Goal: Task Accomplishment & Management: Complete application form

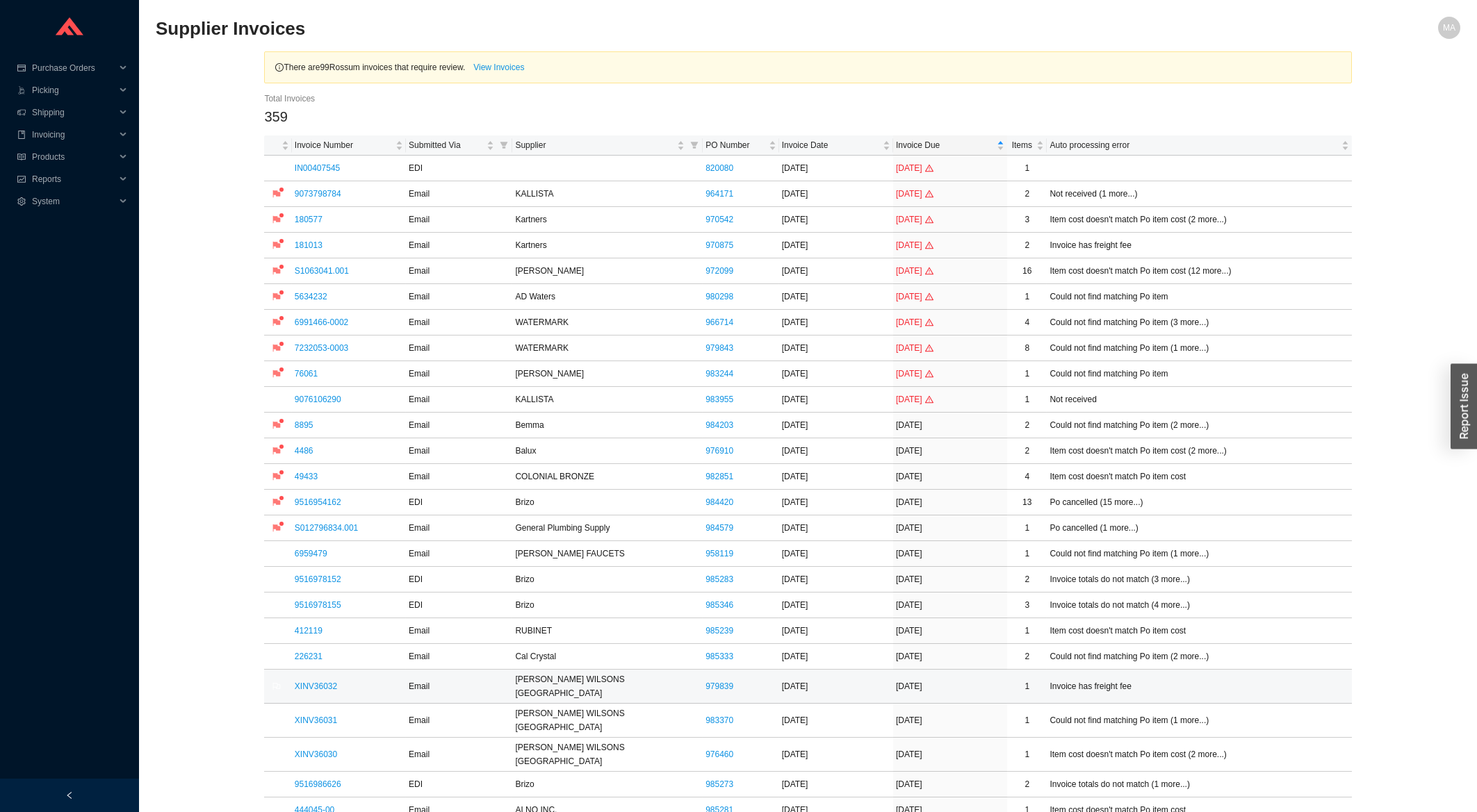
scroll to position [149, 0]
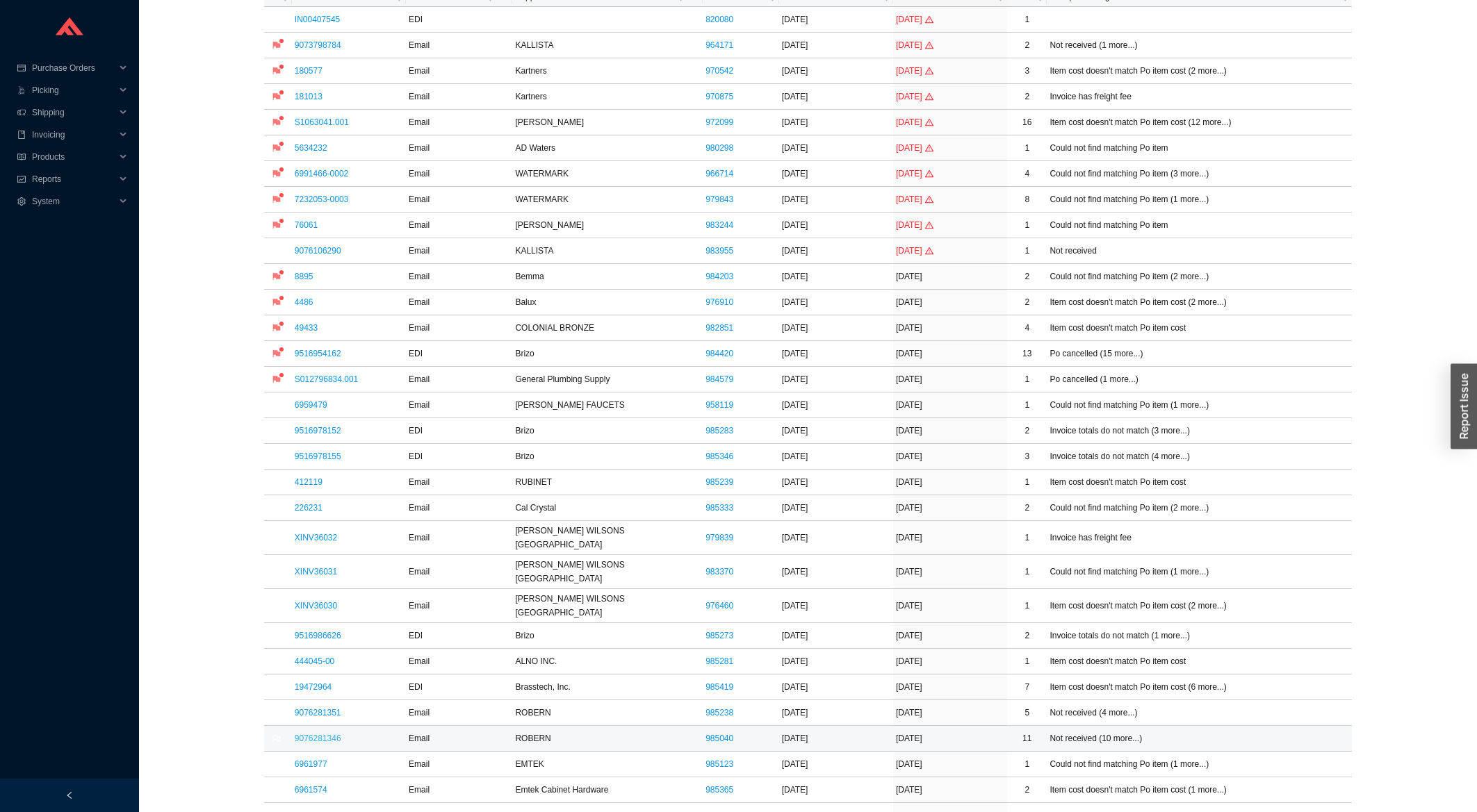
click at [328, 734] on link "9076281346" at bounding box center [318, 739] width 46 height 10
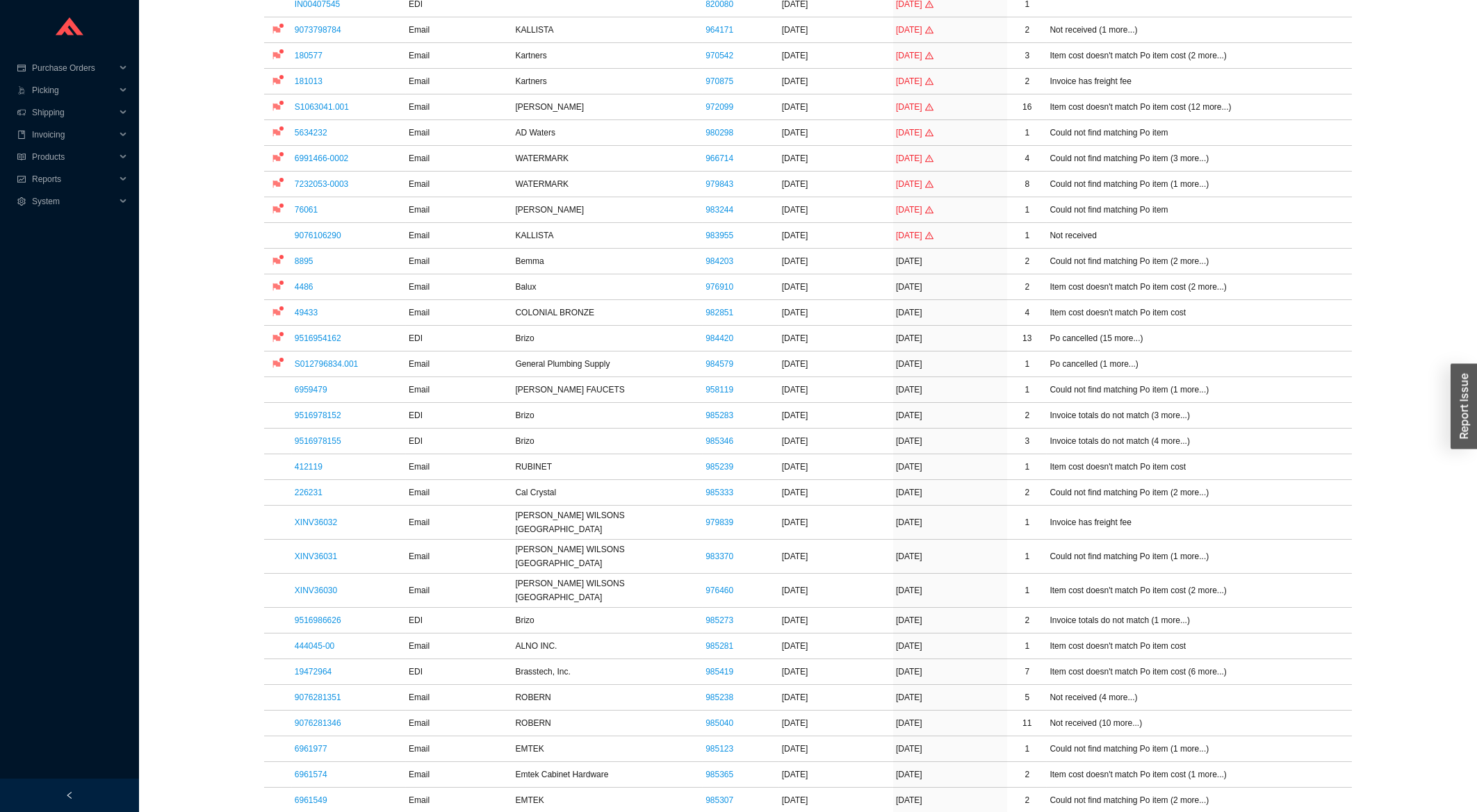
scroll to position [372, 0]
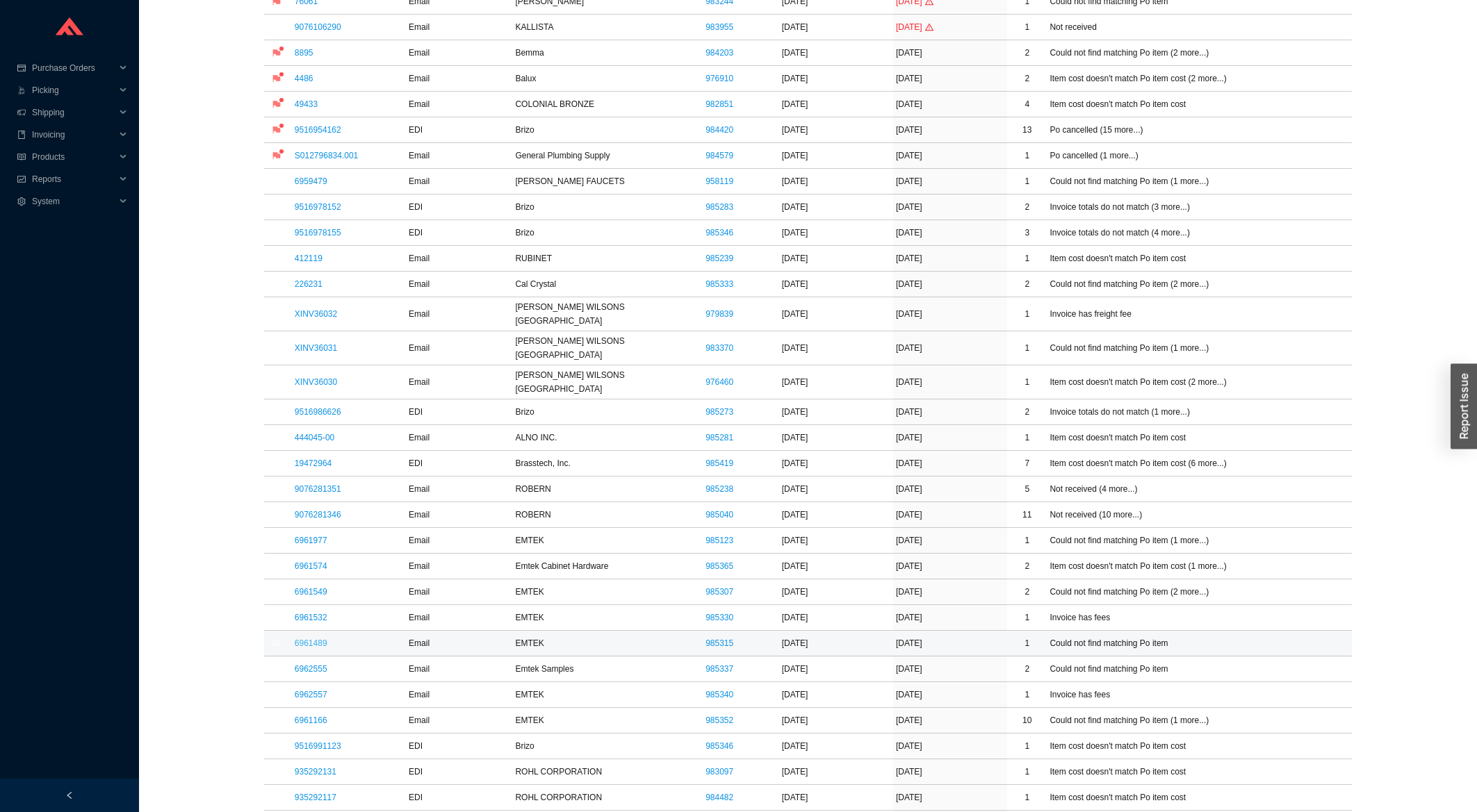
click at [320, 638] on link "6961489" at bounding box center [311, 643] width 33 height 10
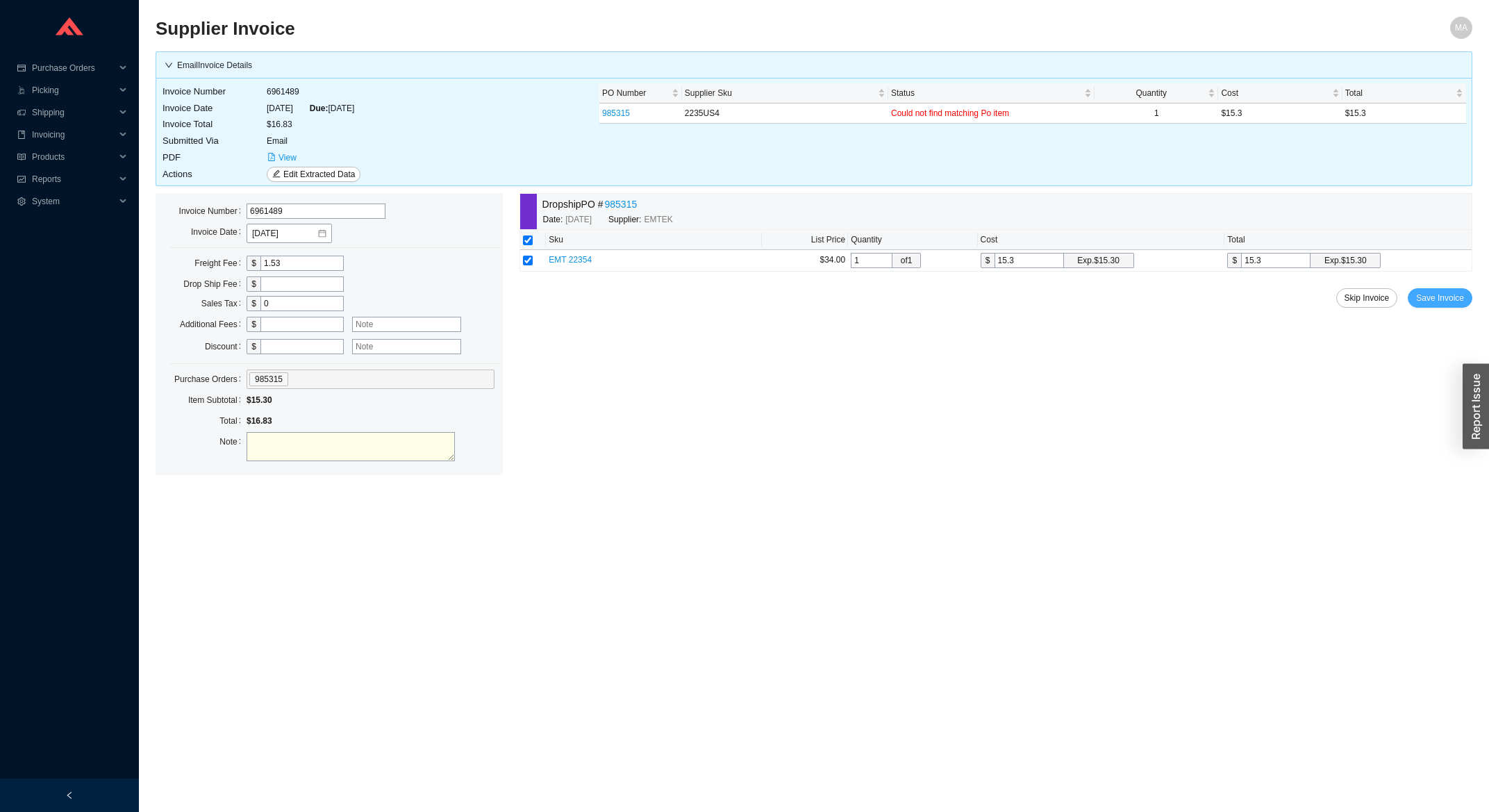
click at [1434, 300] on span "Save Invoice" at bounding box center [1440, 298] width 48 height 14
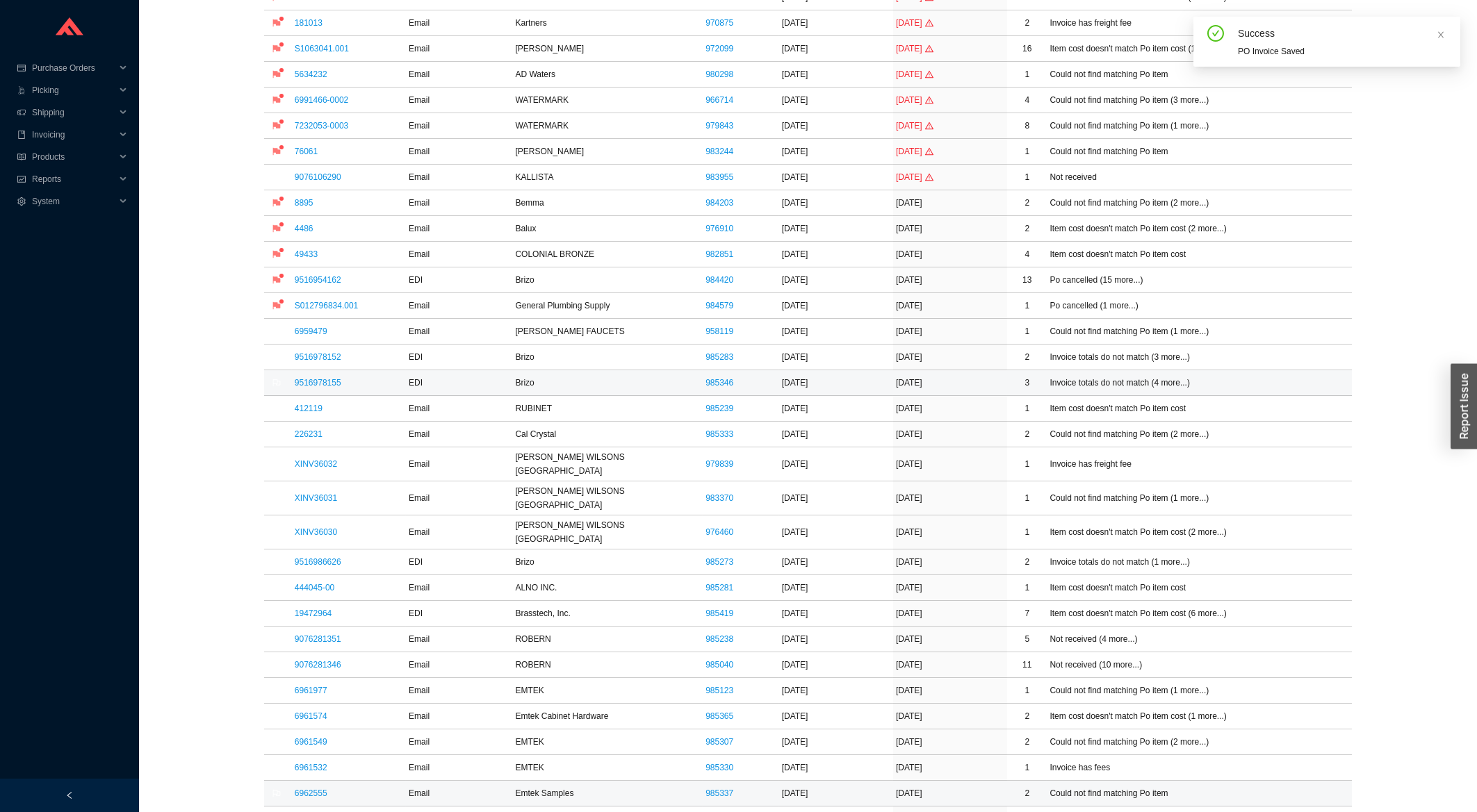
scroll to position [372, 0]
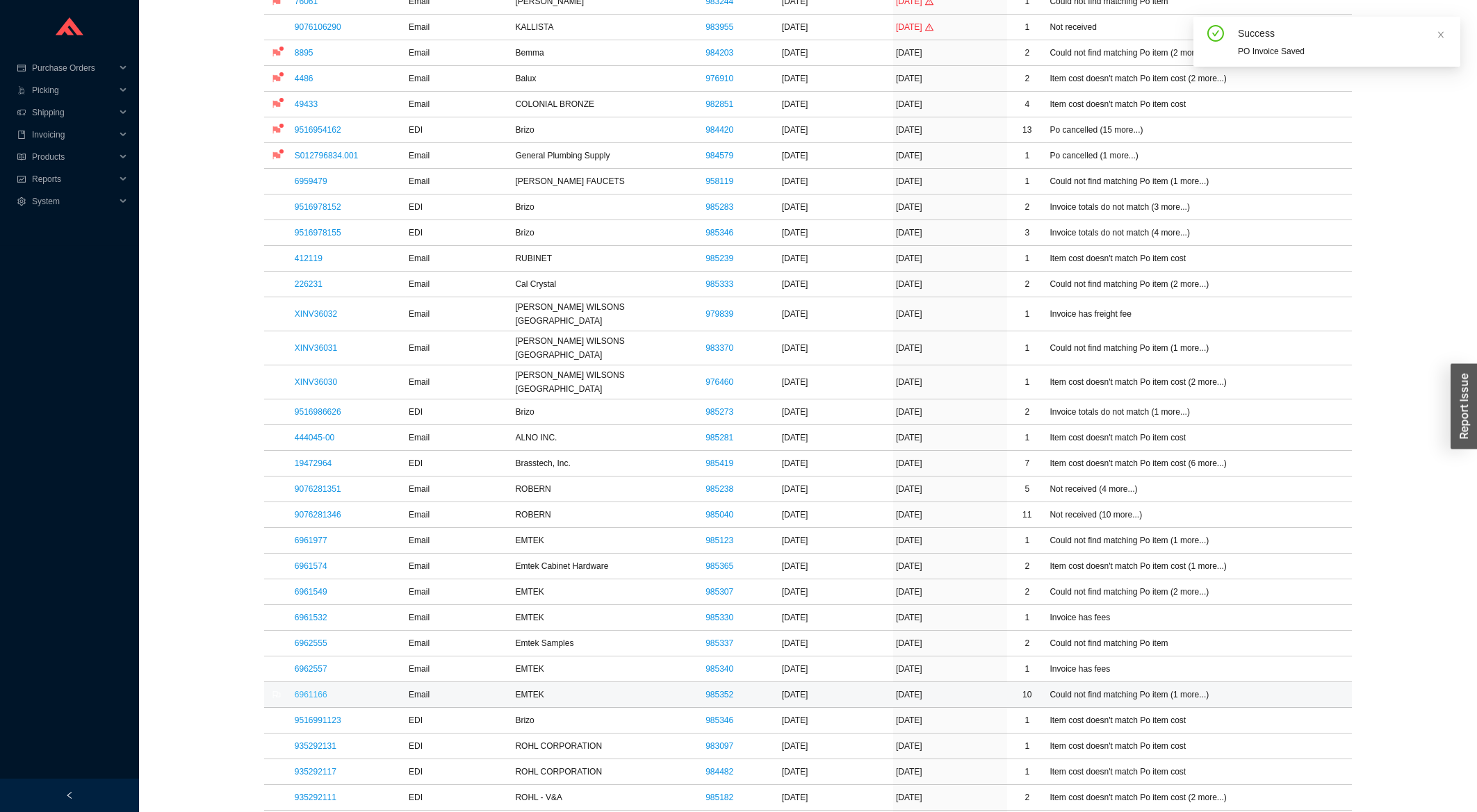
click at [321, 690] on link "6961166" at bounding box center [311, 695] width 33 height 10
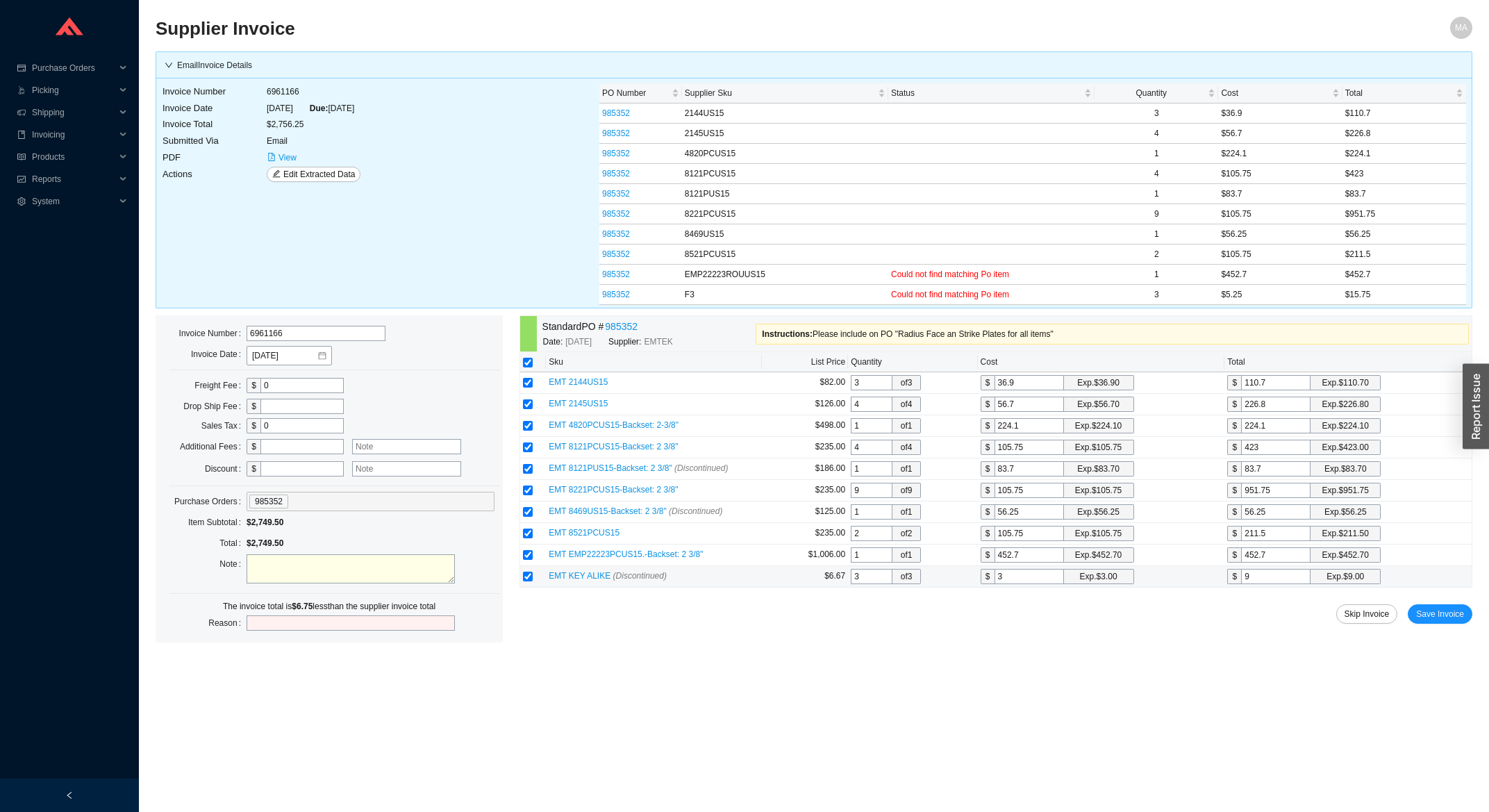
drag, startPoint x: 1008, startPoint y: 579, endPoint x: 979, endPoint y: 587, distance: 30.1
click at [995, 584] on input "3" at bounding box center [1030, 577] width 69 height 15
type input "5"
type input "15"
type input "5.2"
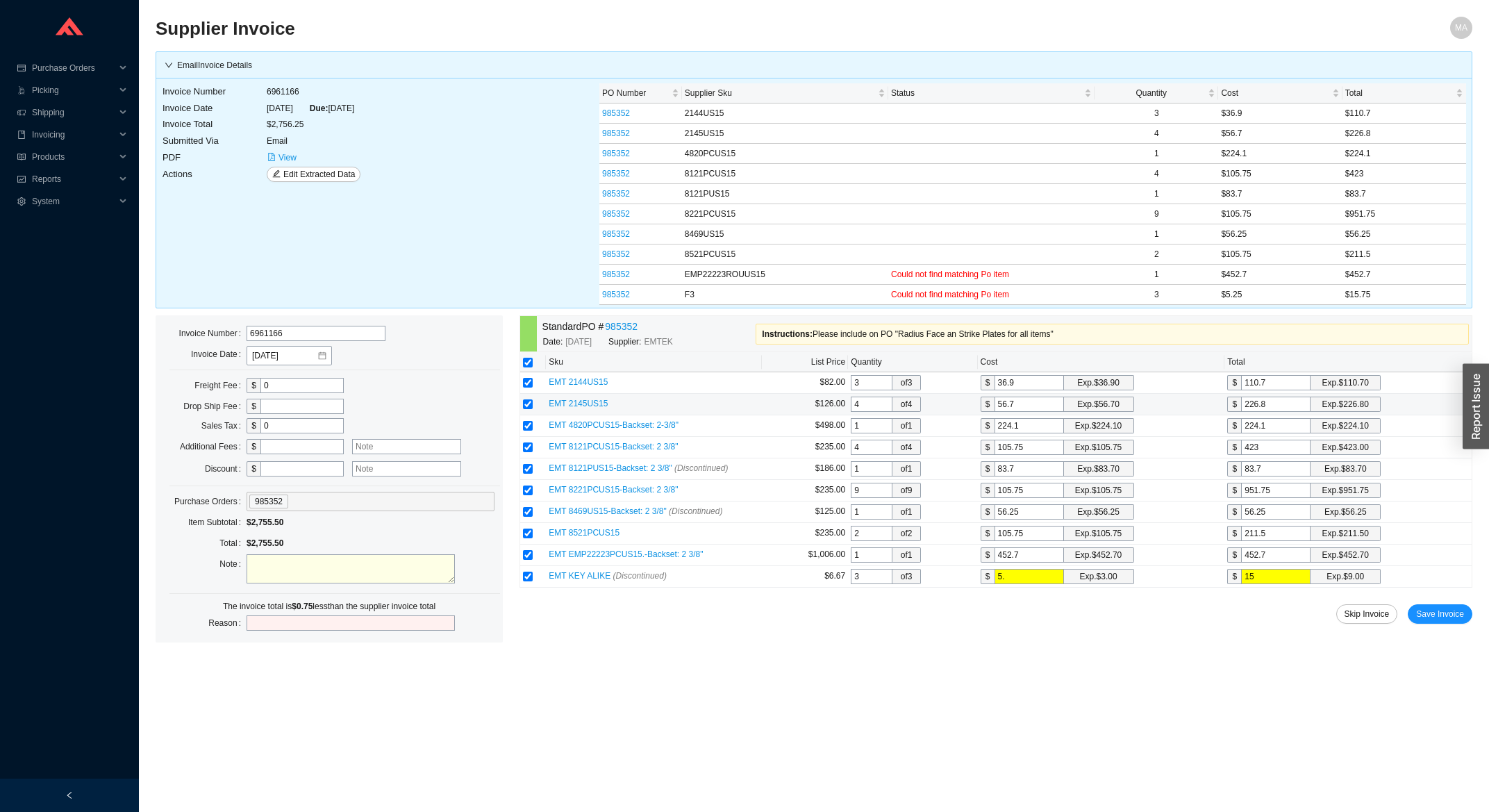
type input "15.6"
type input "5.25"
type input "15.75"
type input "5.25"
click at [1422, 614] on span "Save Invoice" at bounding box center [1440, 614] width 48 height 14
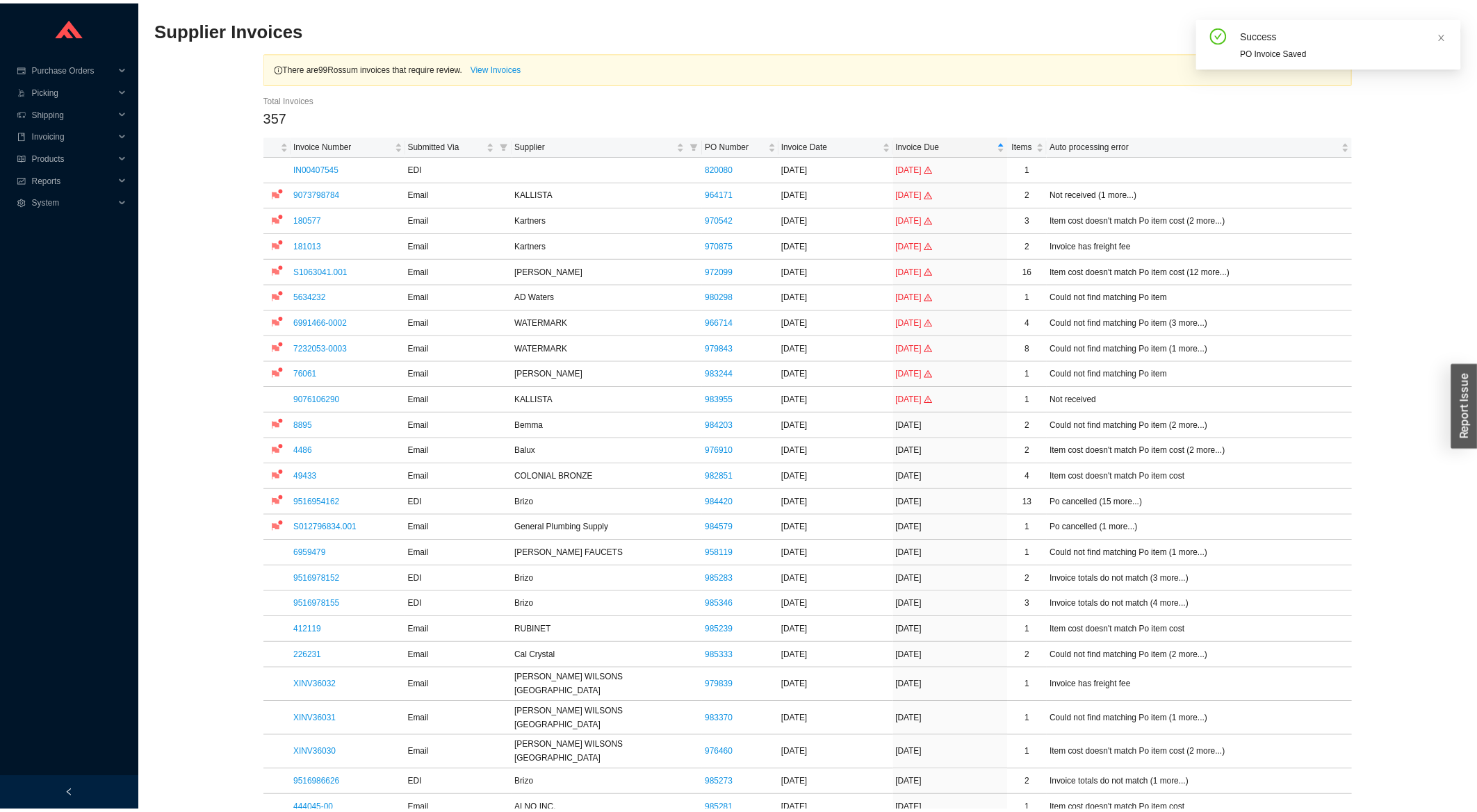
scroll to position [521, 0]
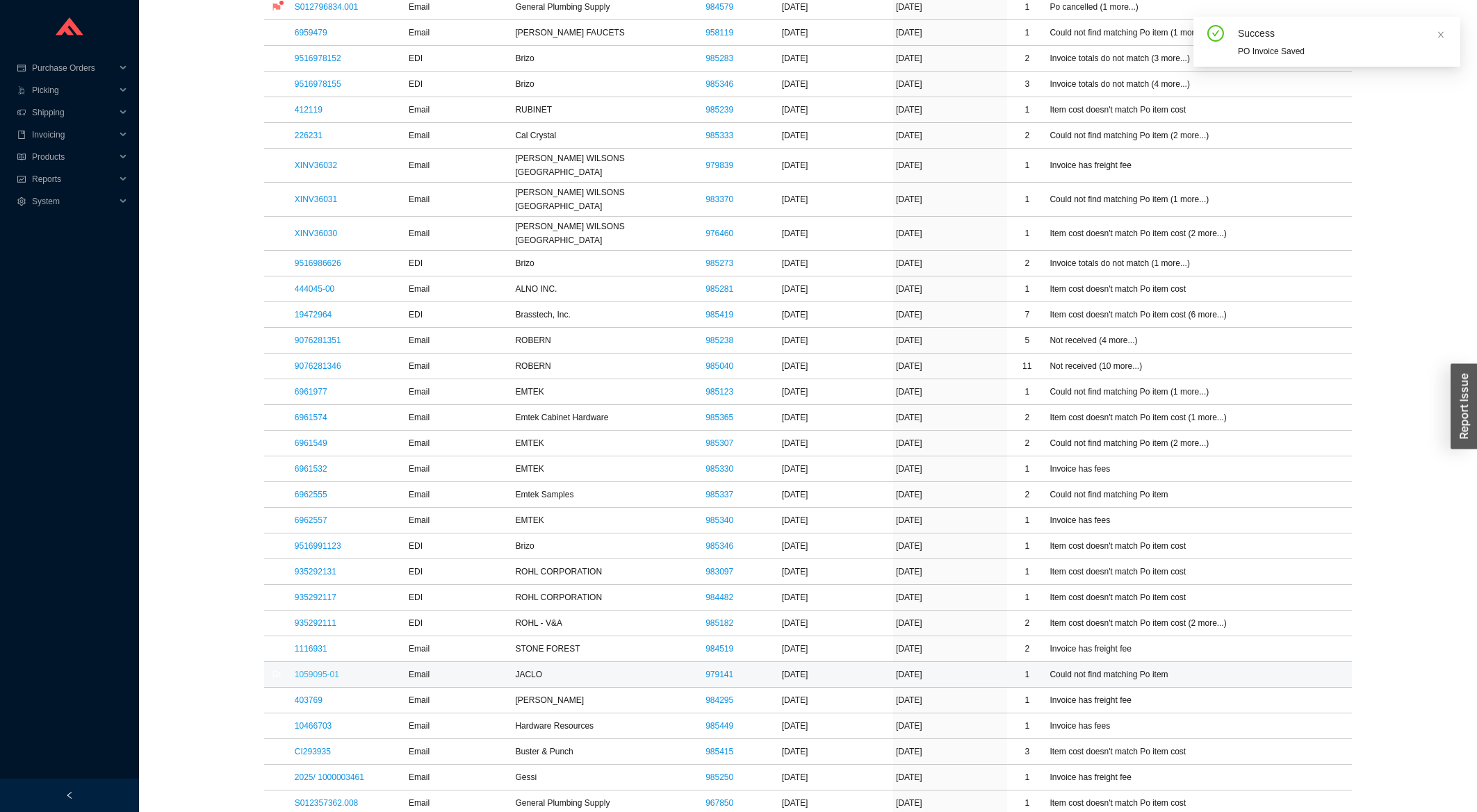
click at [318, 669] on link "1059095-01" at bounding box center [317, 674] width 45 height 10
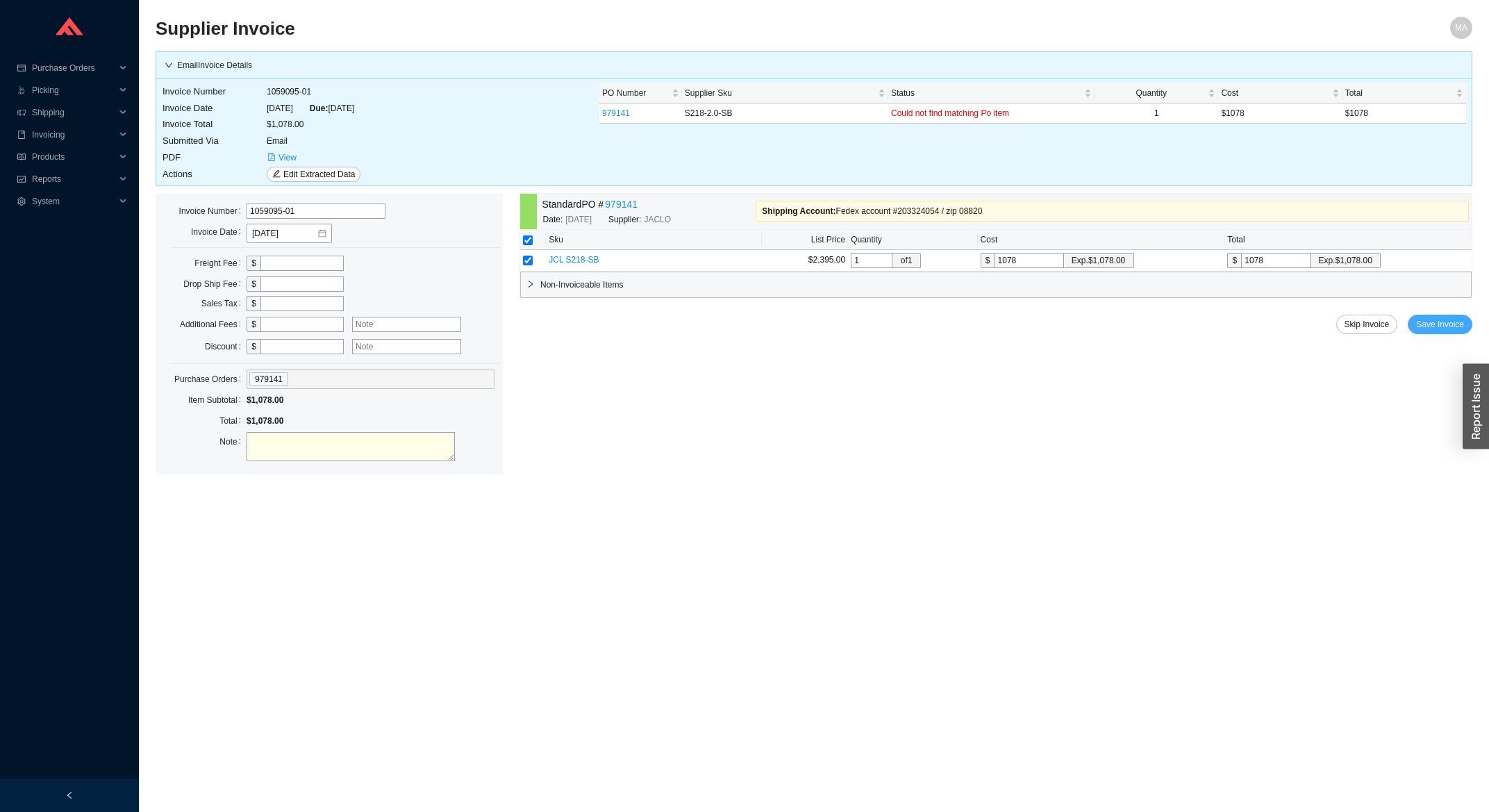
click at [1457, 330] on span "Save Invoice" at bounding box center [1440, 324] width 48 height 14
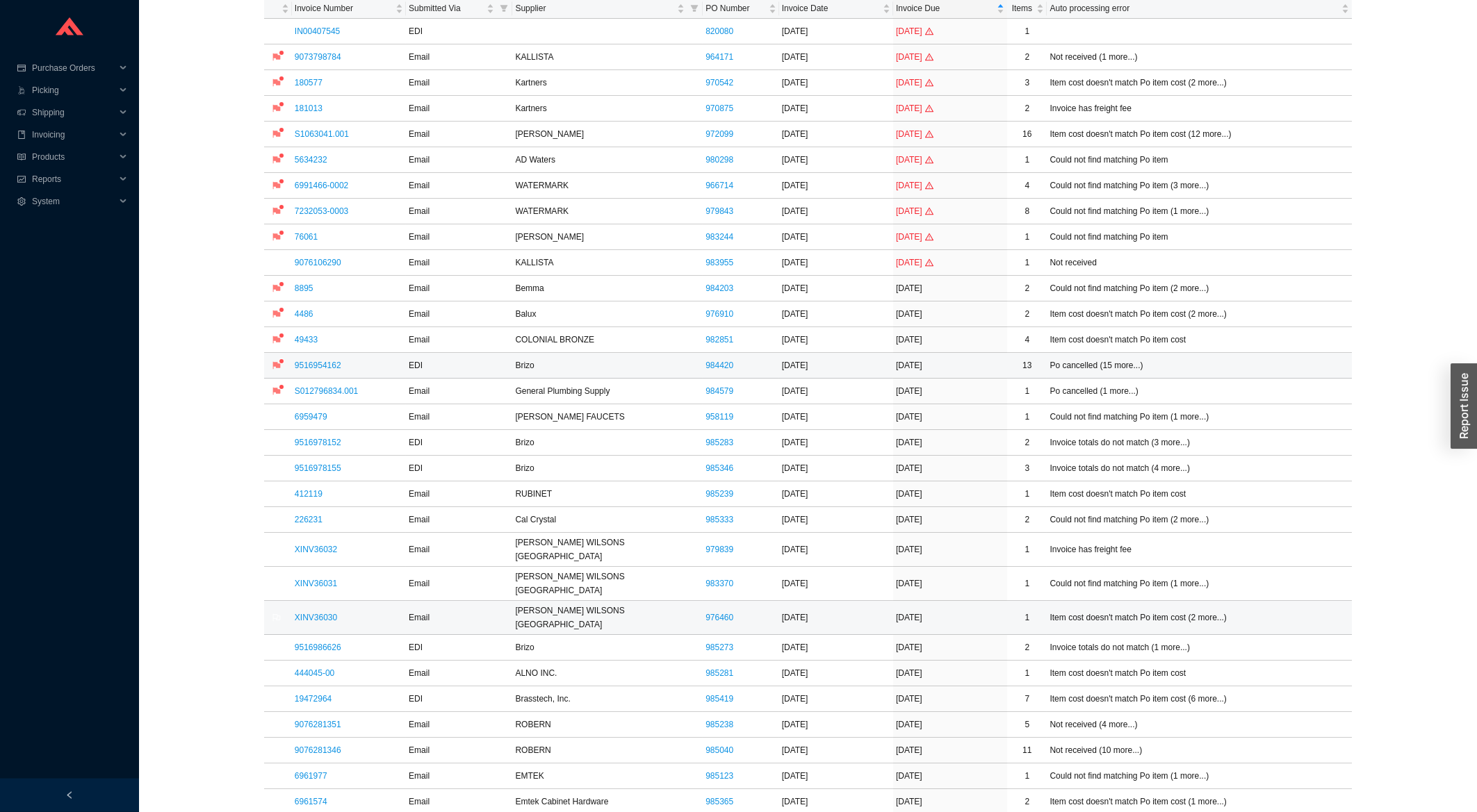
scroll to position [223, 0]
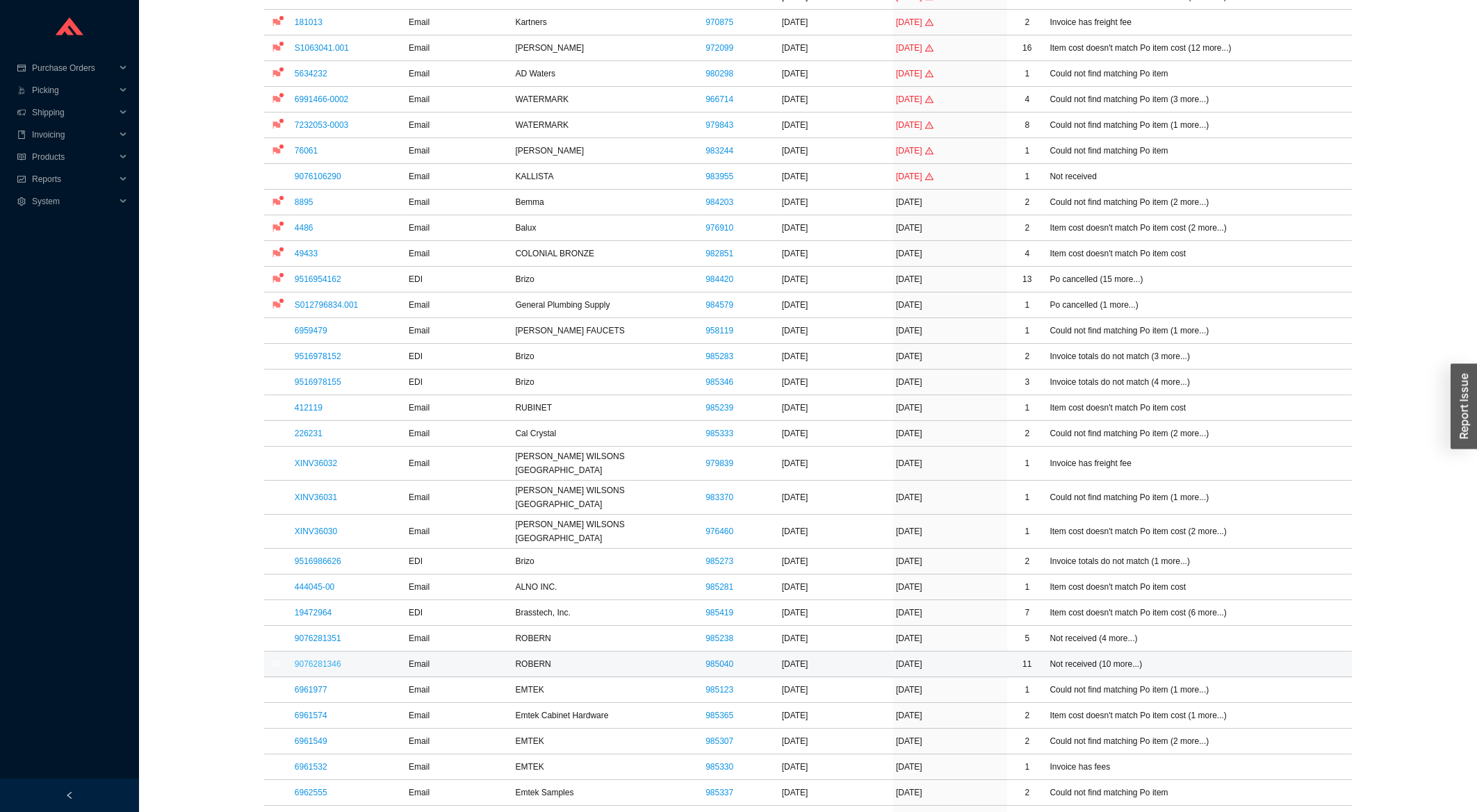
click at [310, 659] on link "9076281346" at bounding box center [318, 664] width 46 height 10
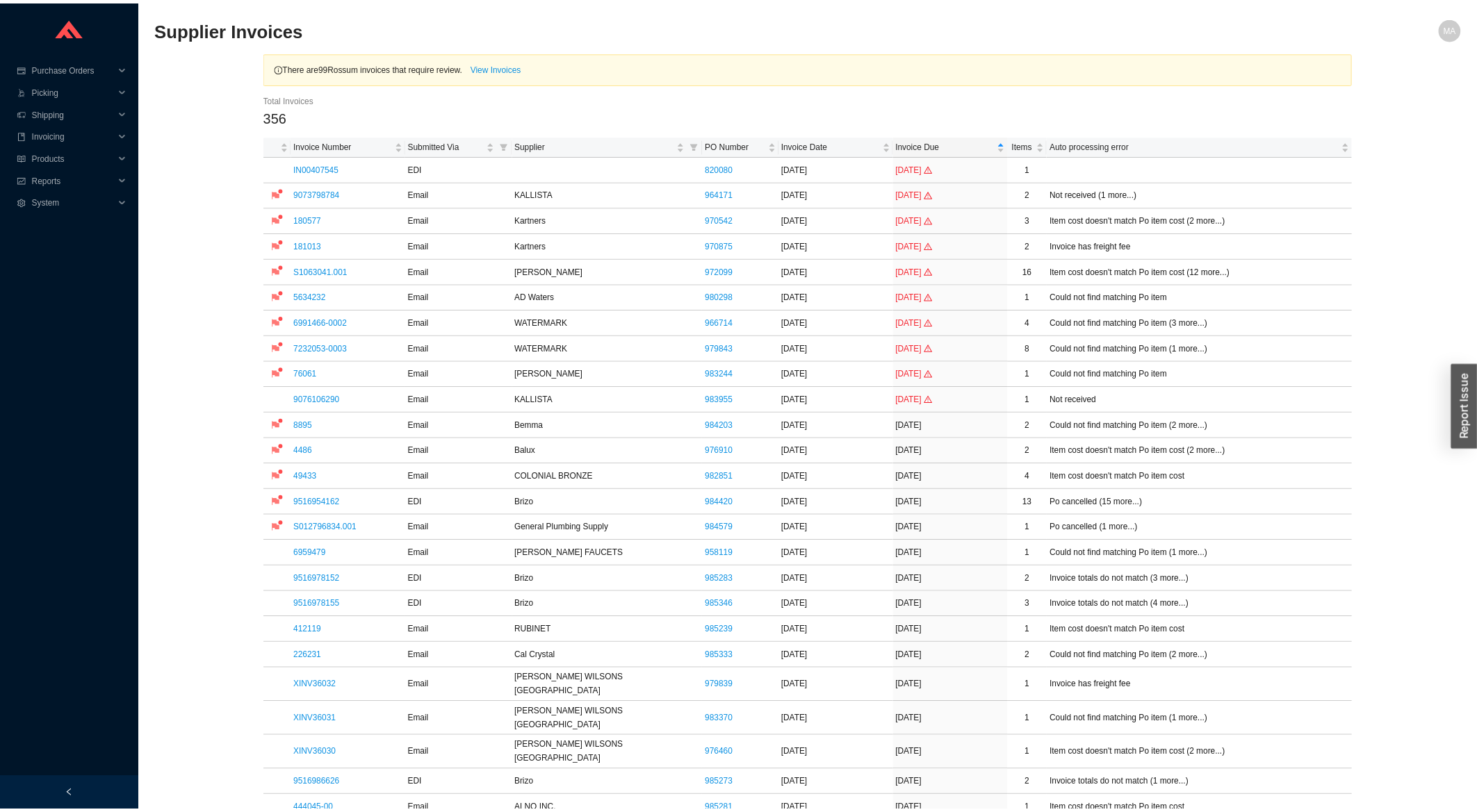
scroll to position [372, 0]
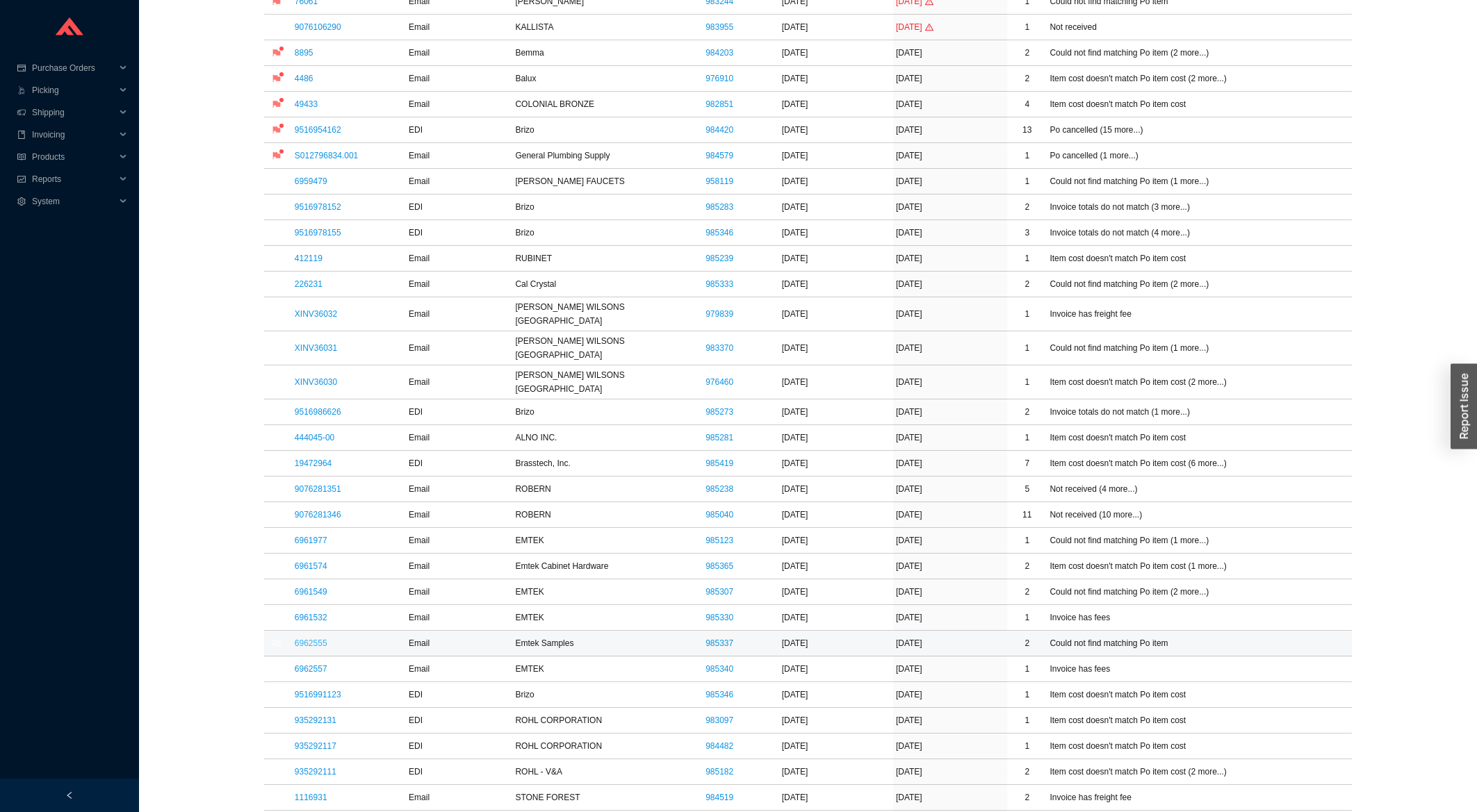
click at [311, 638] on link "6962555" at bounding box center [311, 643] width 33 height 10
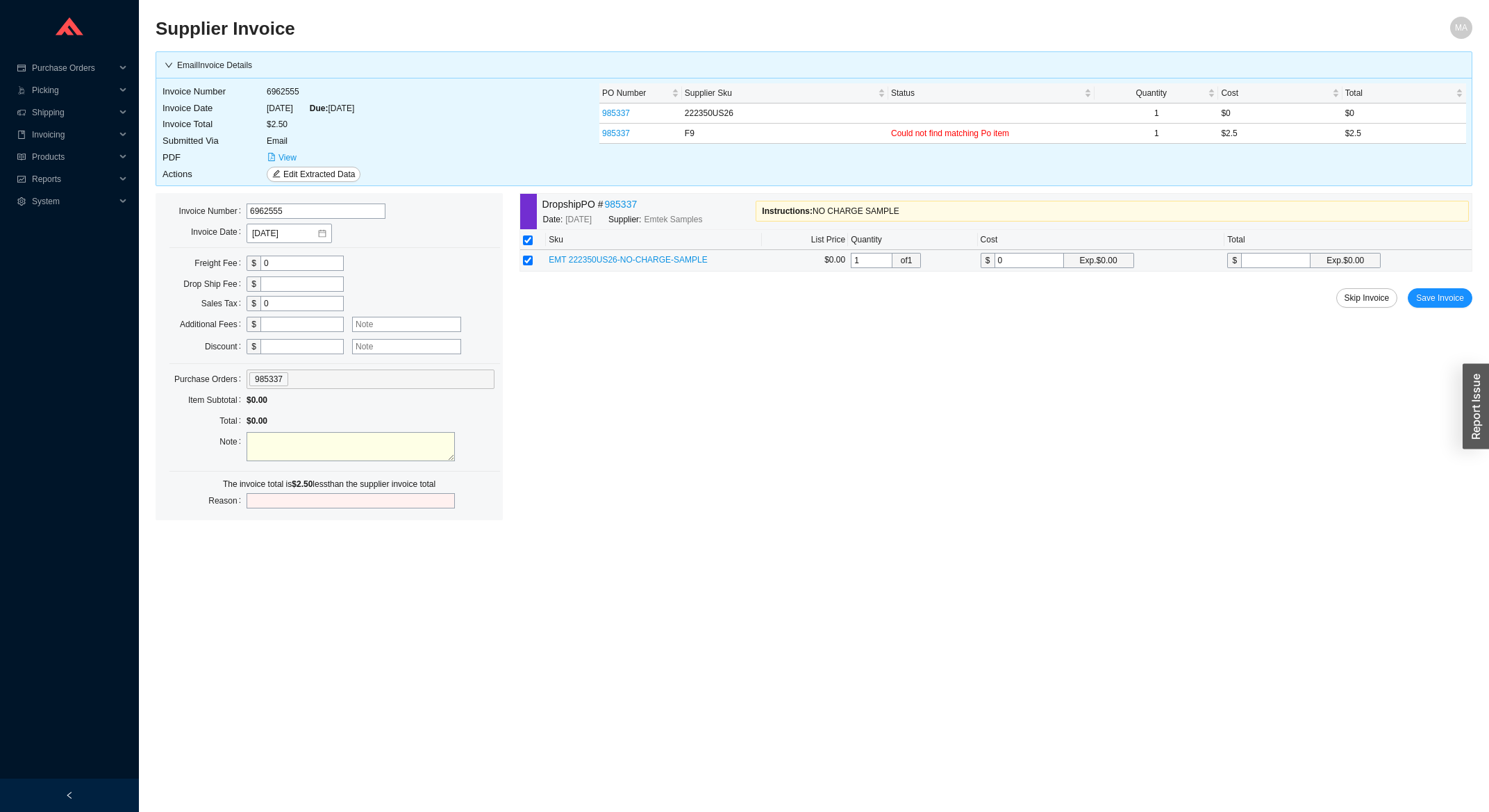
click at [1003, 259] on input "0" at bounding box center [1030, 261] width 69 height 15
type input "2"
type input "2.5"
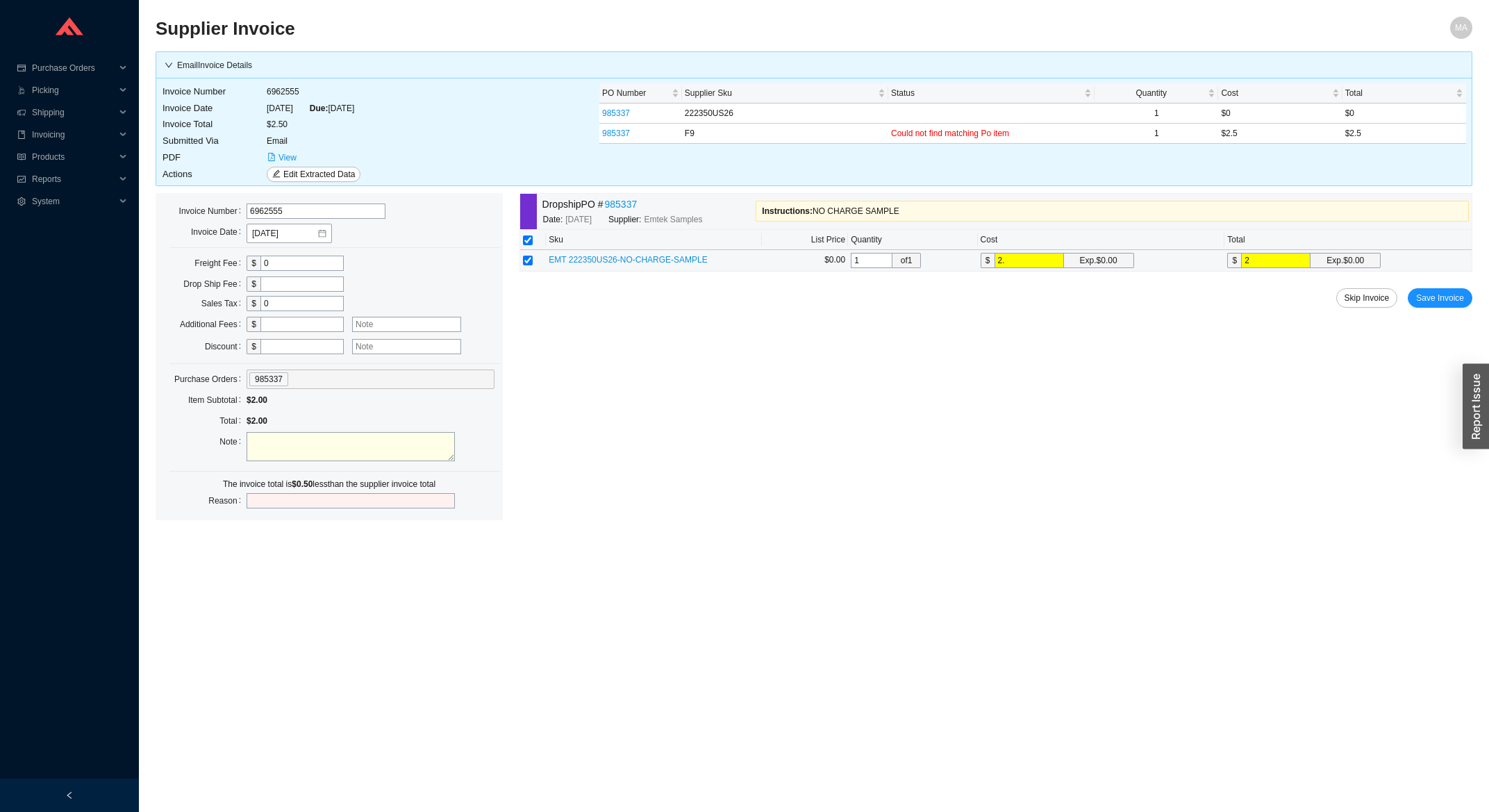
type input "2.5"
click at [1436, 304] on span "Save Invoice" at bounding box center [1440, 298] width 48 height 14
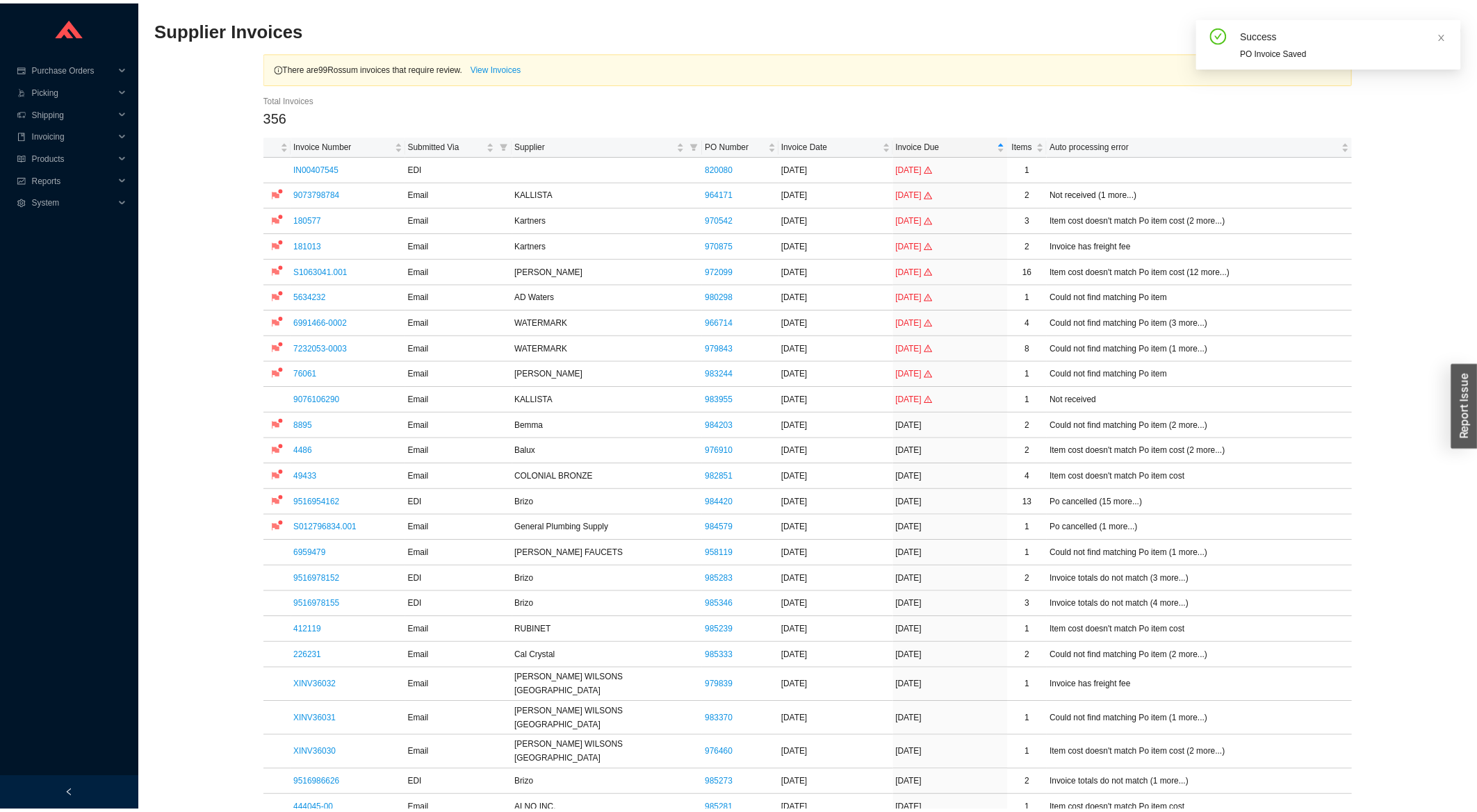
scroll to position [372, 0]
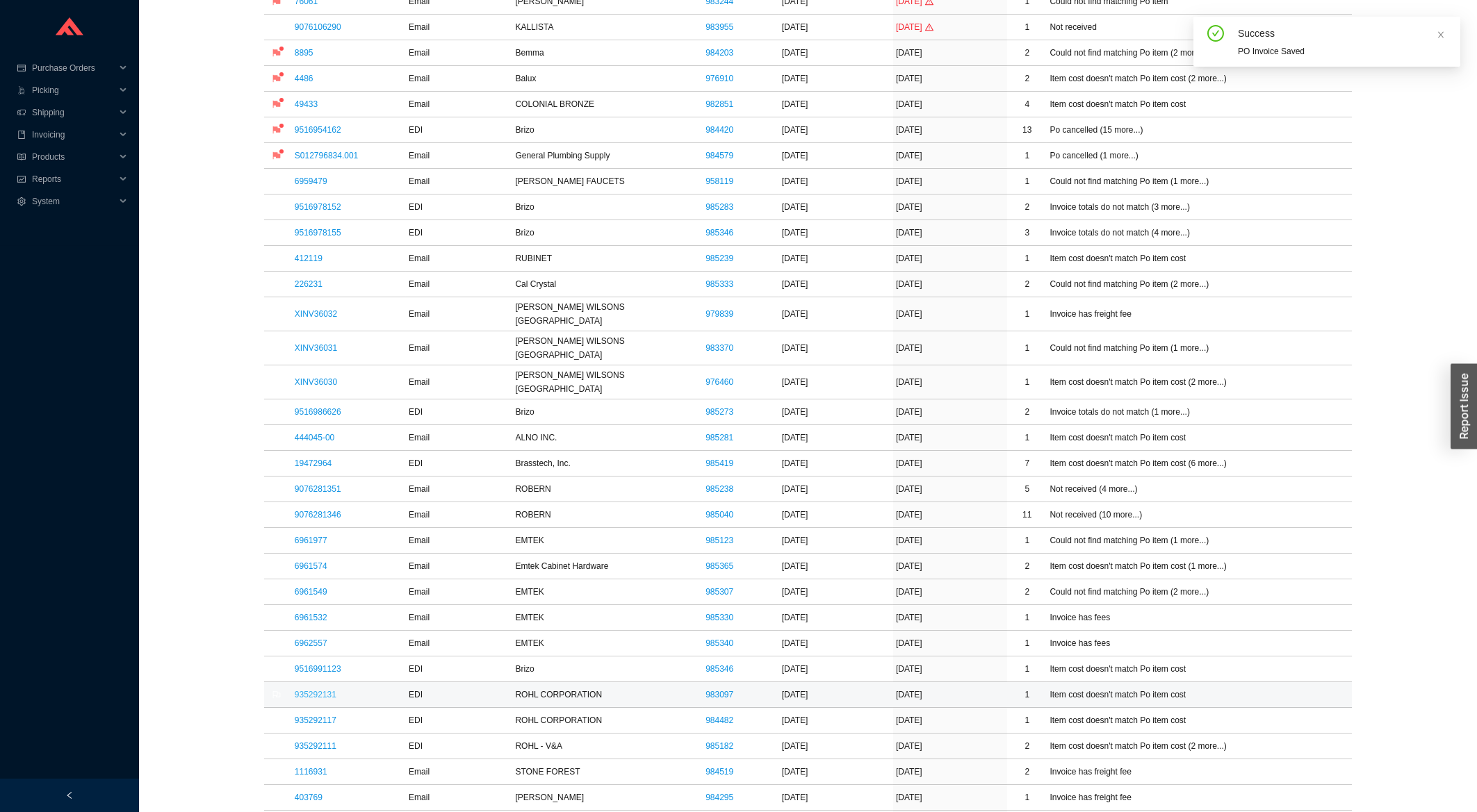
click at [304, 690] on link "935292131" at bounding box center [315, 695] width 41 height 10
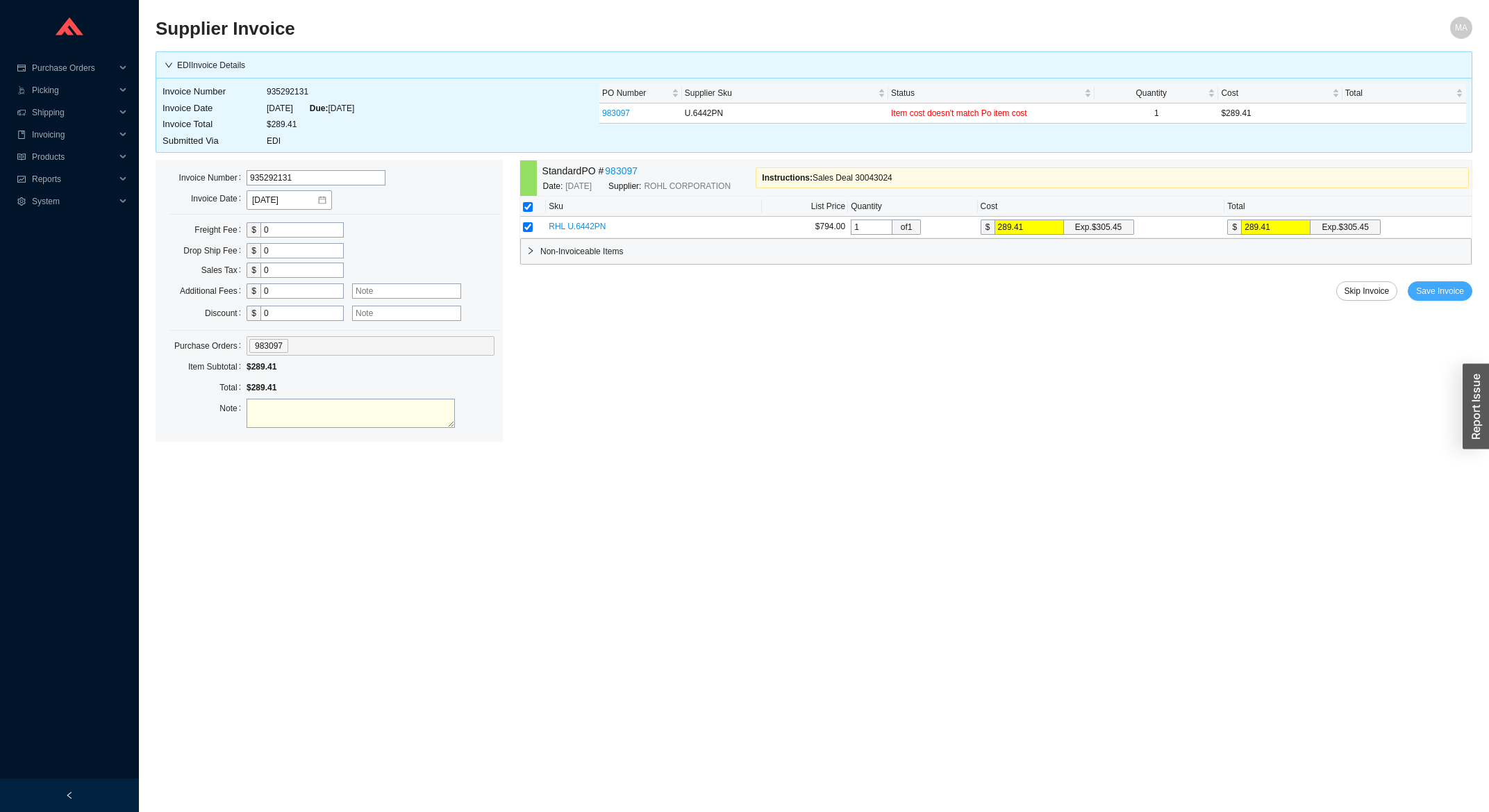
click at [1458, 291] on span "Save Invoice" at bounding box center [1440, 291] width 48 height 14
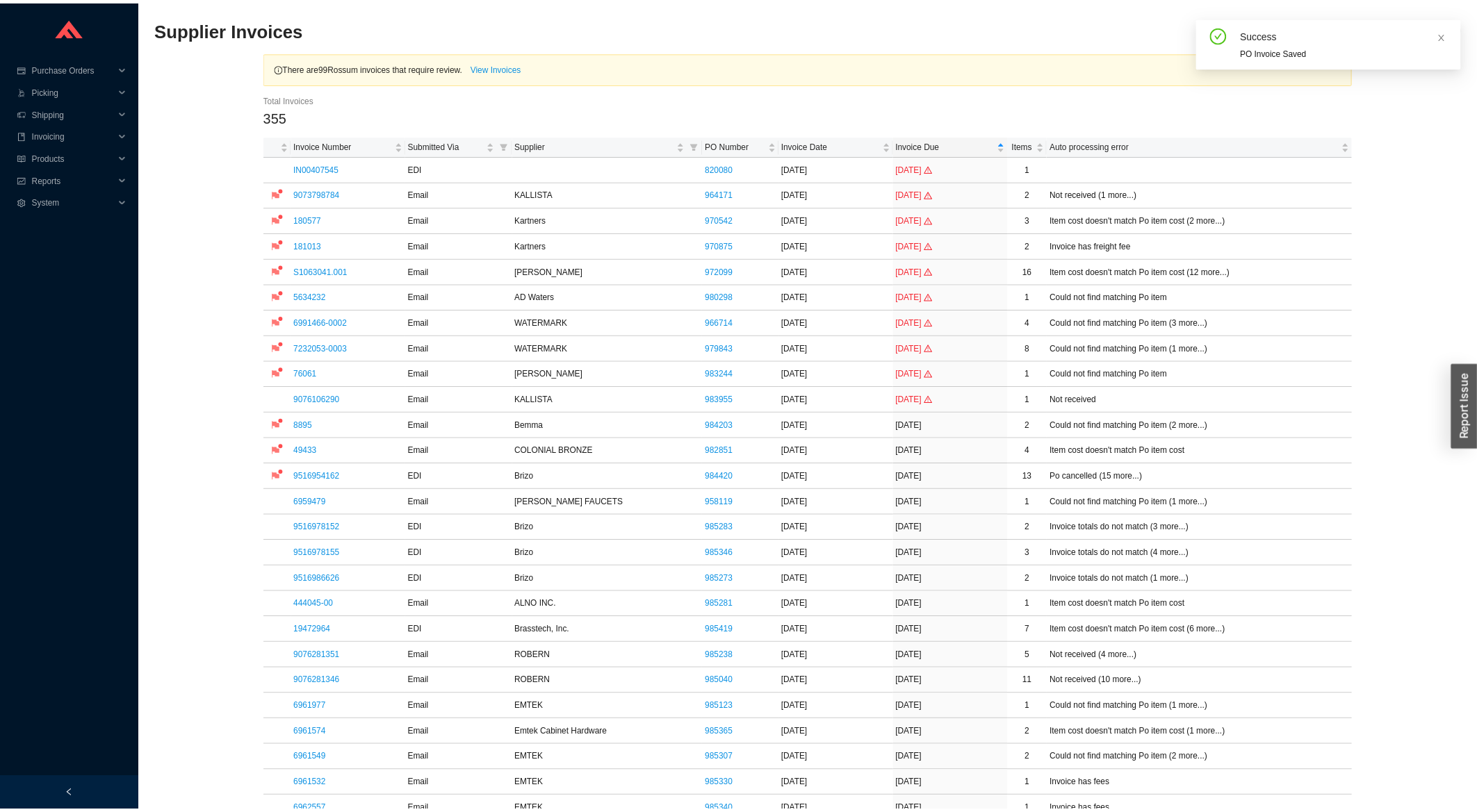
scroll to position [447, 0]
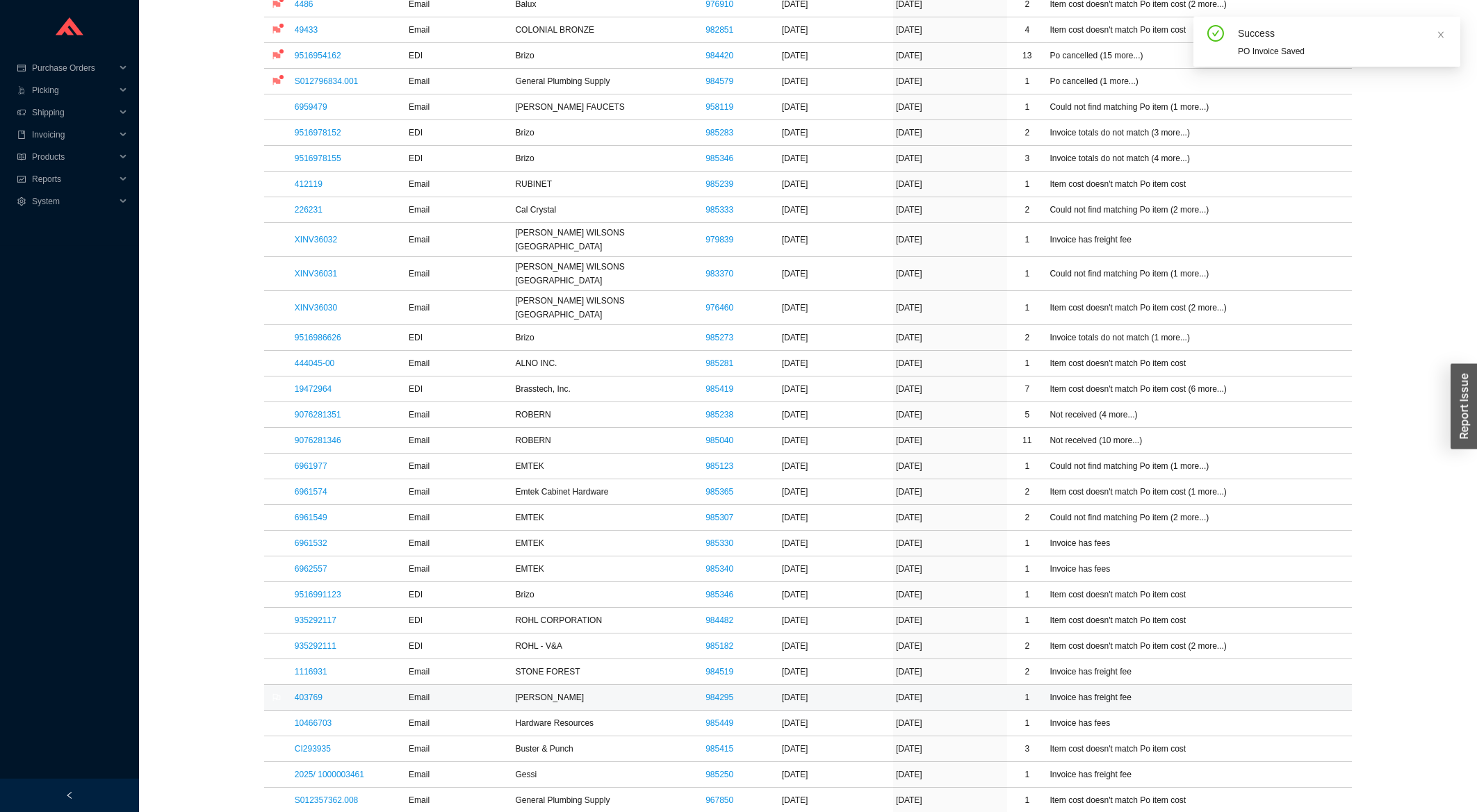
click at [323, 685] on td "403769" at bounding box center [349, 697] width 114 height 25
click at [318, 693] on link "403769" at bounding box center [308, 698] width 28 height 10
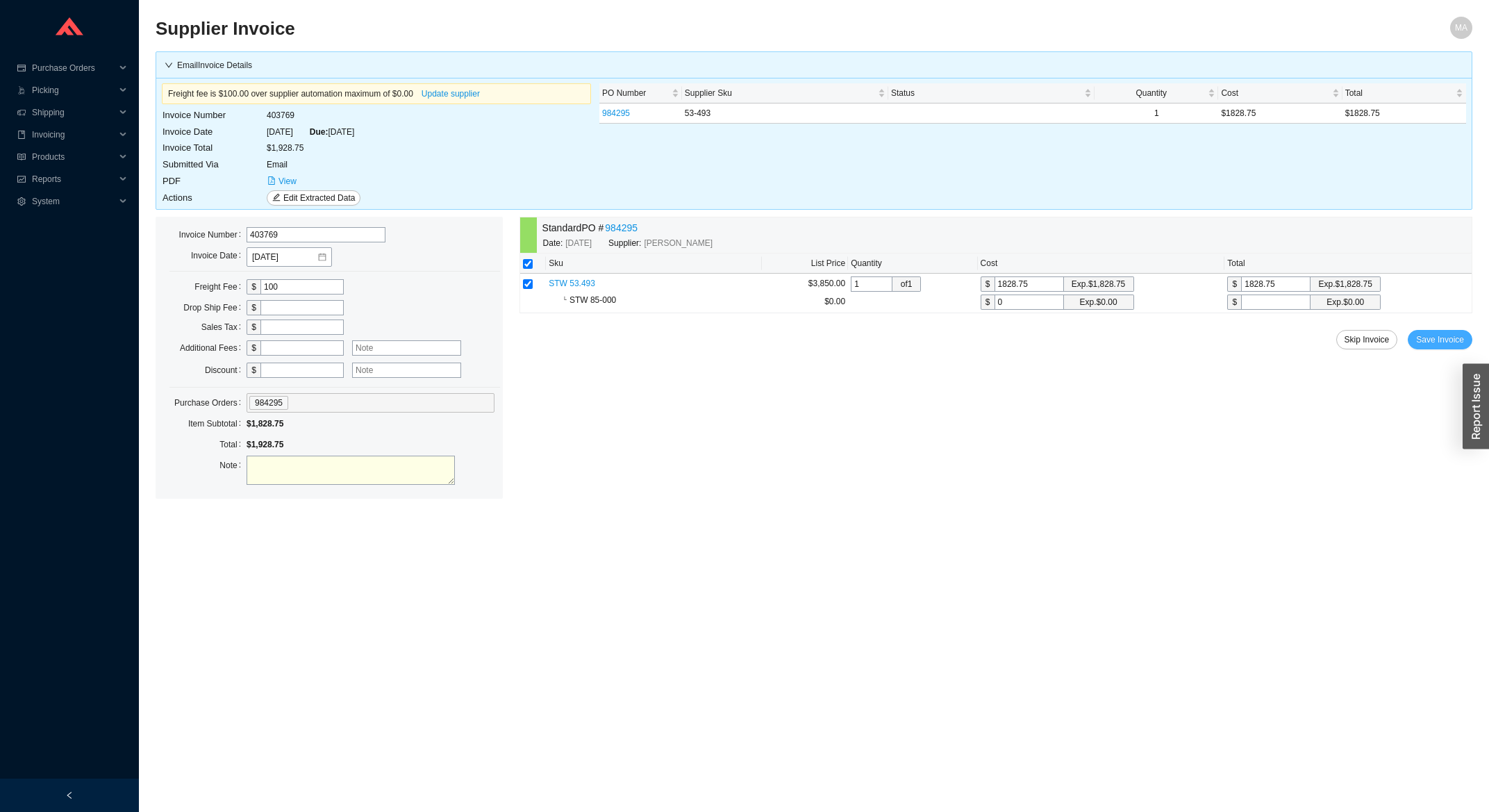
click at [1446, 340] on span "Save Invoice" at bounding box center [1440, 339] width 48 height 14
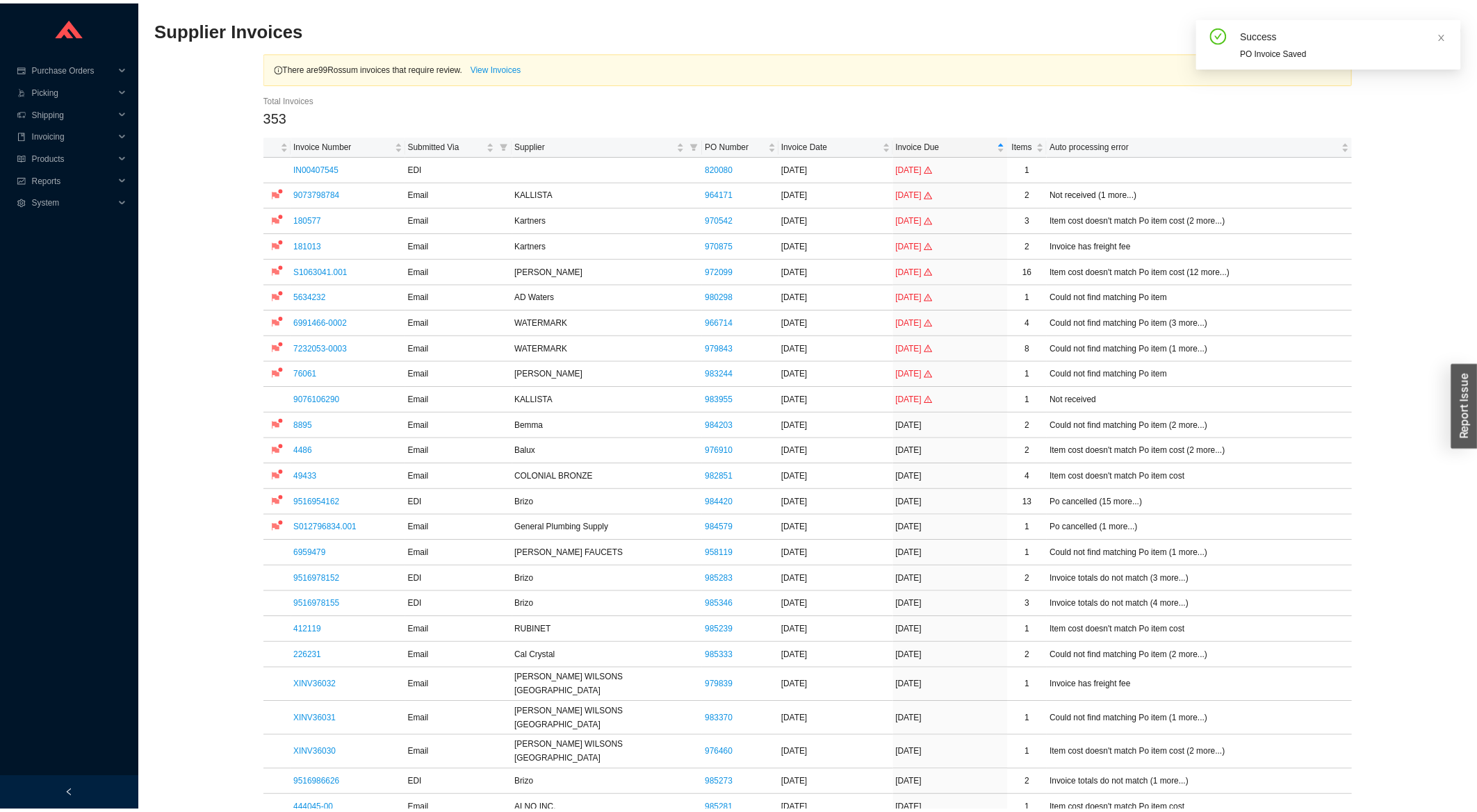
scroll to position [521, 0]
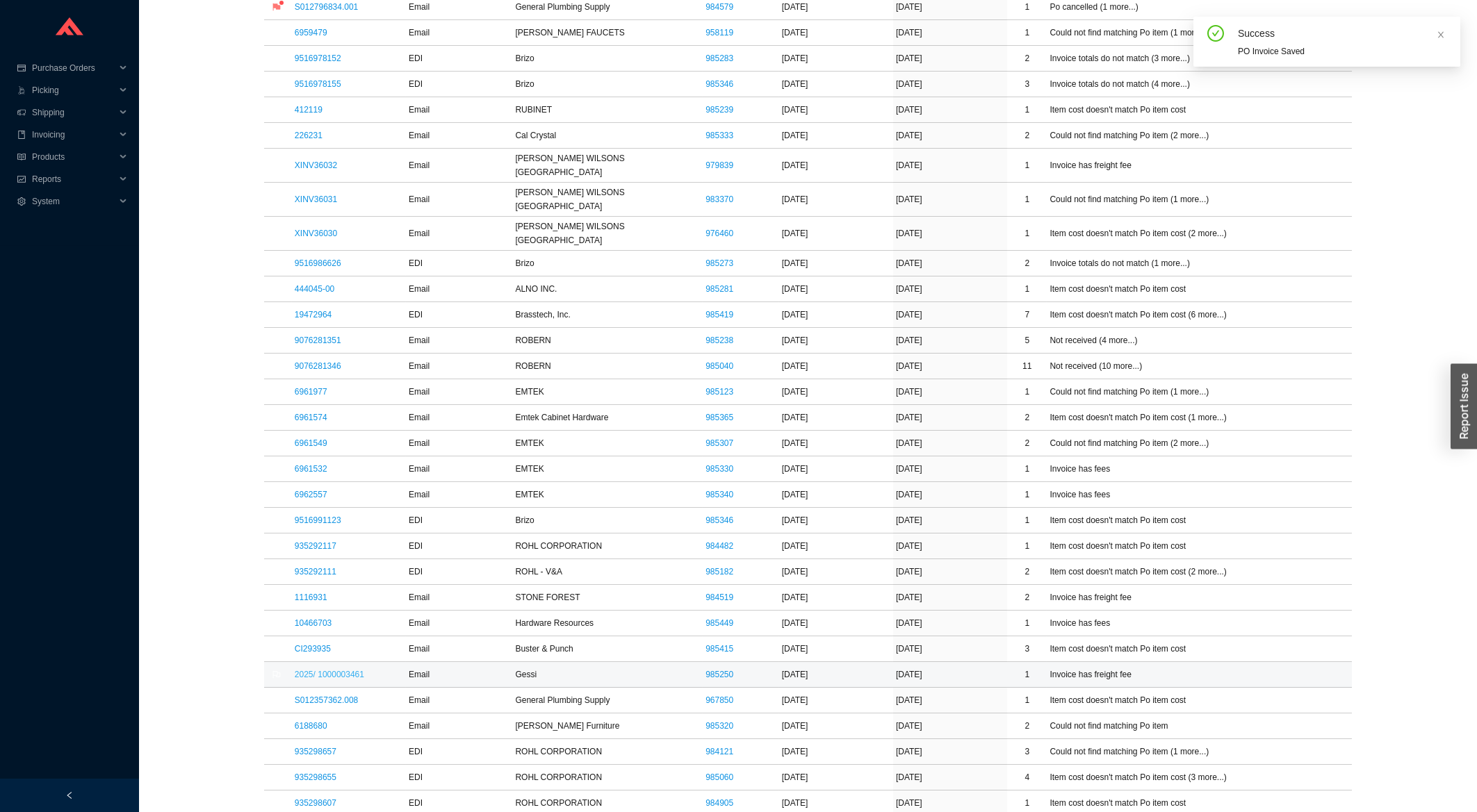
click at [337, 669] on link "2025/ 1000003461" at bounding box center [329, 674] width 69 height 10
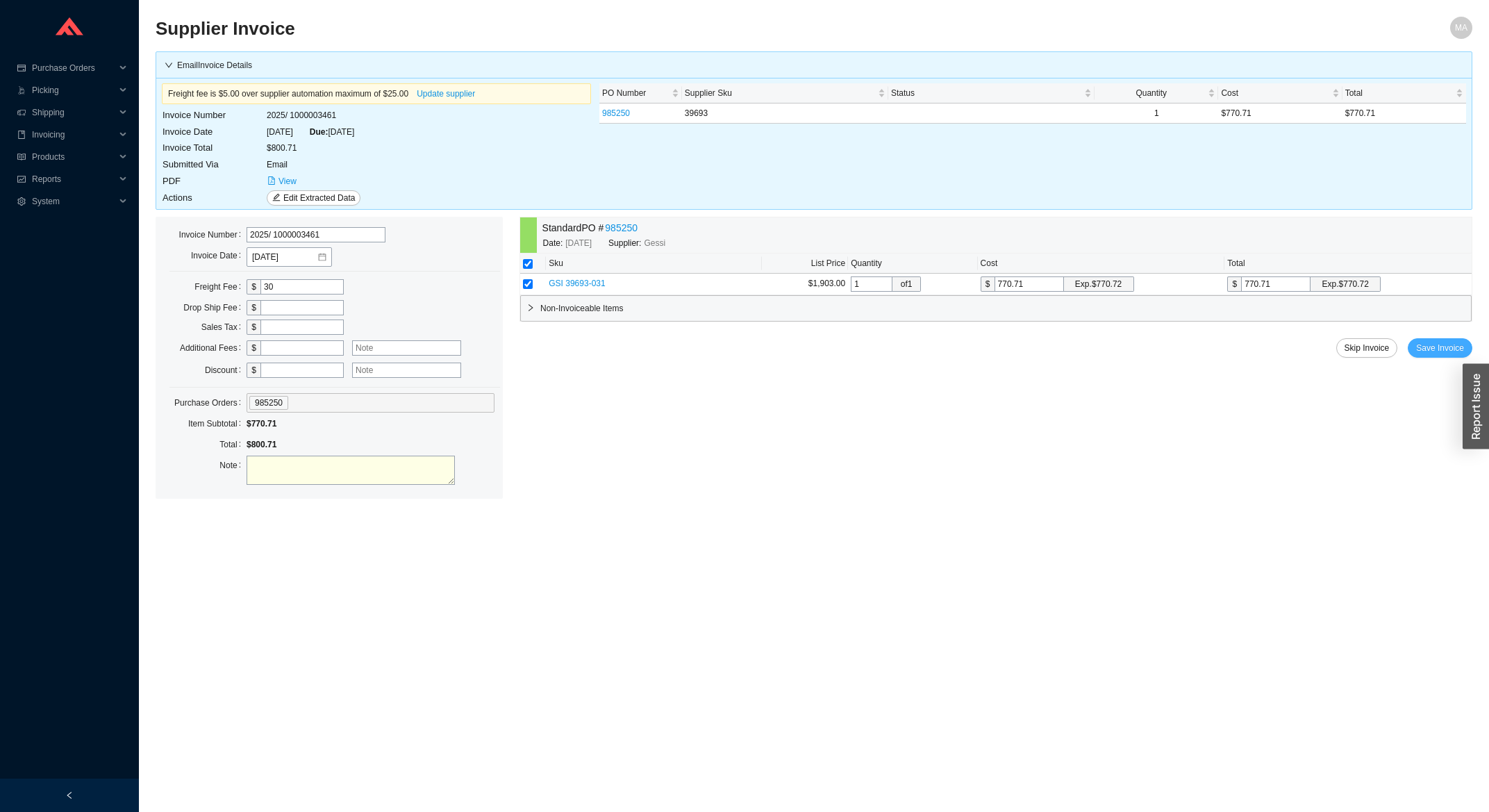
click at [1455, 358] on button "Save Invoice" at bounding box center [1440, 348] width 65 height 19
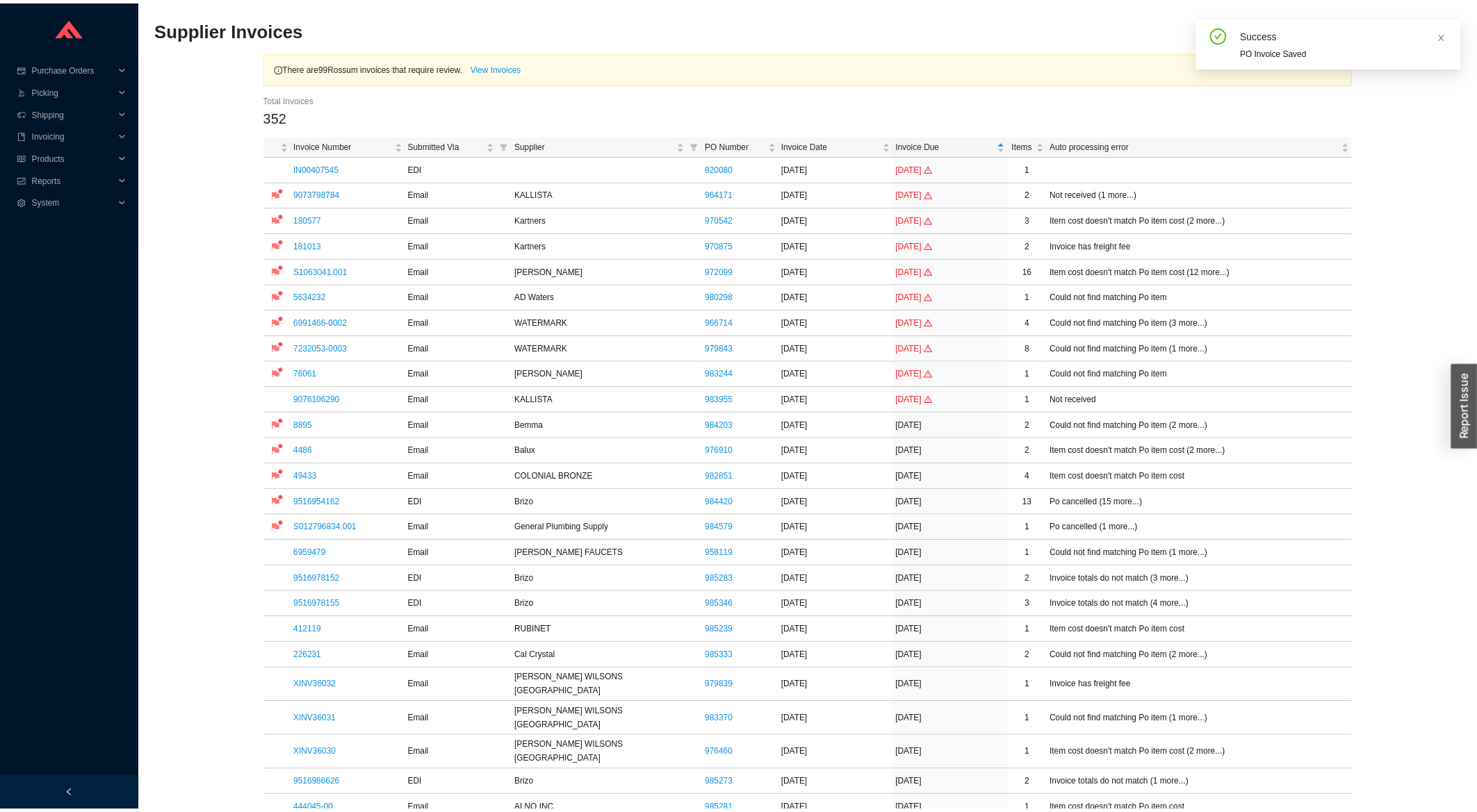
scroll to position [447, 0]
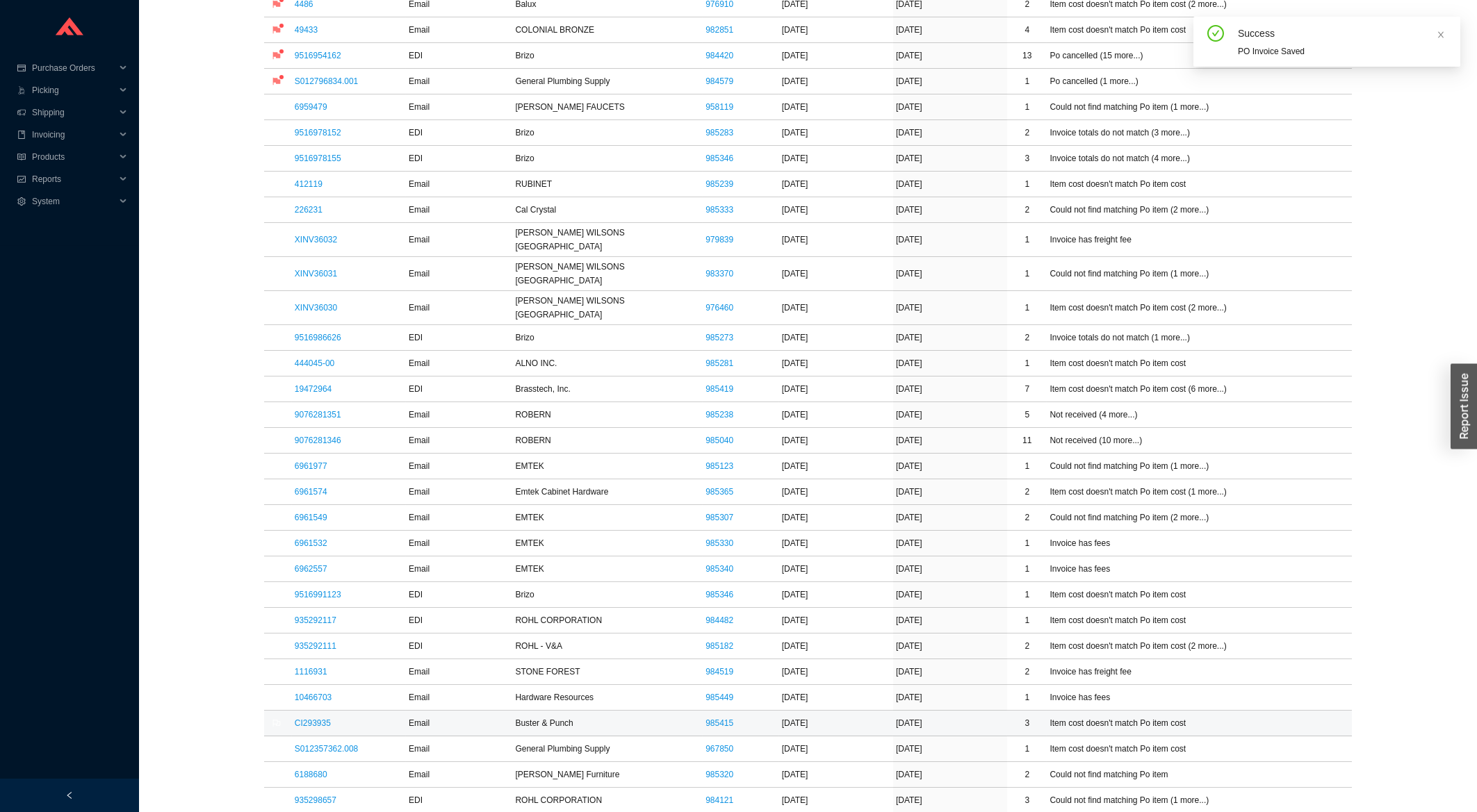
click at [303, 711] on td "CI293935" at bounding box center [349, 723] width 114 height 25
click at [307, 718] on link "CI293935" at bounding box center [312, 723] width 36 height 10
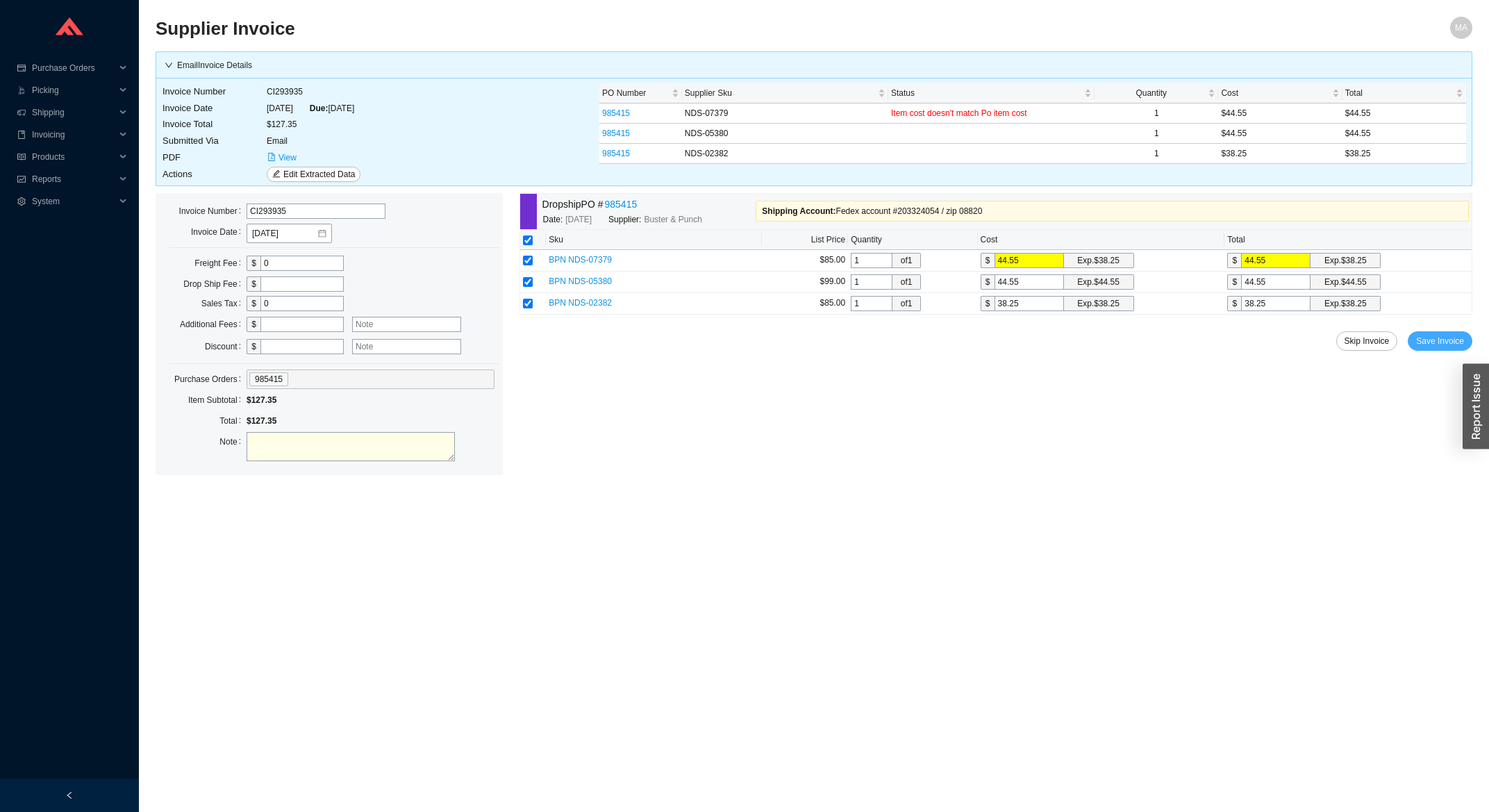
click at [1429, 341] on span "Save Invoice" at bounding box center [1440, 341] width 48 height 14
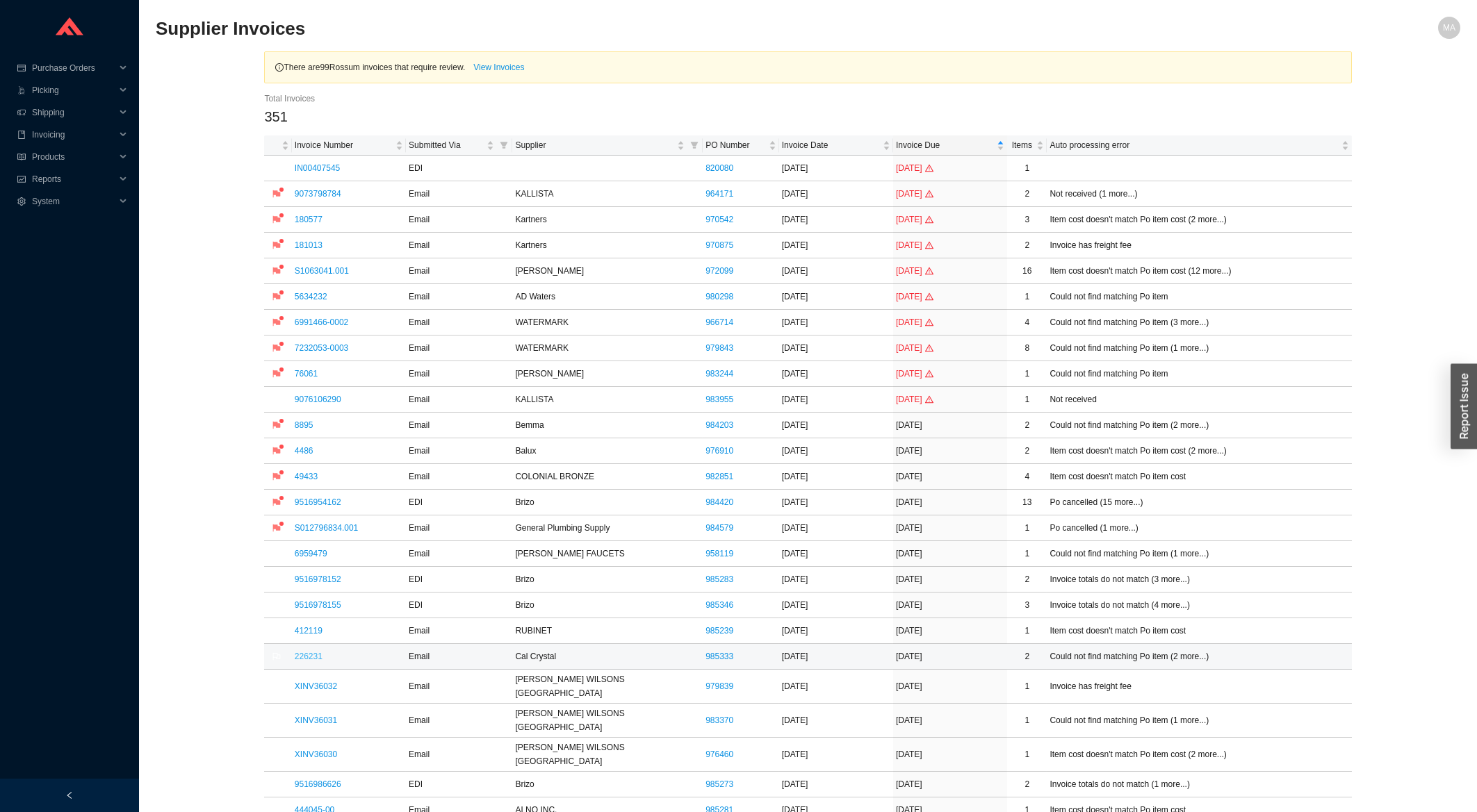
click at [307, 656] on link "226231" at bounding box center [308, 657] width 28 height 10
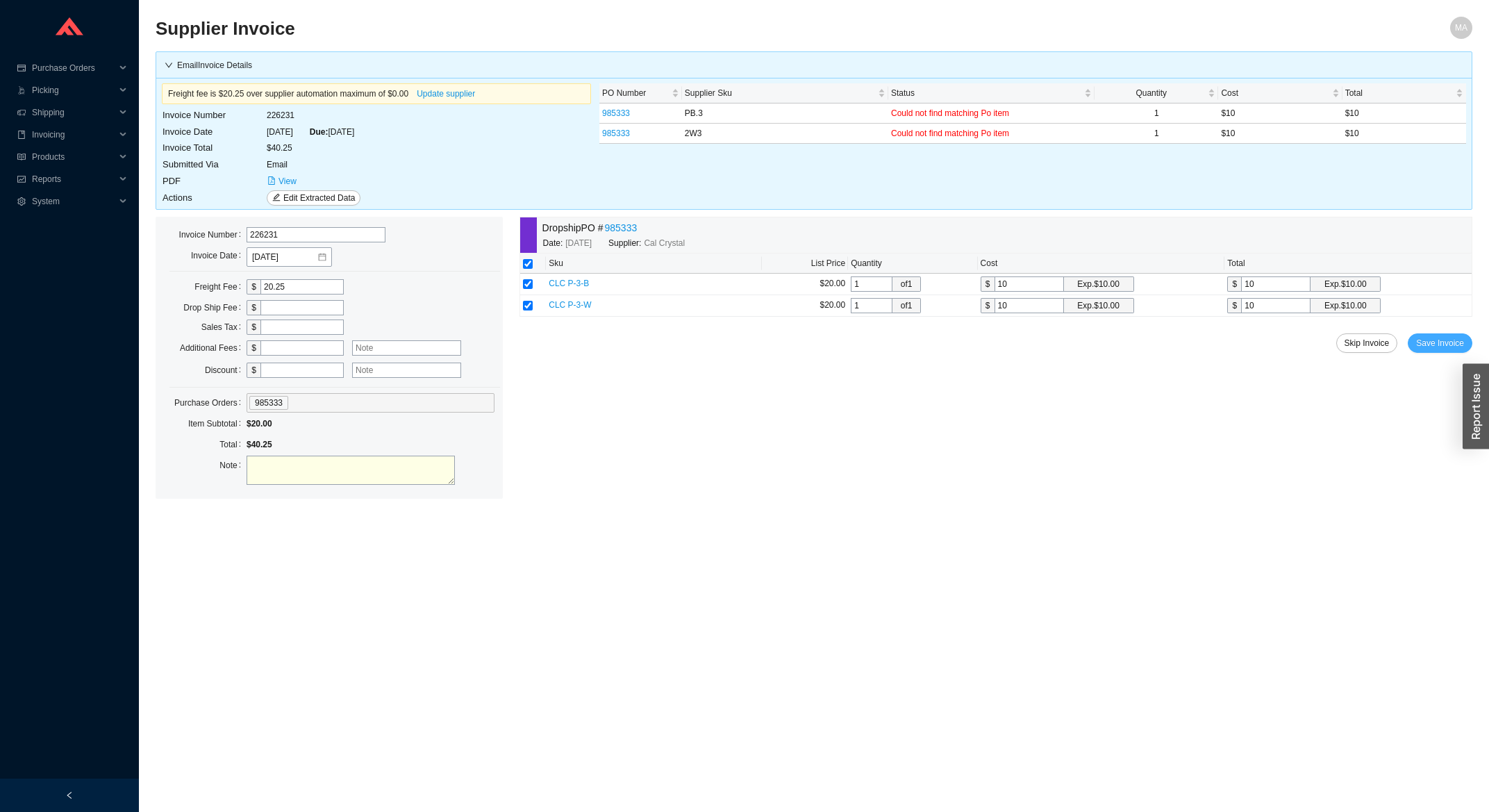
click at [1449, 349] on span "Save Invoice" at bounding box center [1440, 343] width 48 height 14
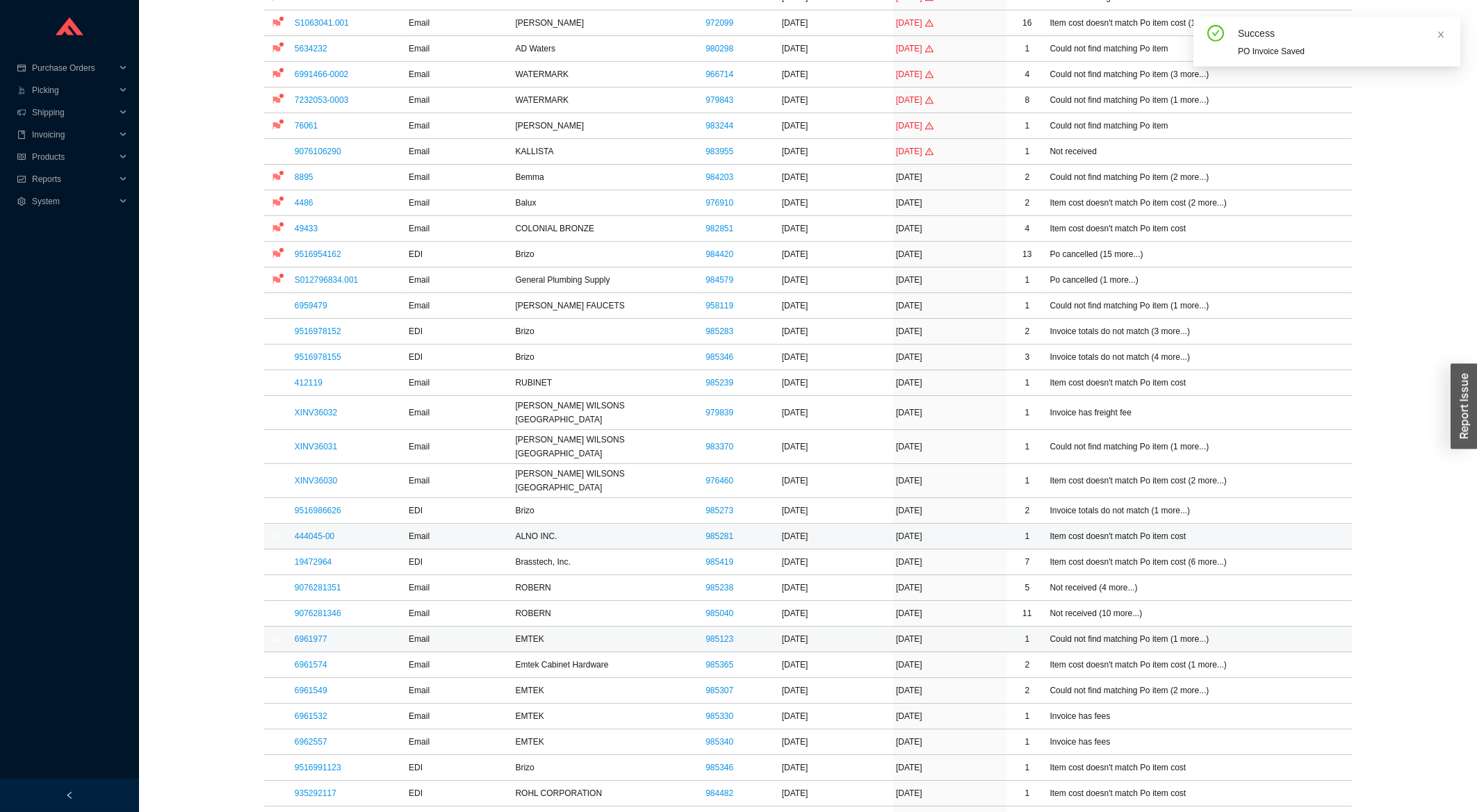
scroll to position [372, 0]
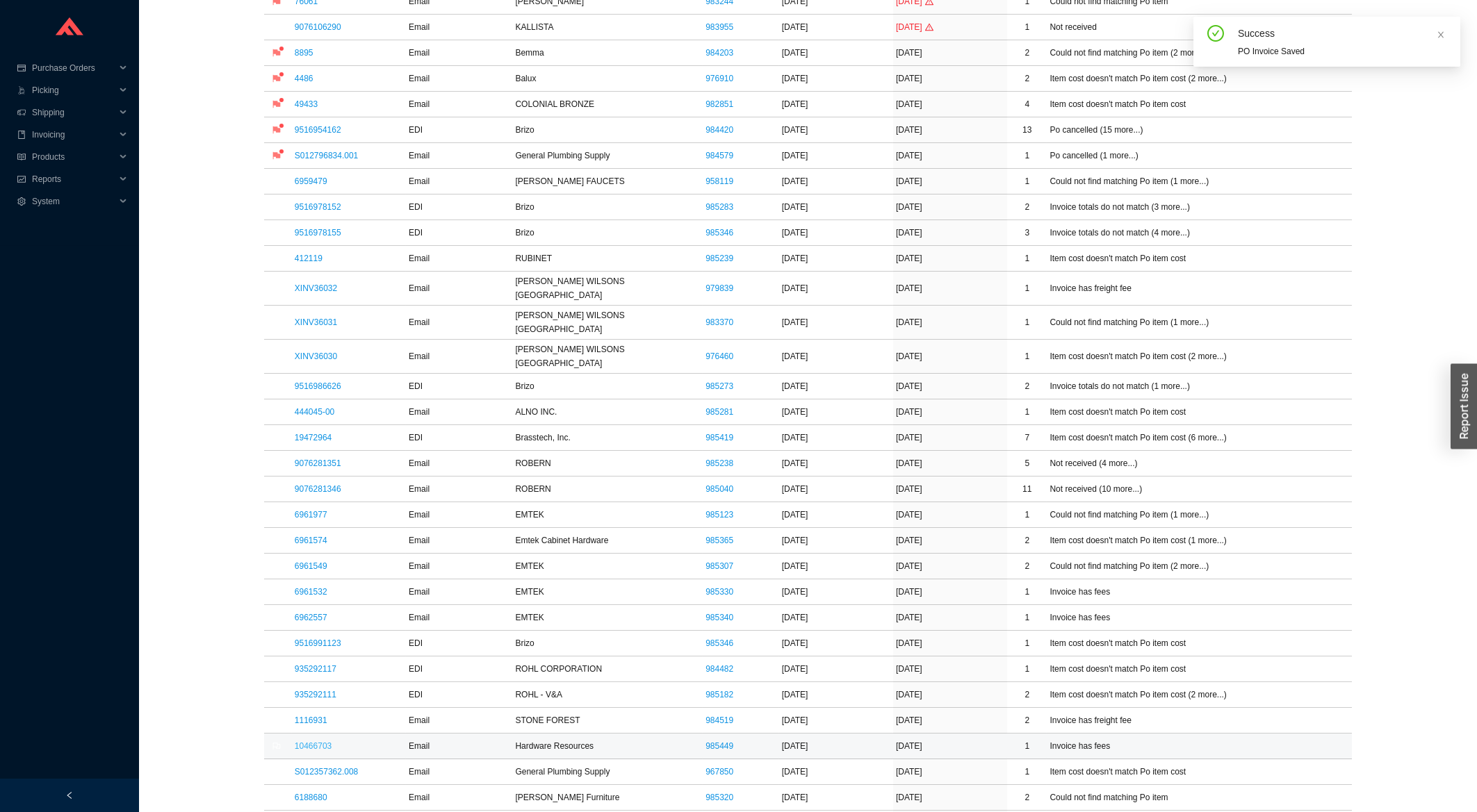
click at [308, 741] on link "10466703" at bounding box center [313, 746] width 37 height 10
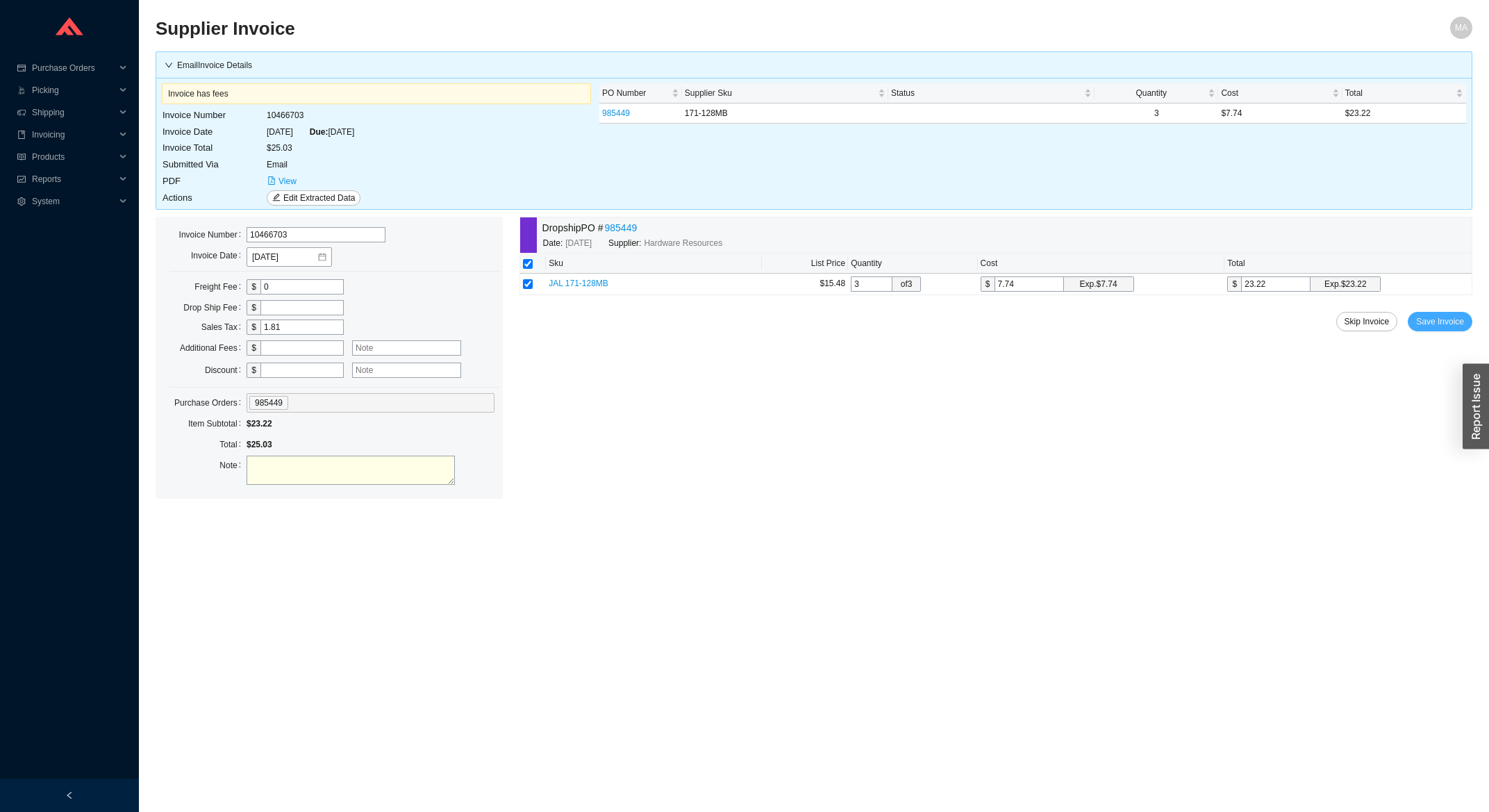
click at [1440, 319] on span "Save Invoice" at bounding box center [1440, 322] width 48 height 14
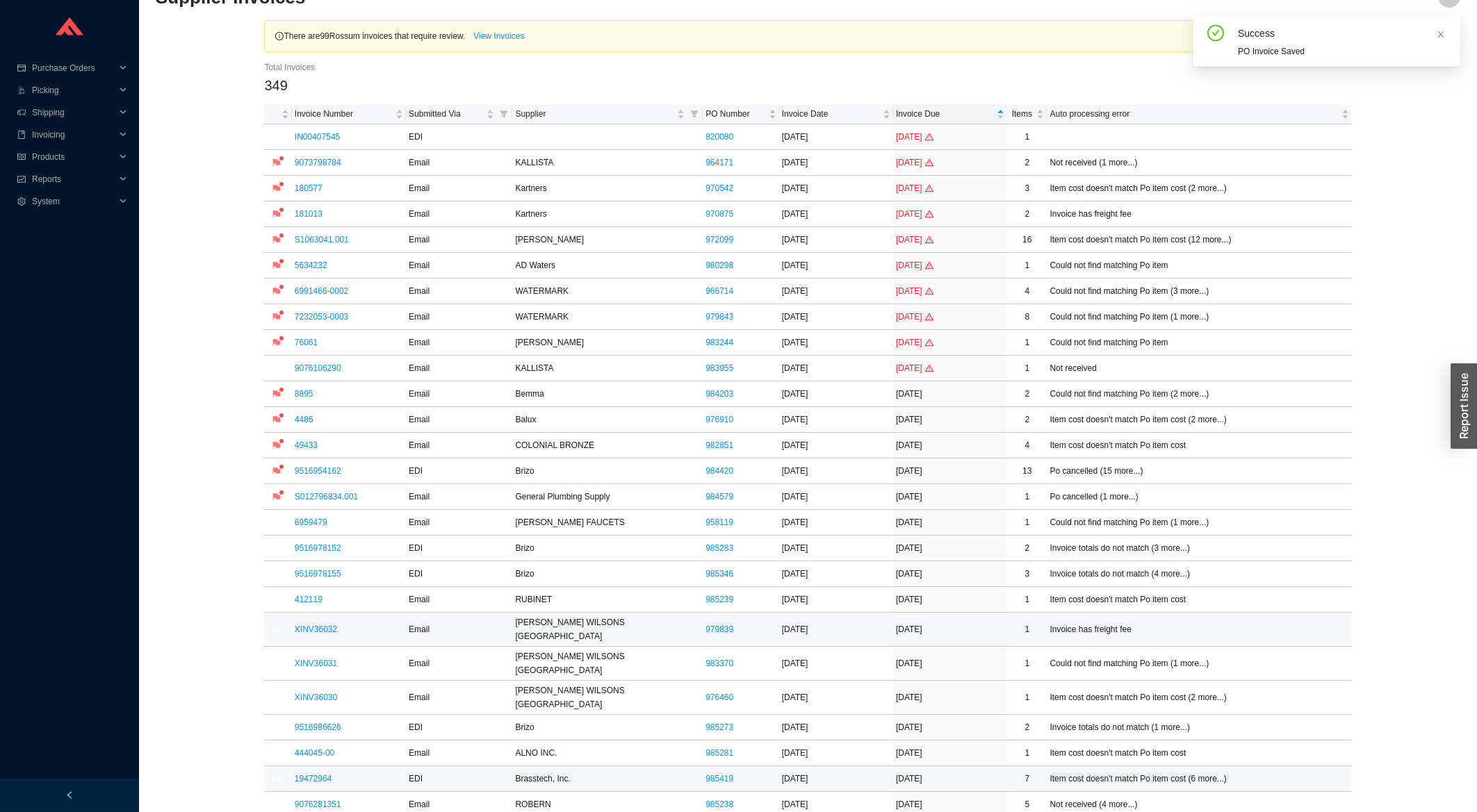
scroll to position [74, 0]
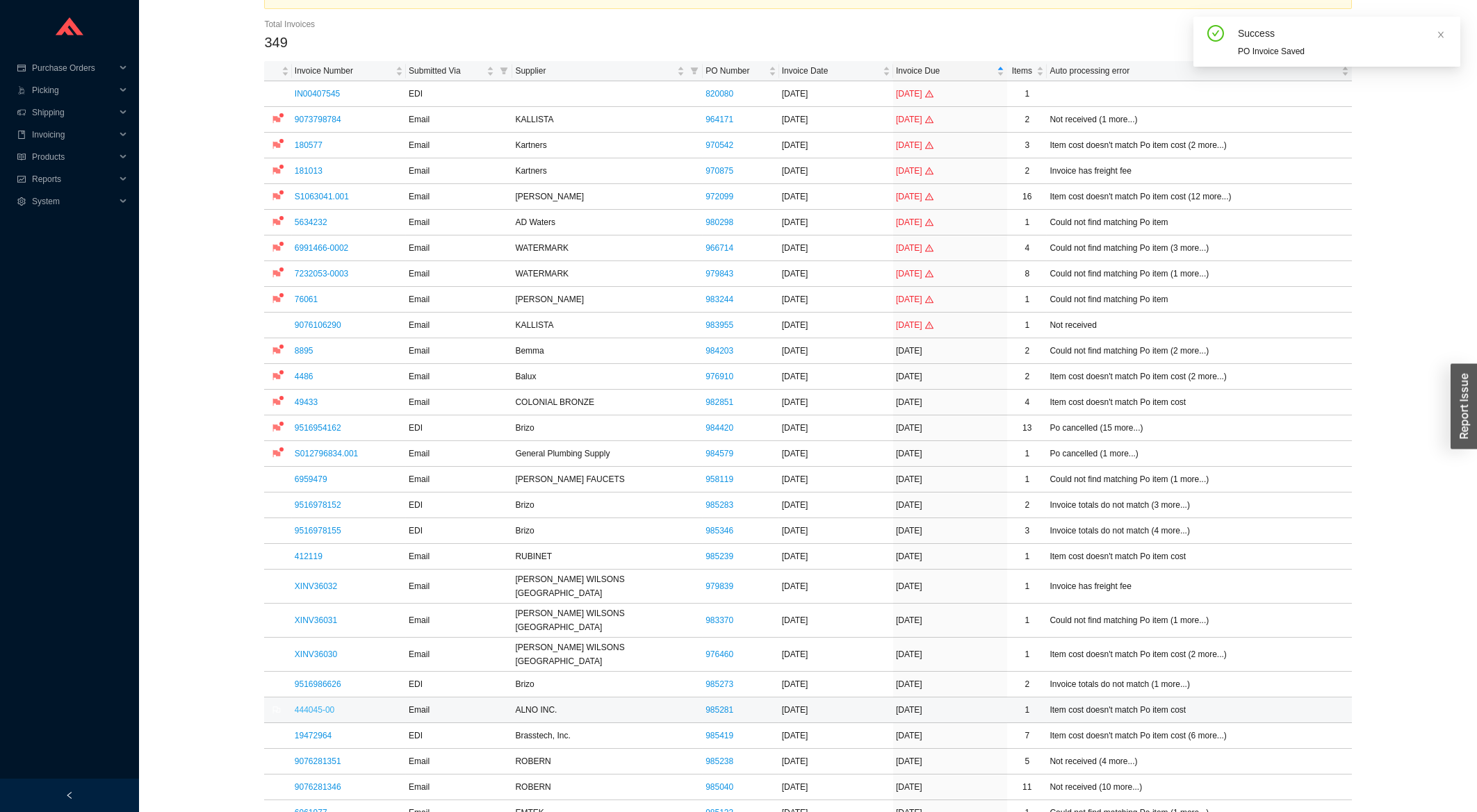
click at [312, 705] on link "444045-00" at bounding box center [314, 710] width 40 height 10
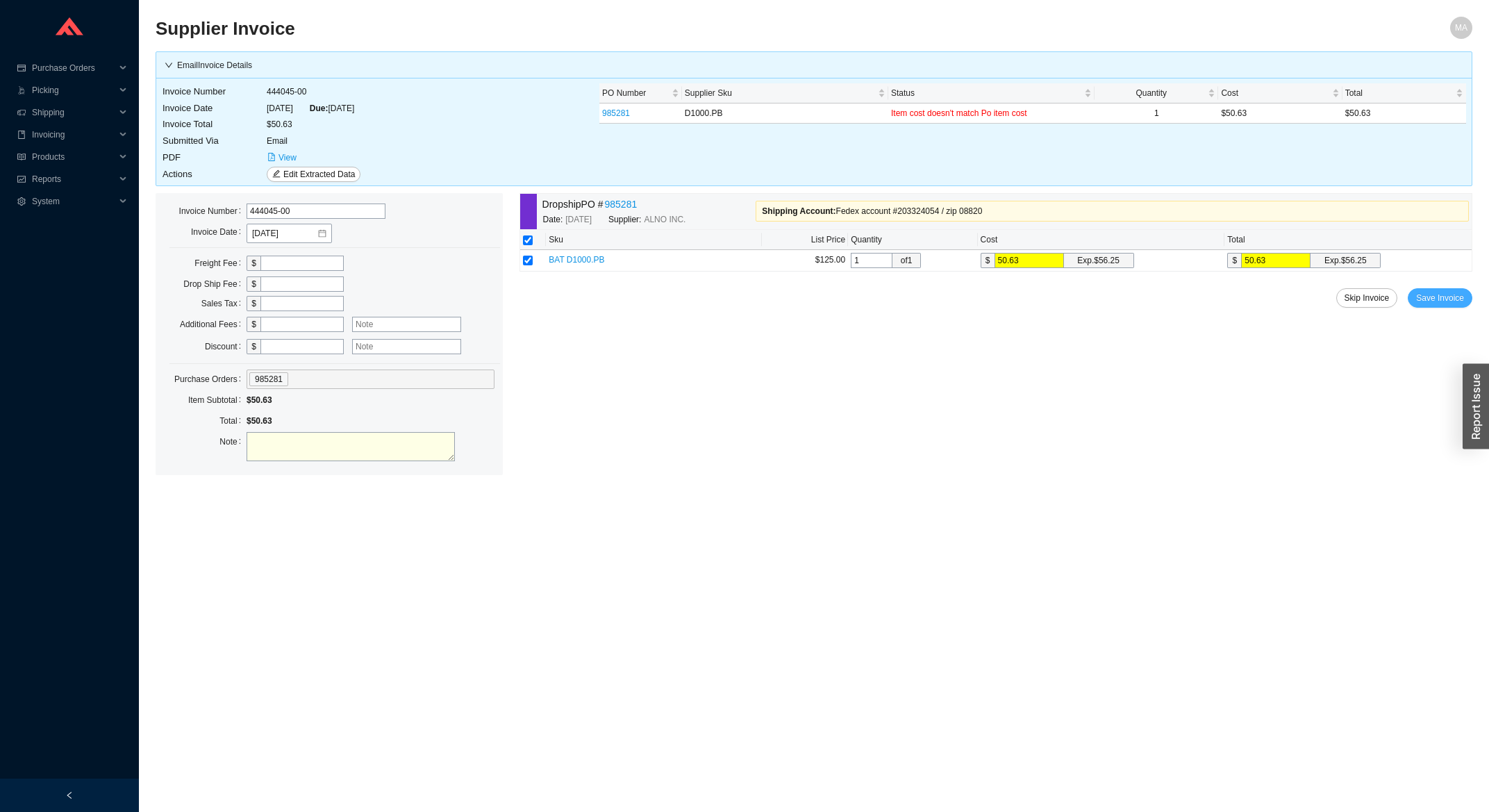
click at [1442, 292] on button "Save Invoice" at bounding box center [1440, 298] width 65 height 19
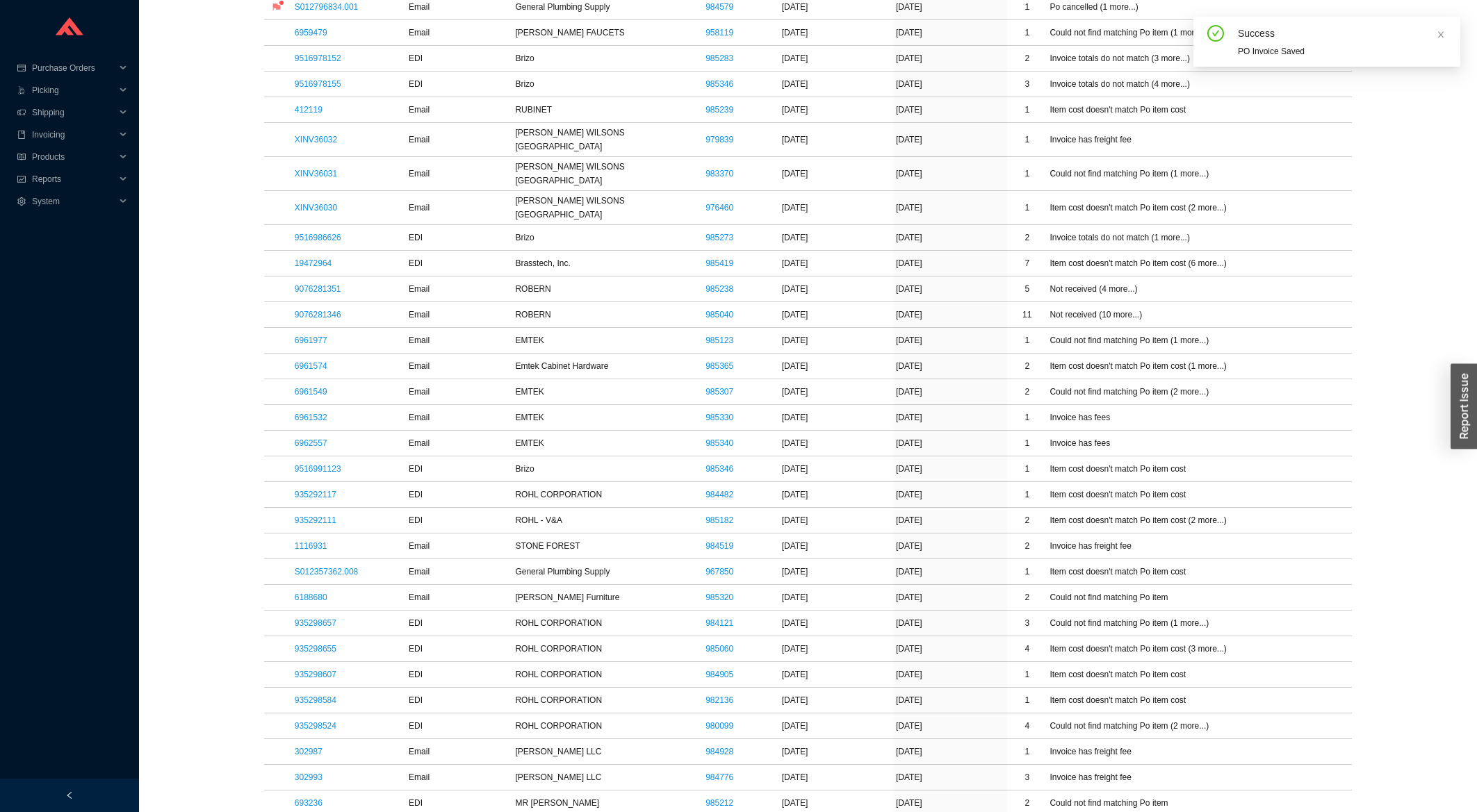
scroll to position [744, 0]
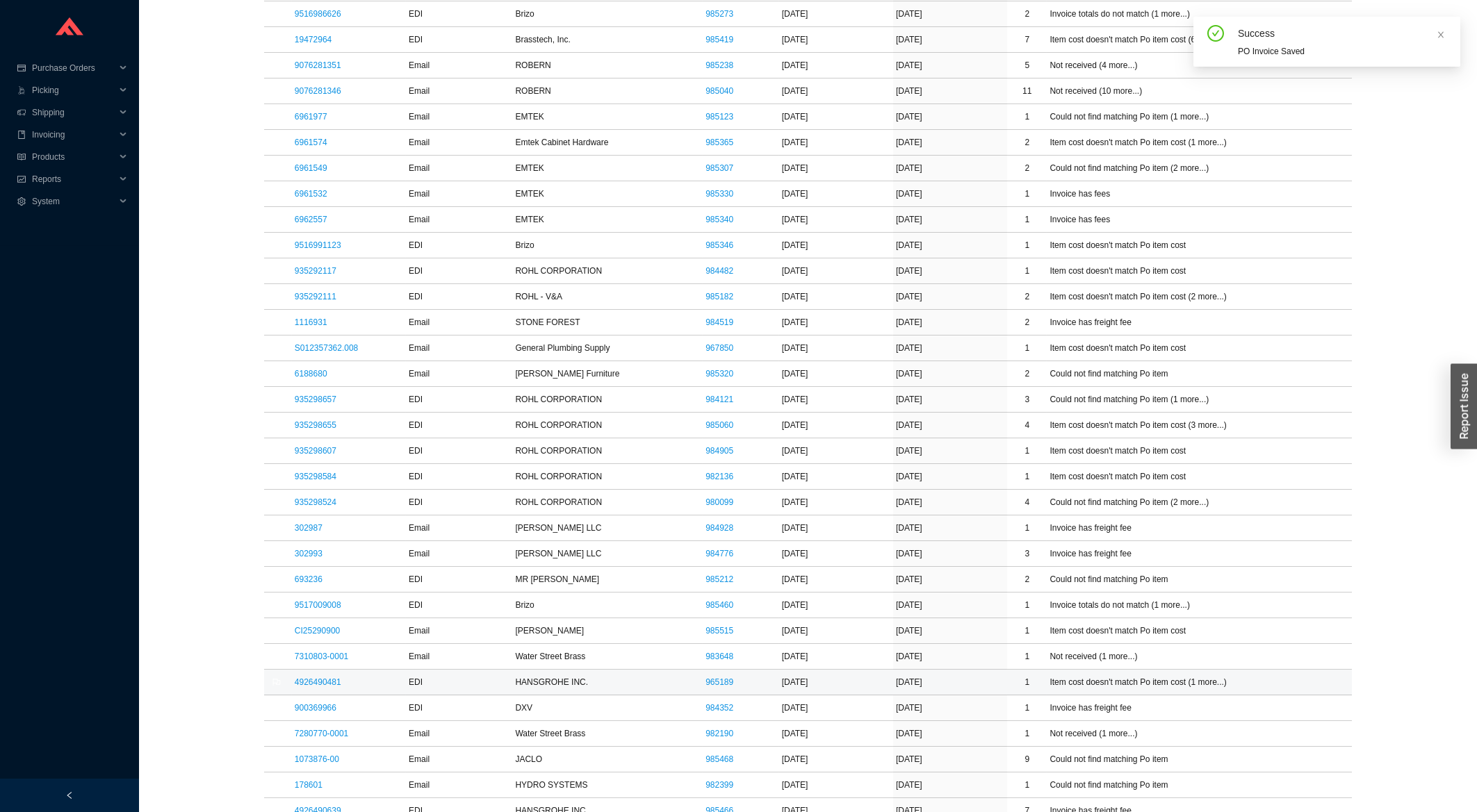
click at [311, 669] on td "4926490481" at bounding box center [349, 682] width 114 height 25
click at [328, 677] on link "4926490481" at bounding box center [318, 682] width 46 height 10
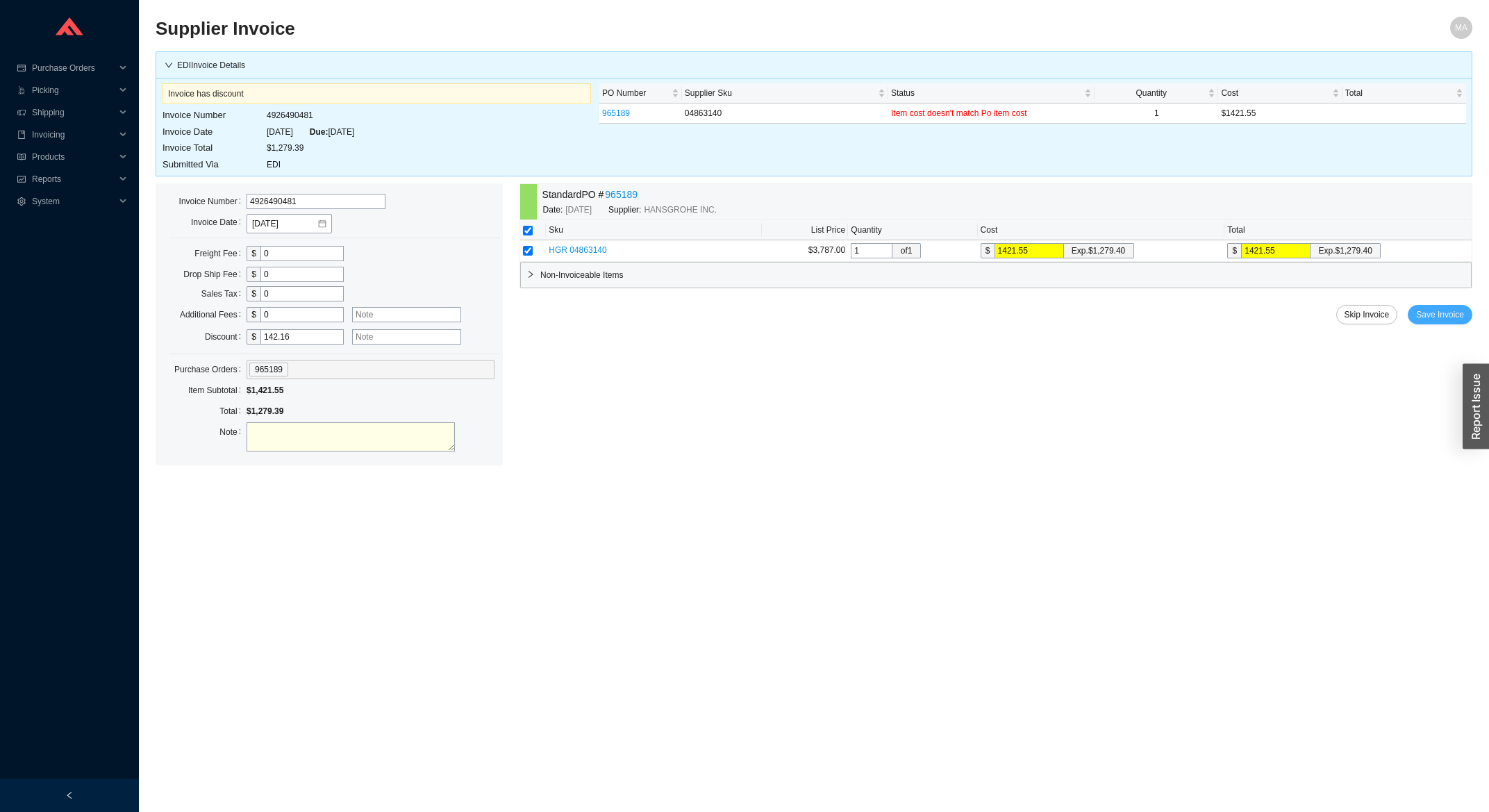
drag, startPoint x: 1409, startPoint y: 318, endPoint x: 1434, endPoint y: 317, distance: 25.0
click at [1410, 318] on div "Skip Invoice Save Invoice" at bounding box center [996, 314] width 953 height 19
click at [1434, 317] on span "Save Invoice" at bounding box center [1440, 315] width 48 height 14
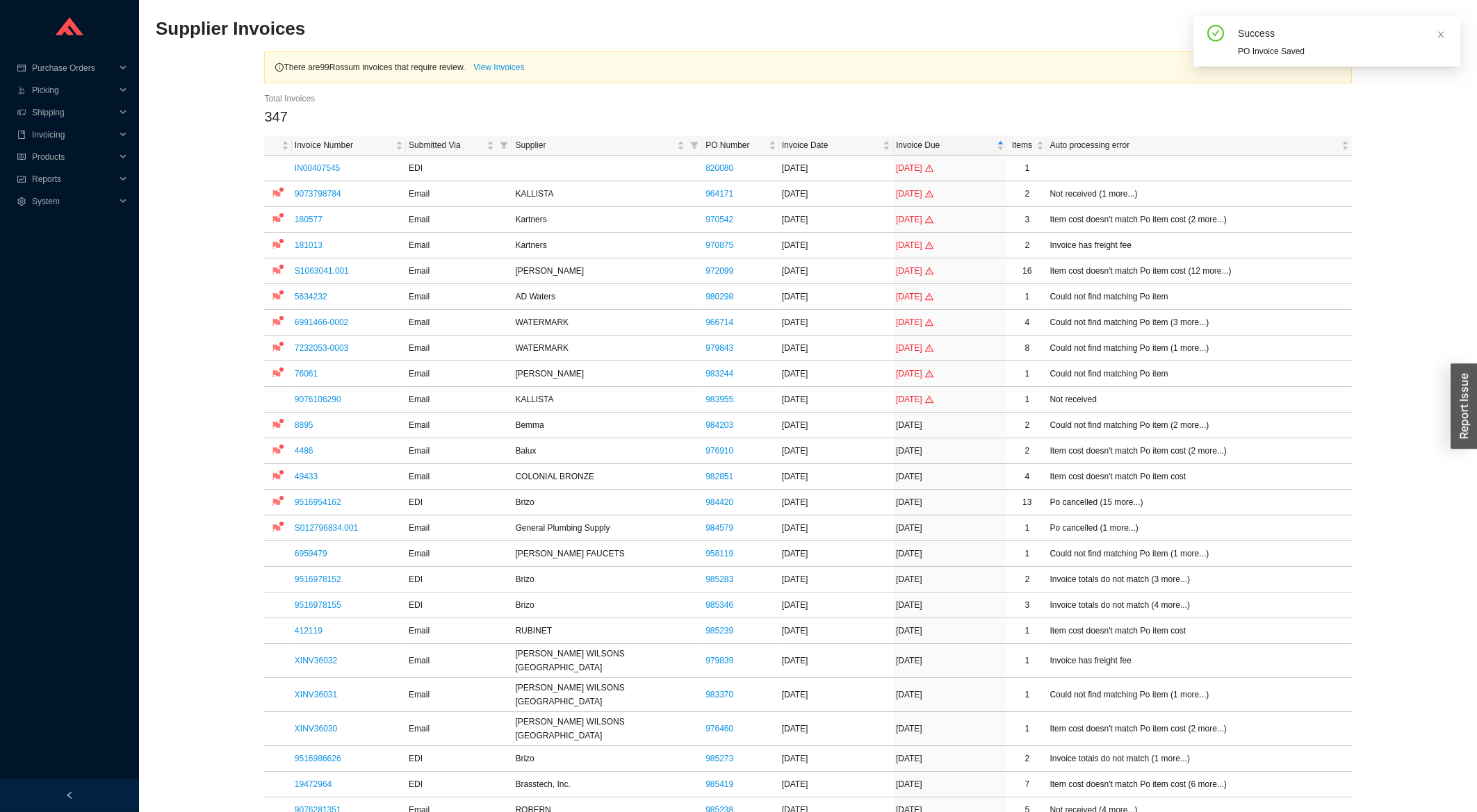
scroll to position [223, 0]
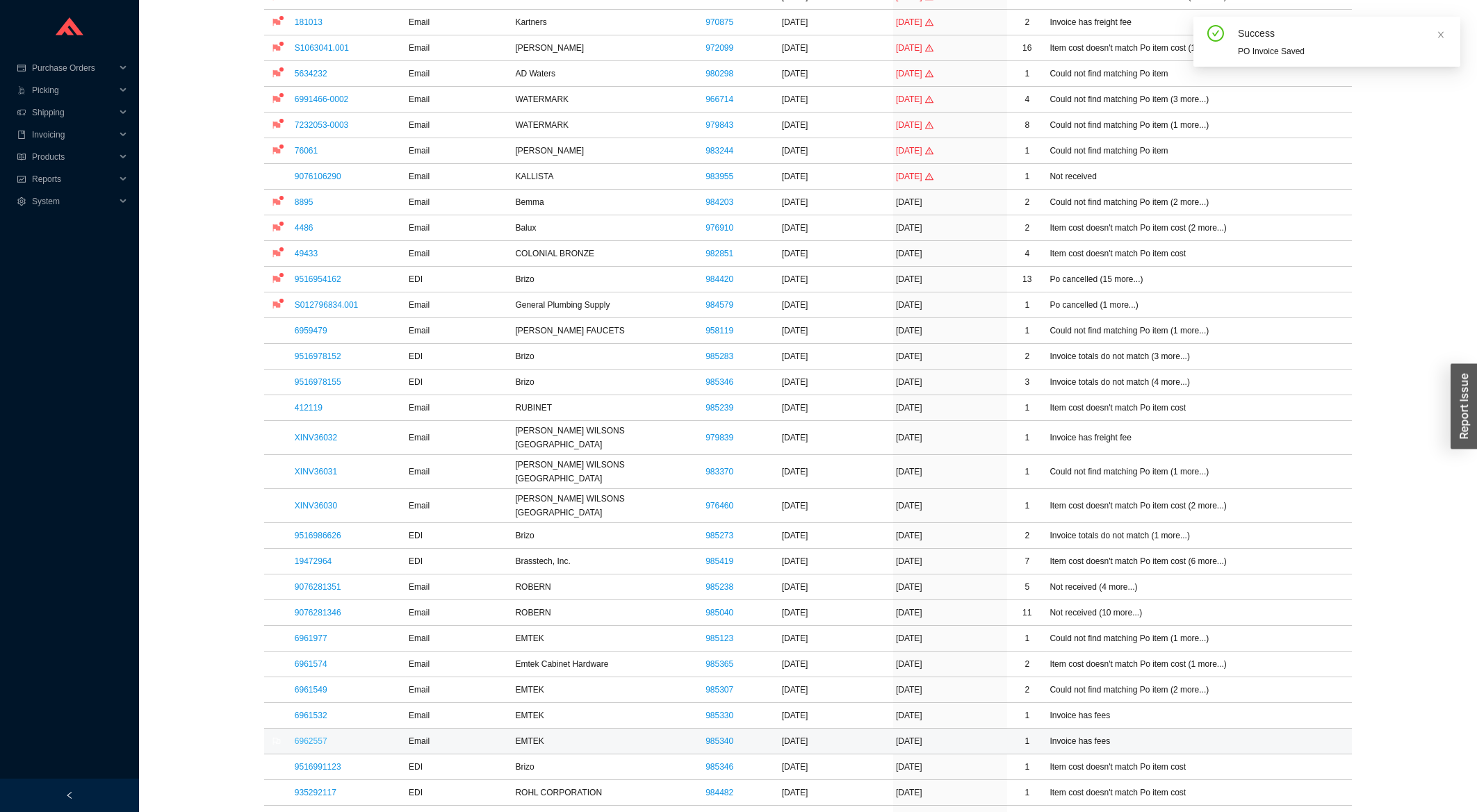
click at [312, 736] on link "6962557" at bounding box center [311, 741] width 33 height 10
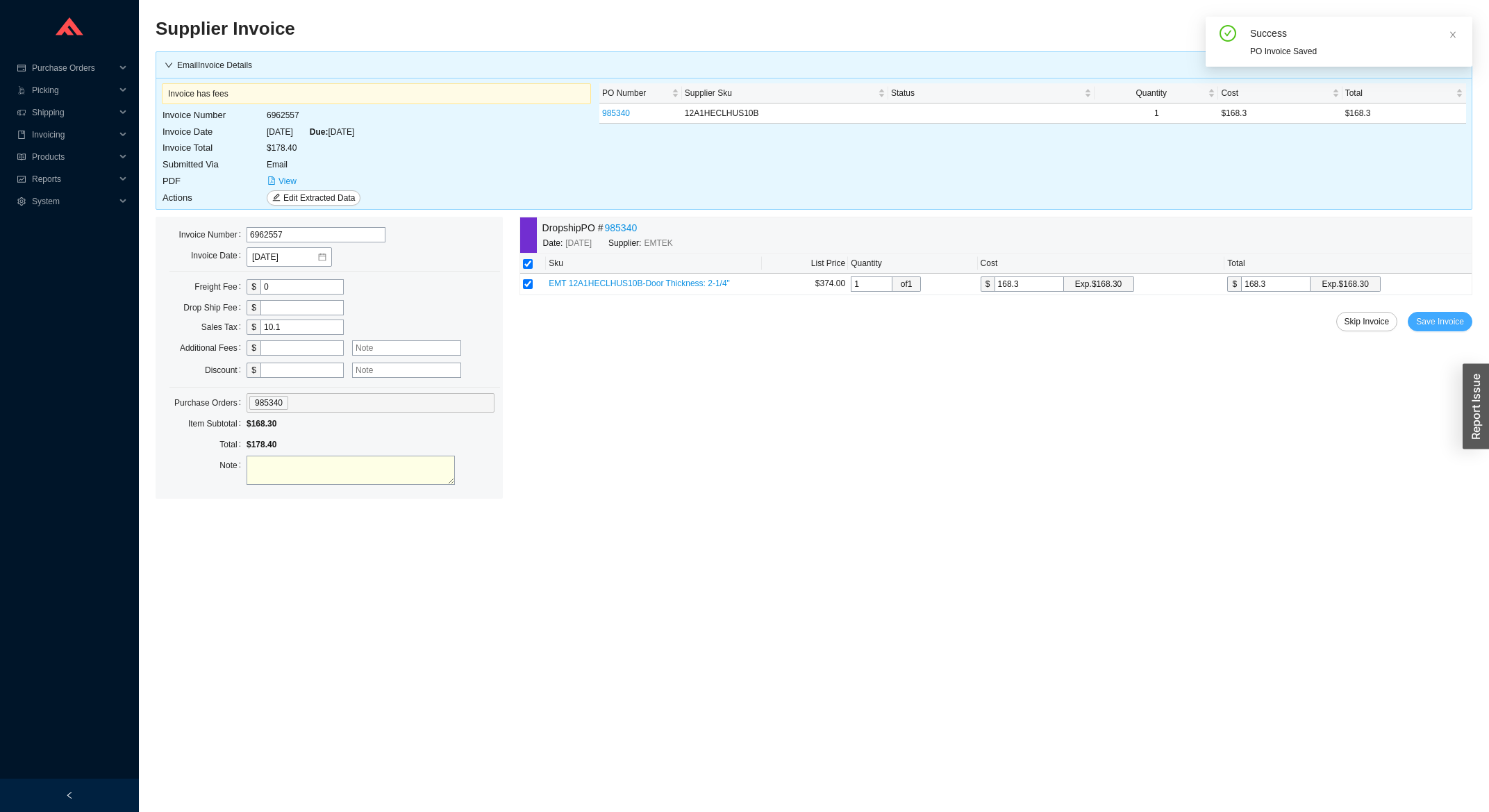
click at [1458, 326] on span "Save Invoice" at bounding box center [1440, 322] width 48 height 14
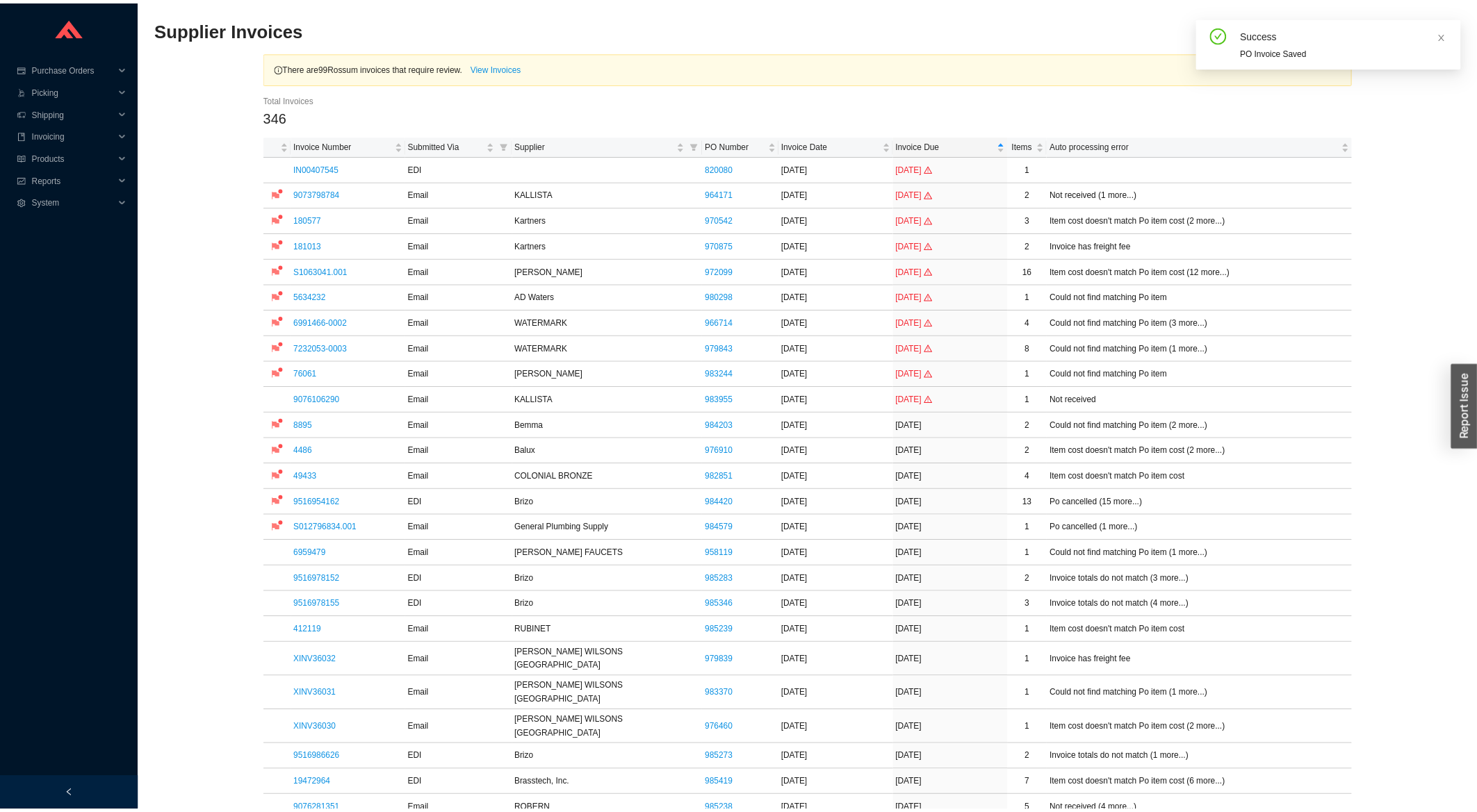
scroll to position [521, 0]
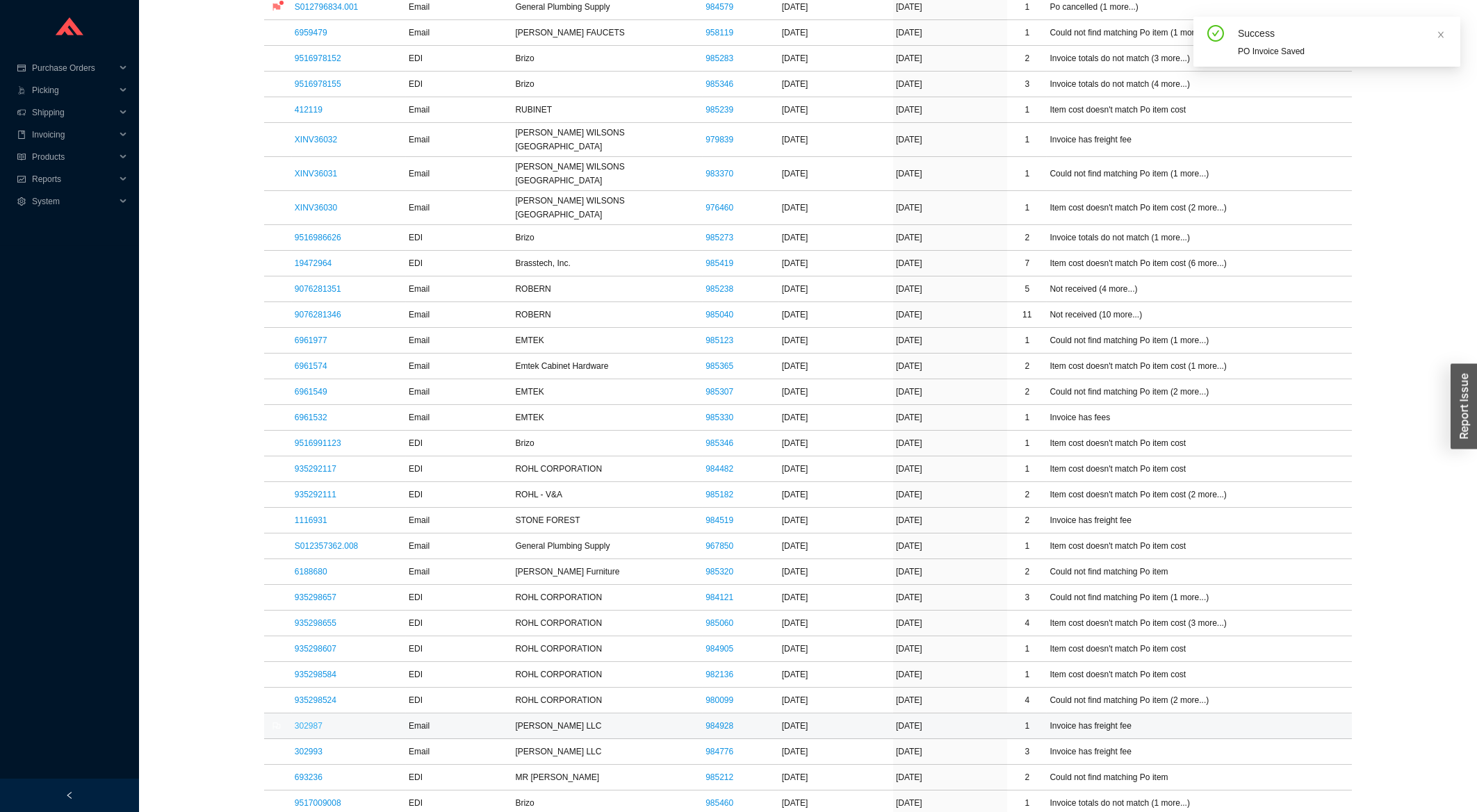
click at [312, 721] on link "302987" at bounding box center [308, 726] width 28 height 10
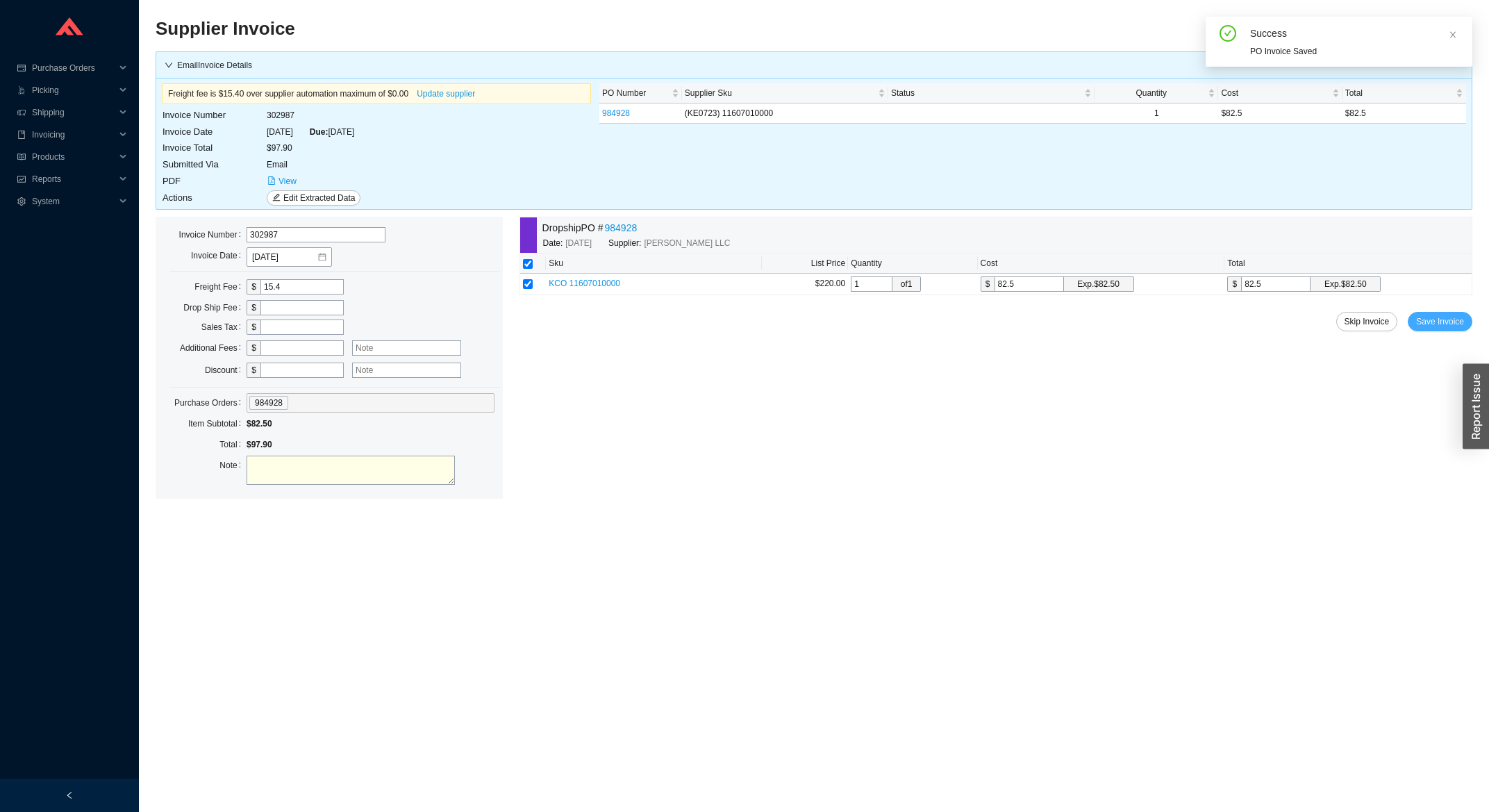
click at [1438, 313] on button "Save Invoice" at bounding box center [1440, 322] width 65 height 19
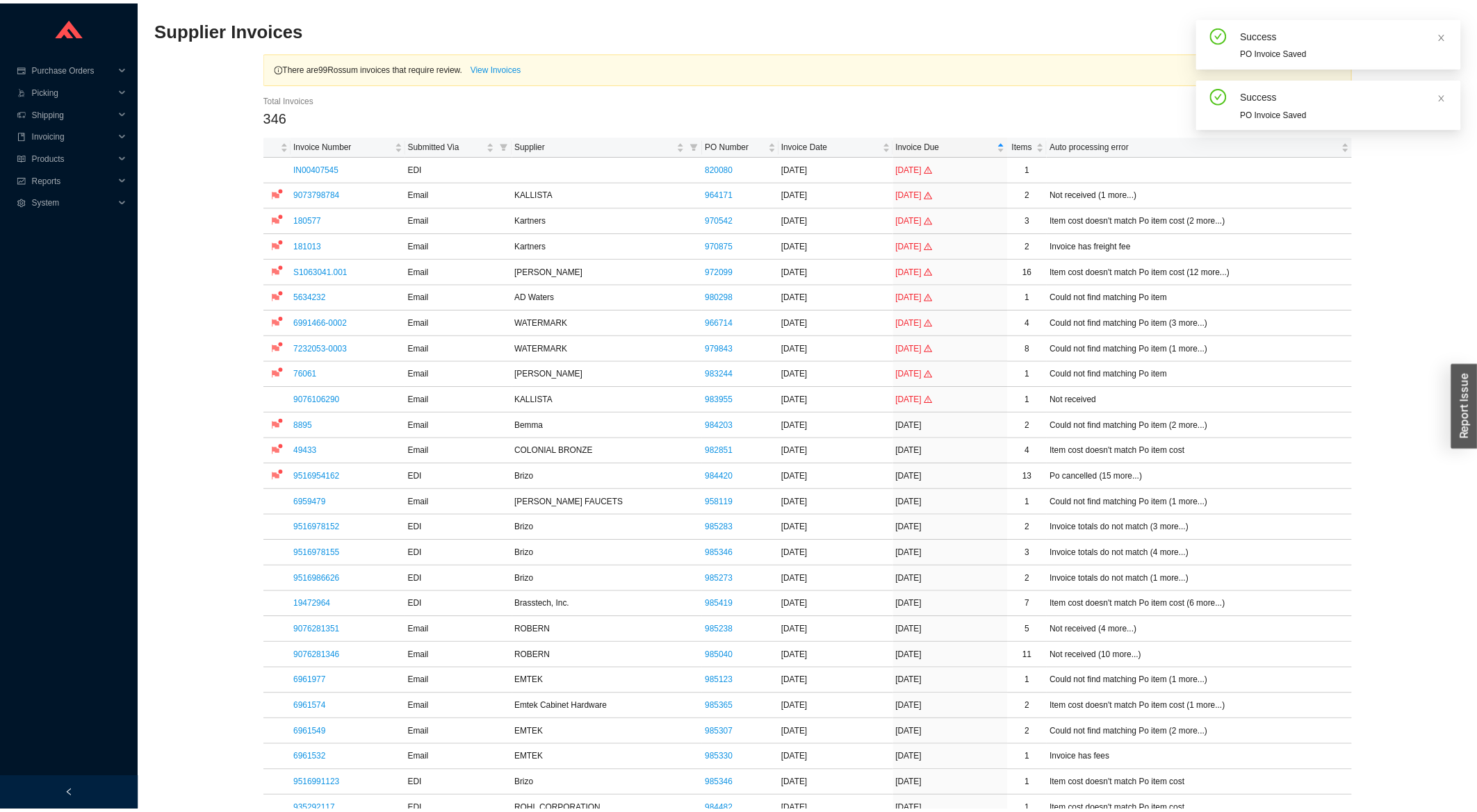
scroll to position [595, 0]
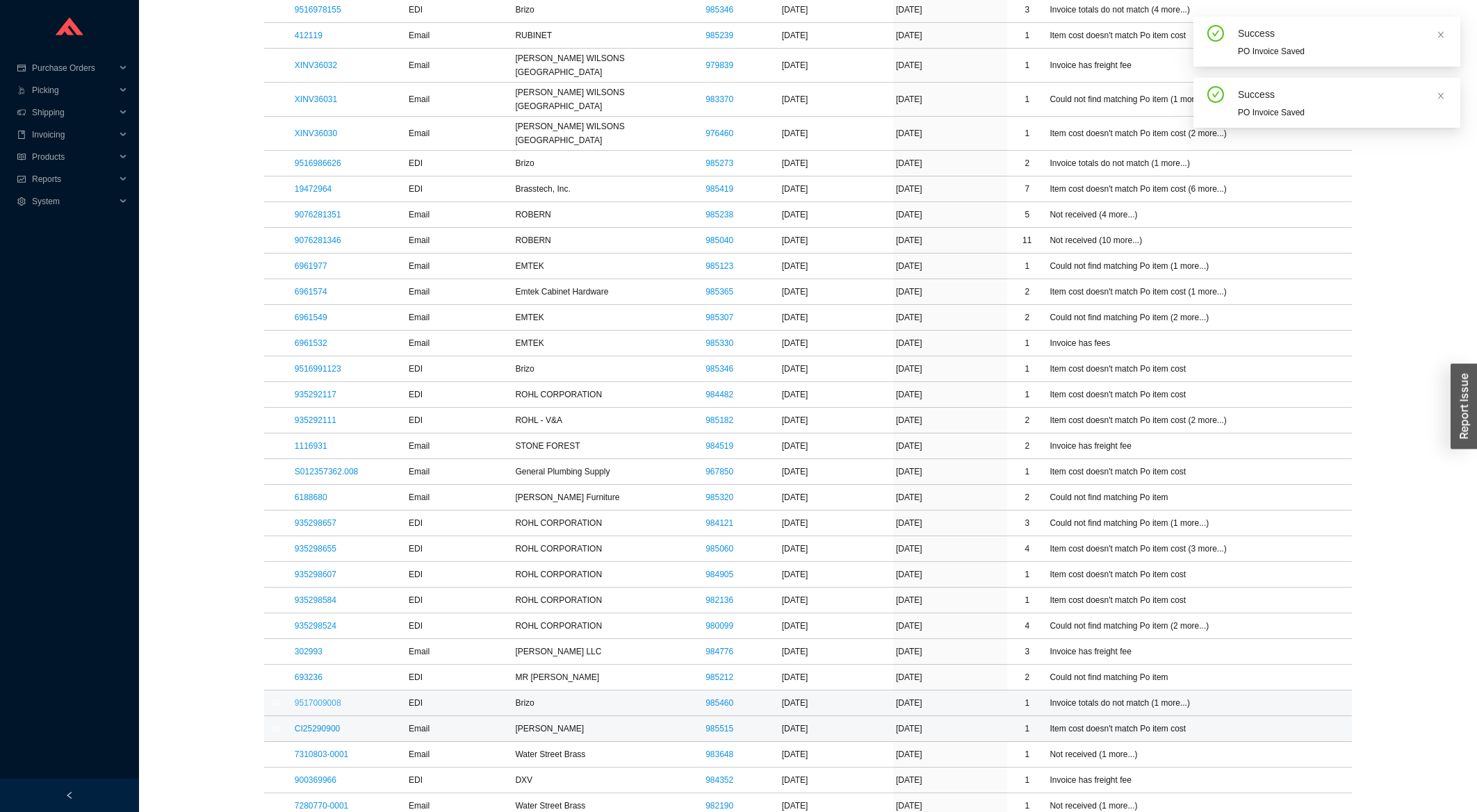
click at [324, 698] on link "9517009008" at bounding box center [318, 703] width 46 height 10
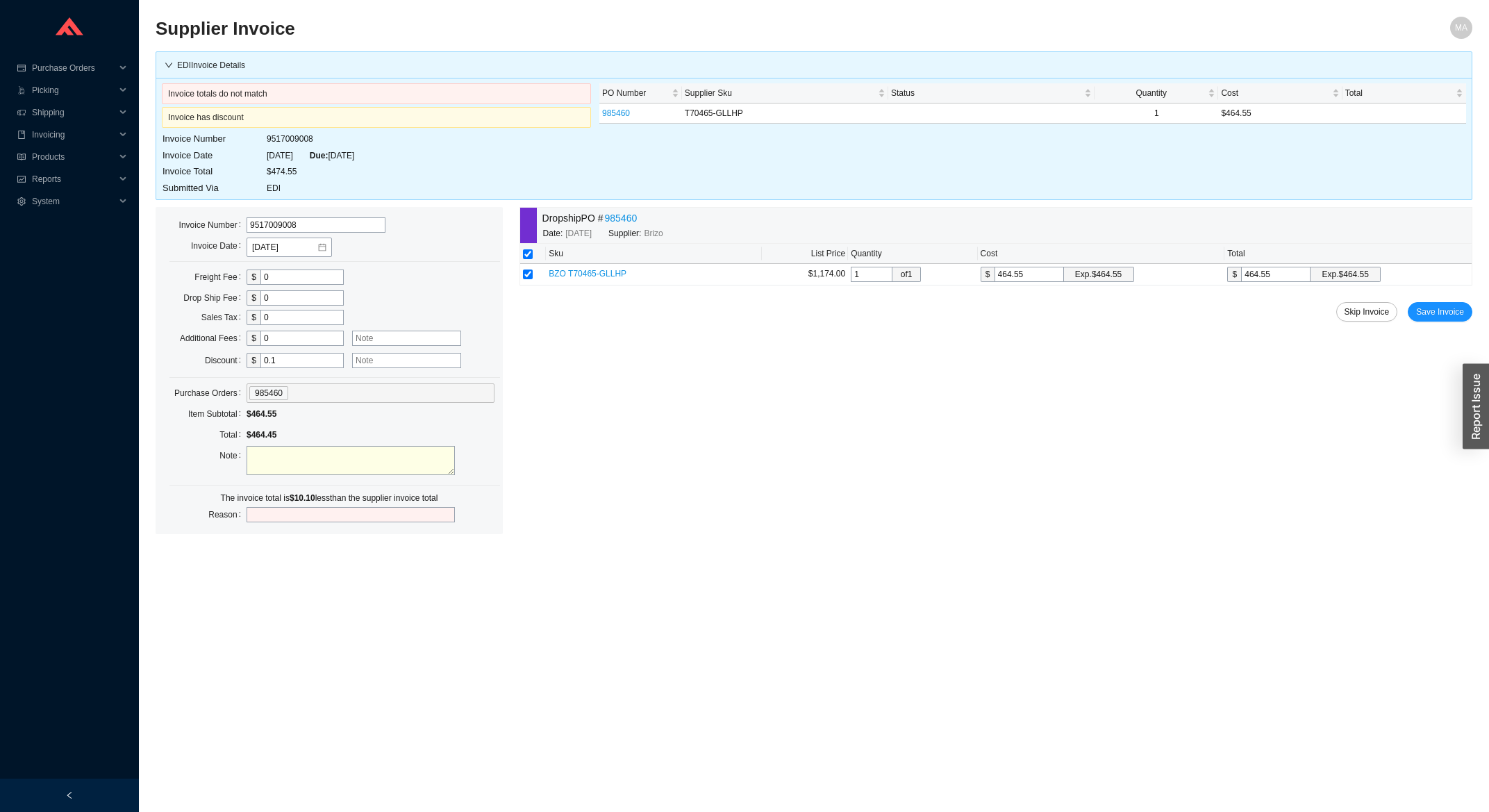
drag, startPoint x: 290, startPoint y: 363, endPoint x: 252, endPoint y: 375, distance: 39.8
click at [261, 368] on input "0.1" at bounding box center [302, 360] width 84 height 15
type input "1"
click at [279, 141] on td "9517009008" at bounding box center [310, 139] width 89 height 17
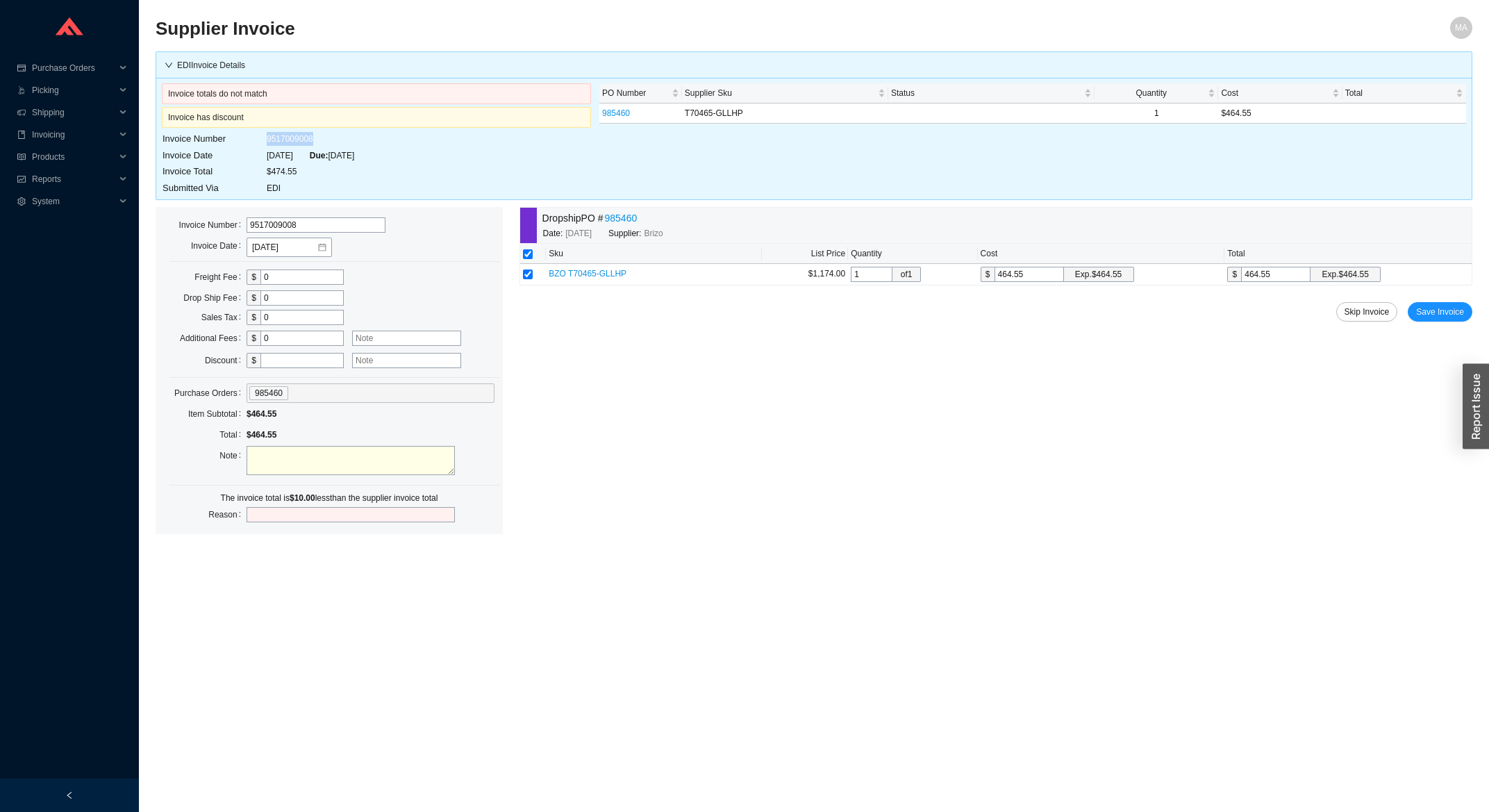
click at [279, 141] on td "9517009008" at bounding box center [310, 139] width 89 height 17
copy td "9517009008"
click at [284, 277] on input "0" at bounding box center [302, 277] width 84 height 15
type input "10"
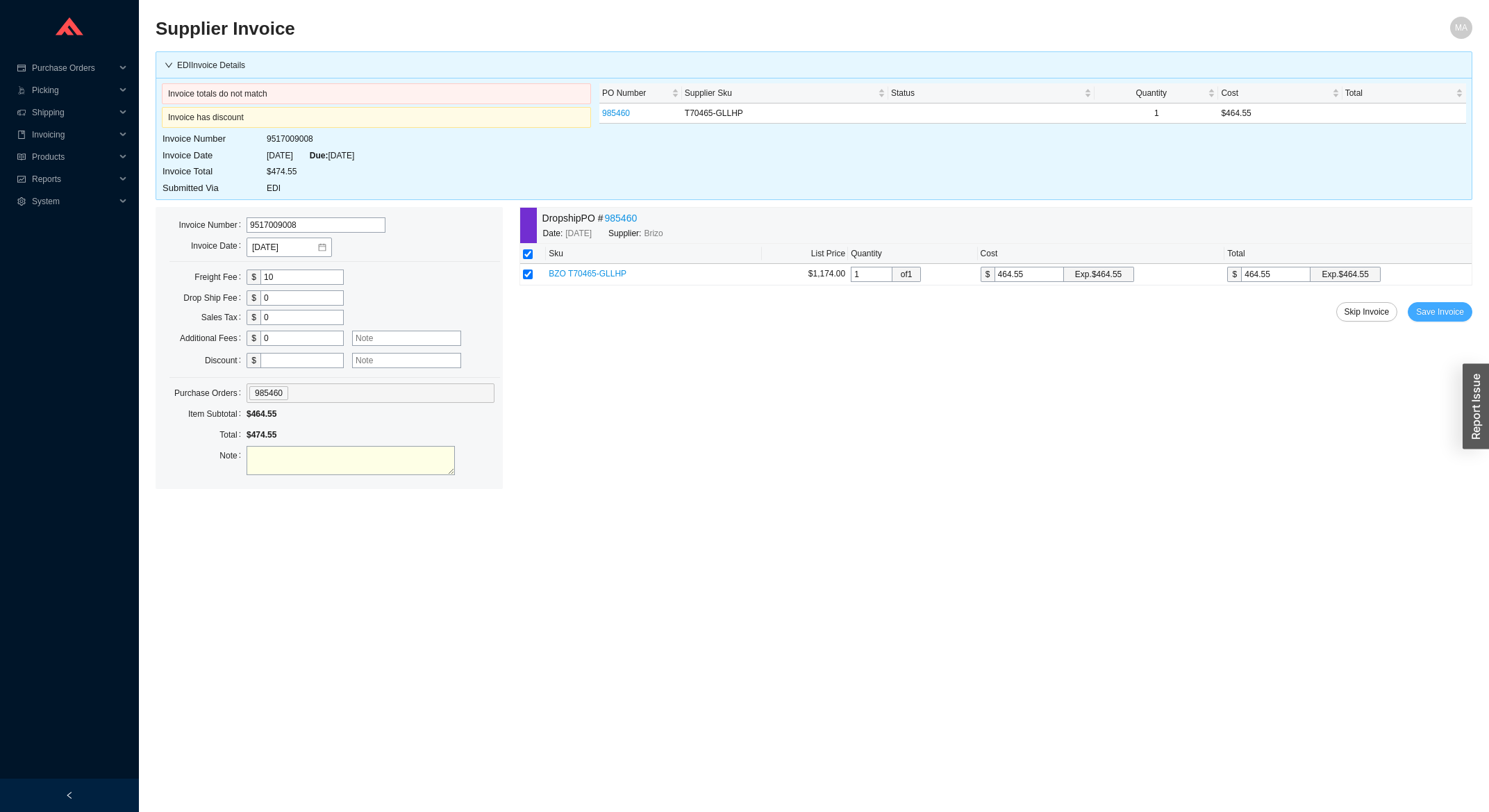
click at [1451, 306] on button "Save Invoice" at bounding box center [1440, 311] width 65 height 19
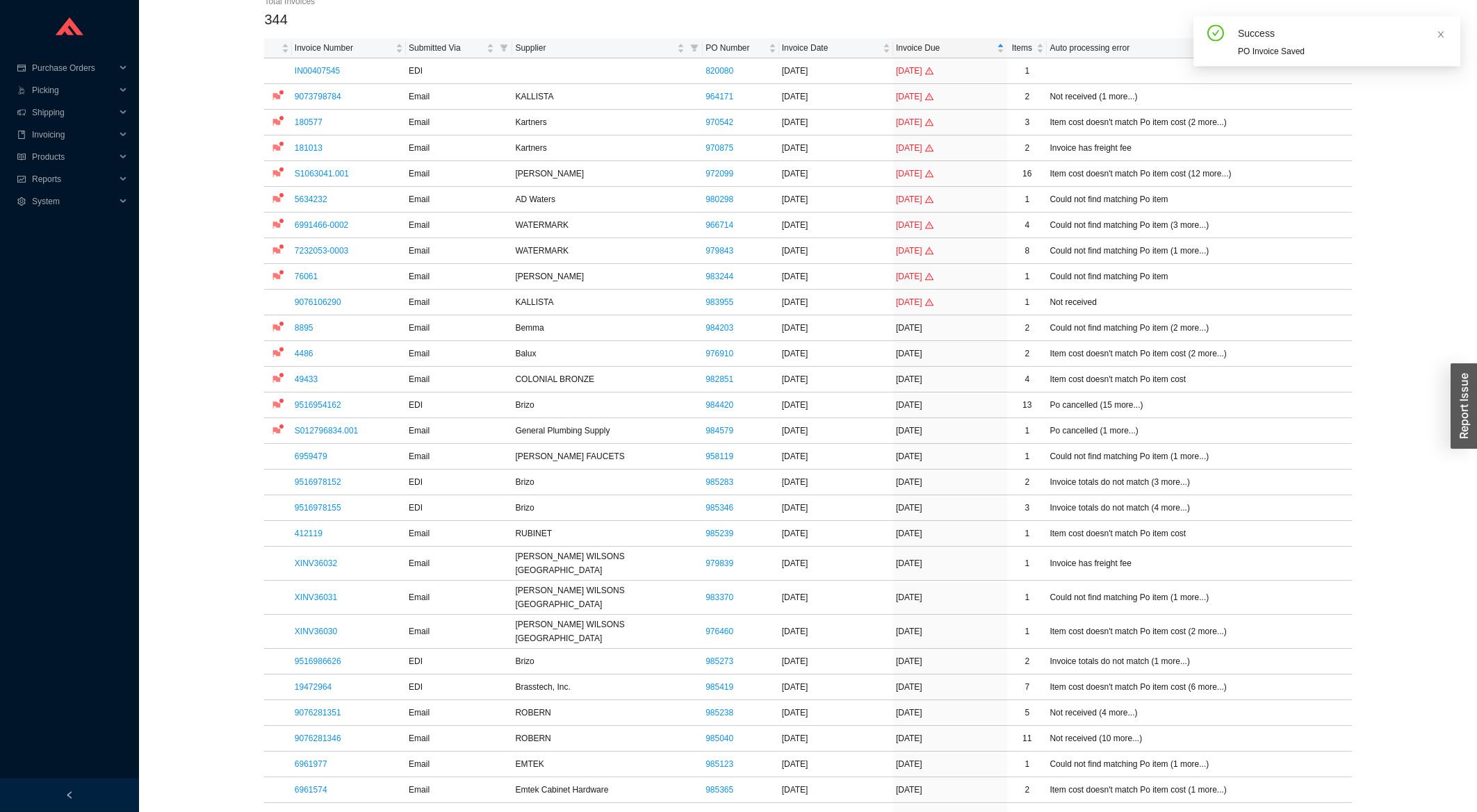
scroll to position [297, 0]
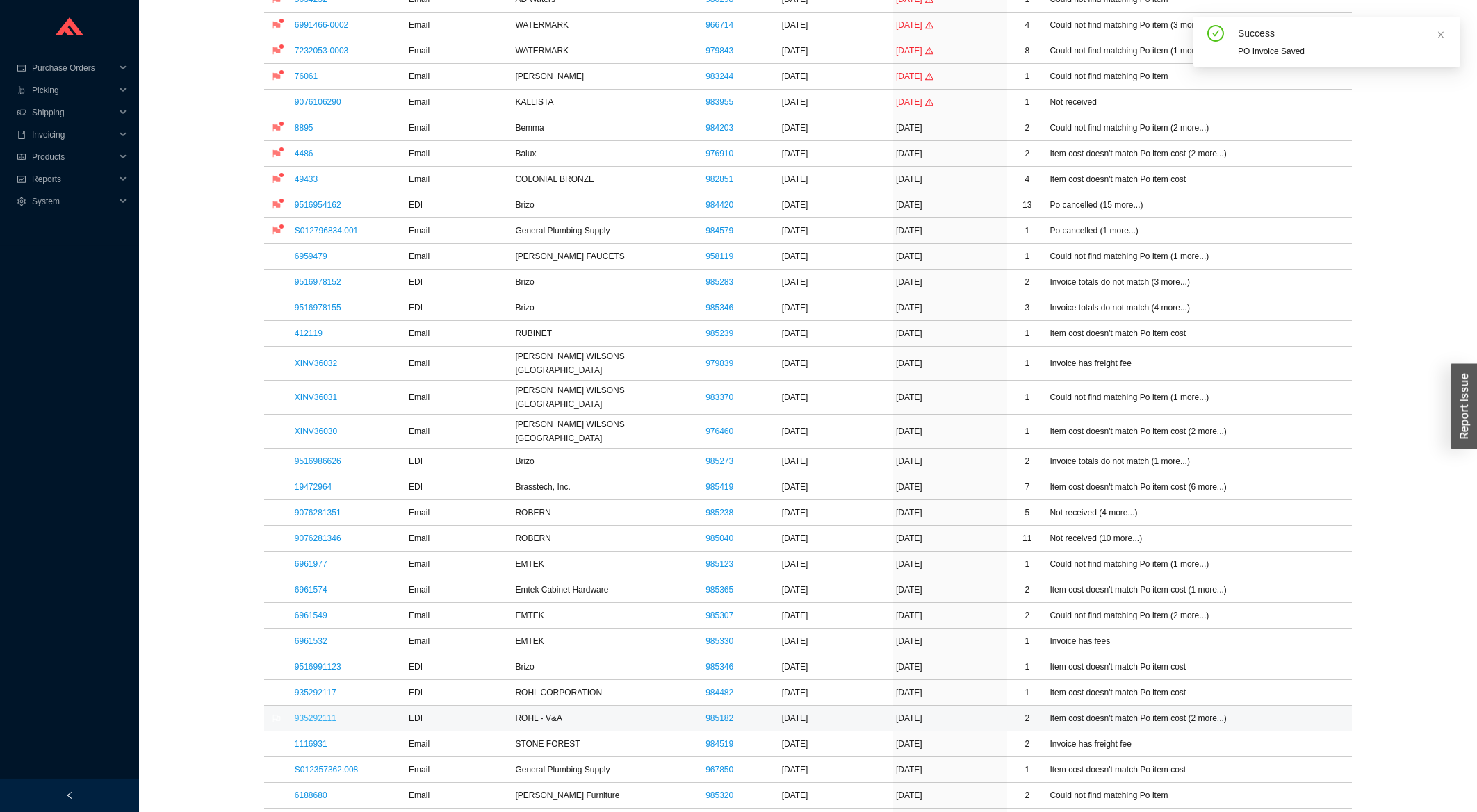
click at [317, 713] on link "935292111" at bounding box center [315, 718] width 41 height 10
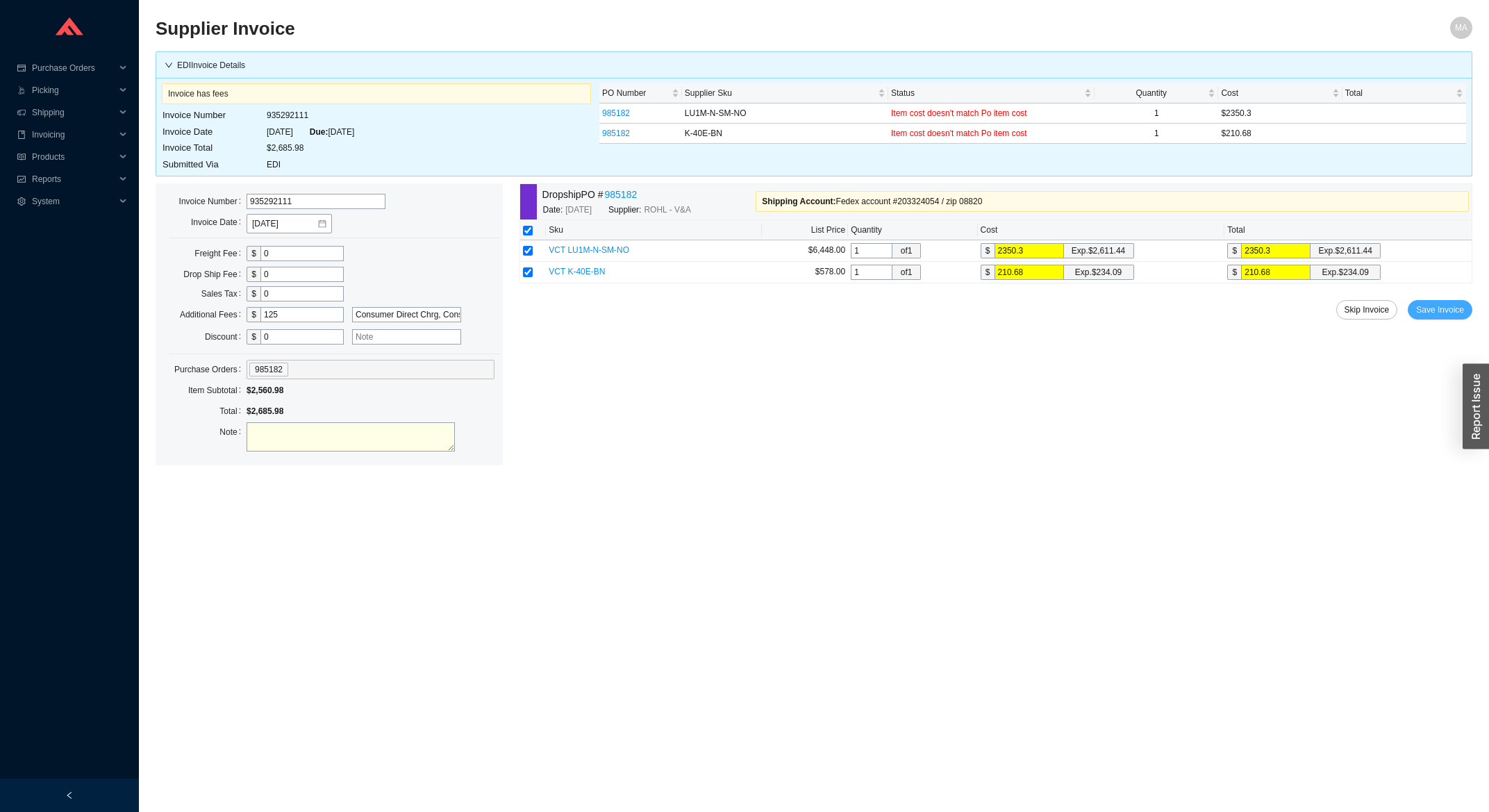
click at [1461, 313] on span "Save Invoice" at bounding box center [1440, 310] width 48 height 14
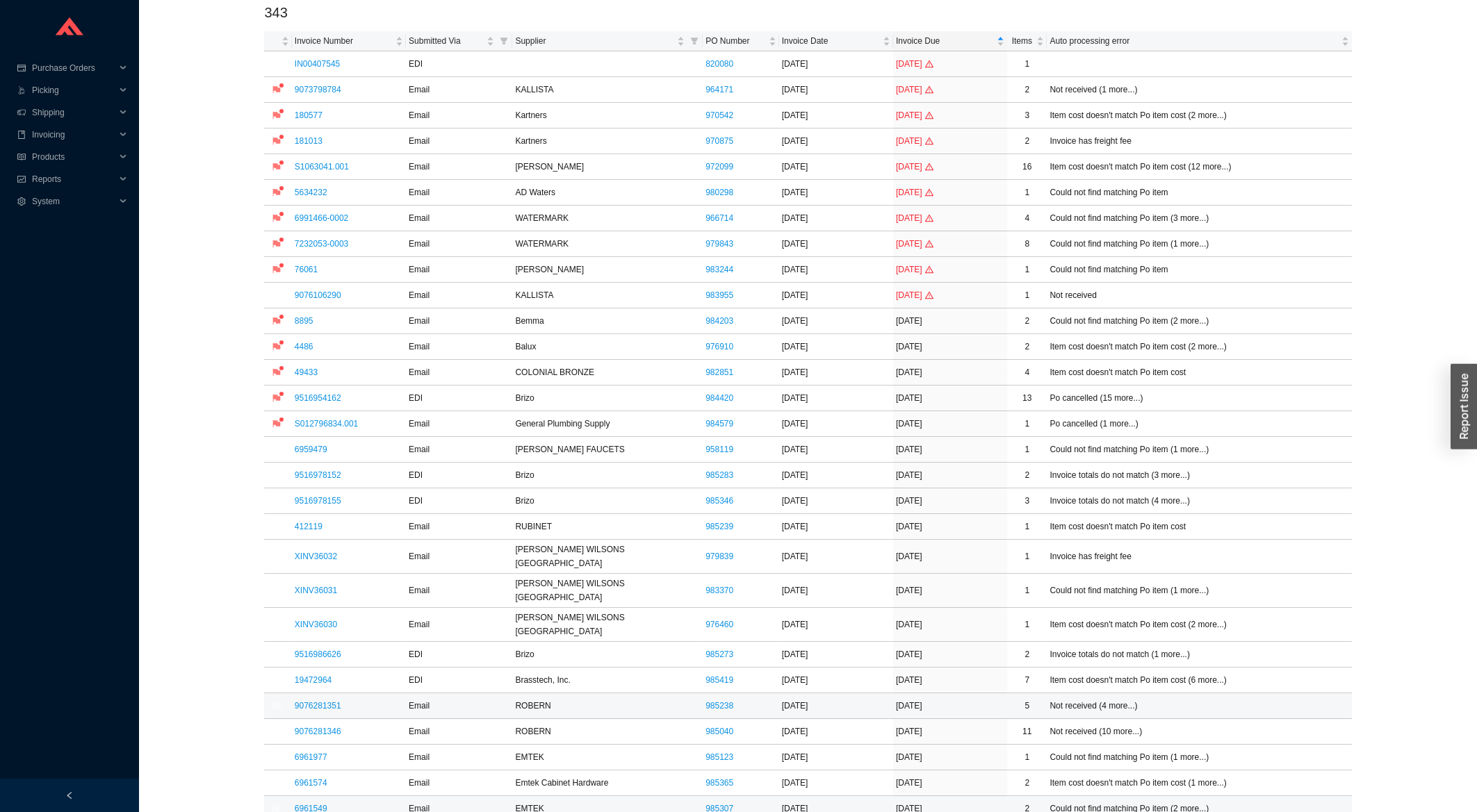
scroll to position [149, 0]
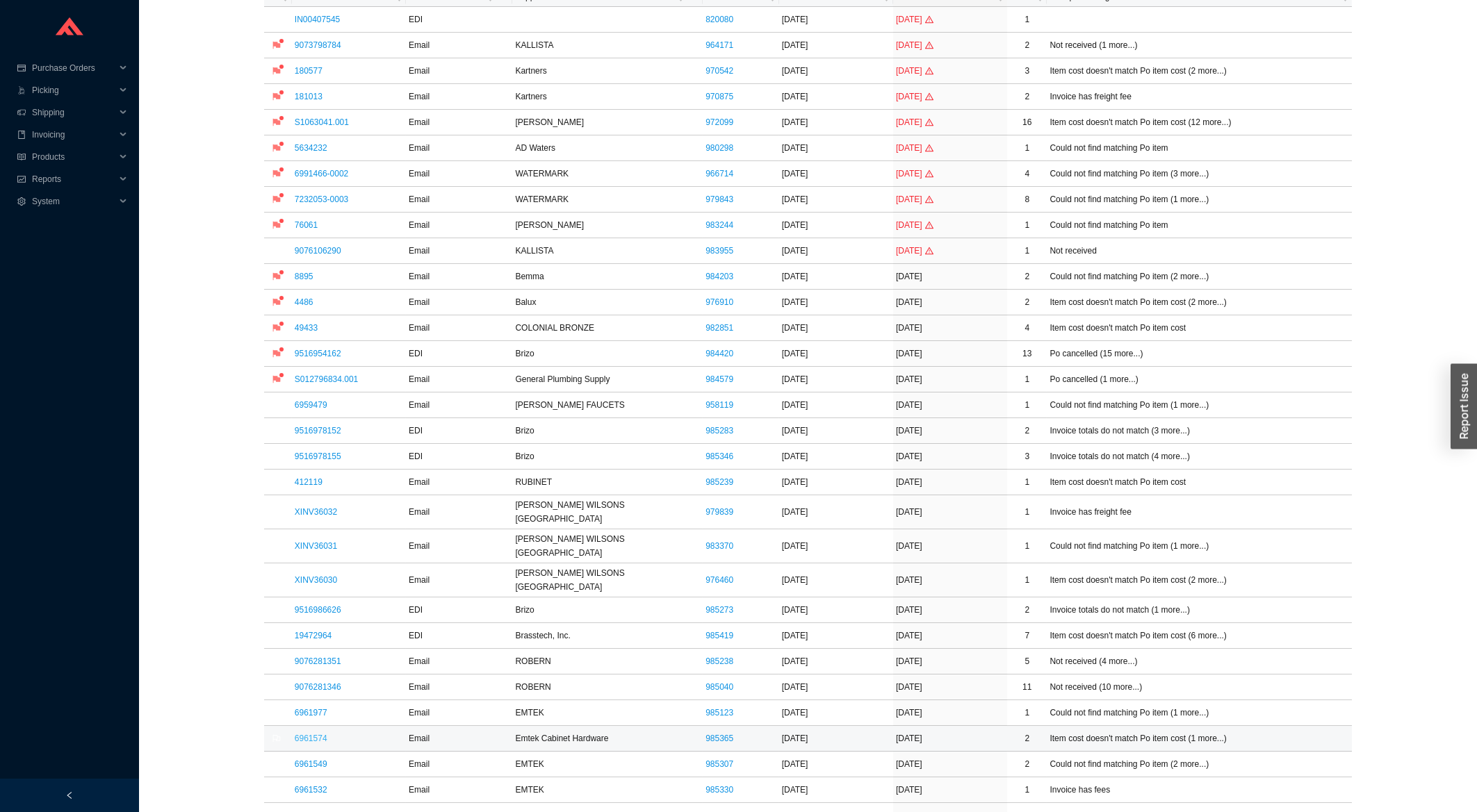
click at [324, 734] on link "6961574" at bounding box center [311, 739] width 33 height 10
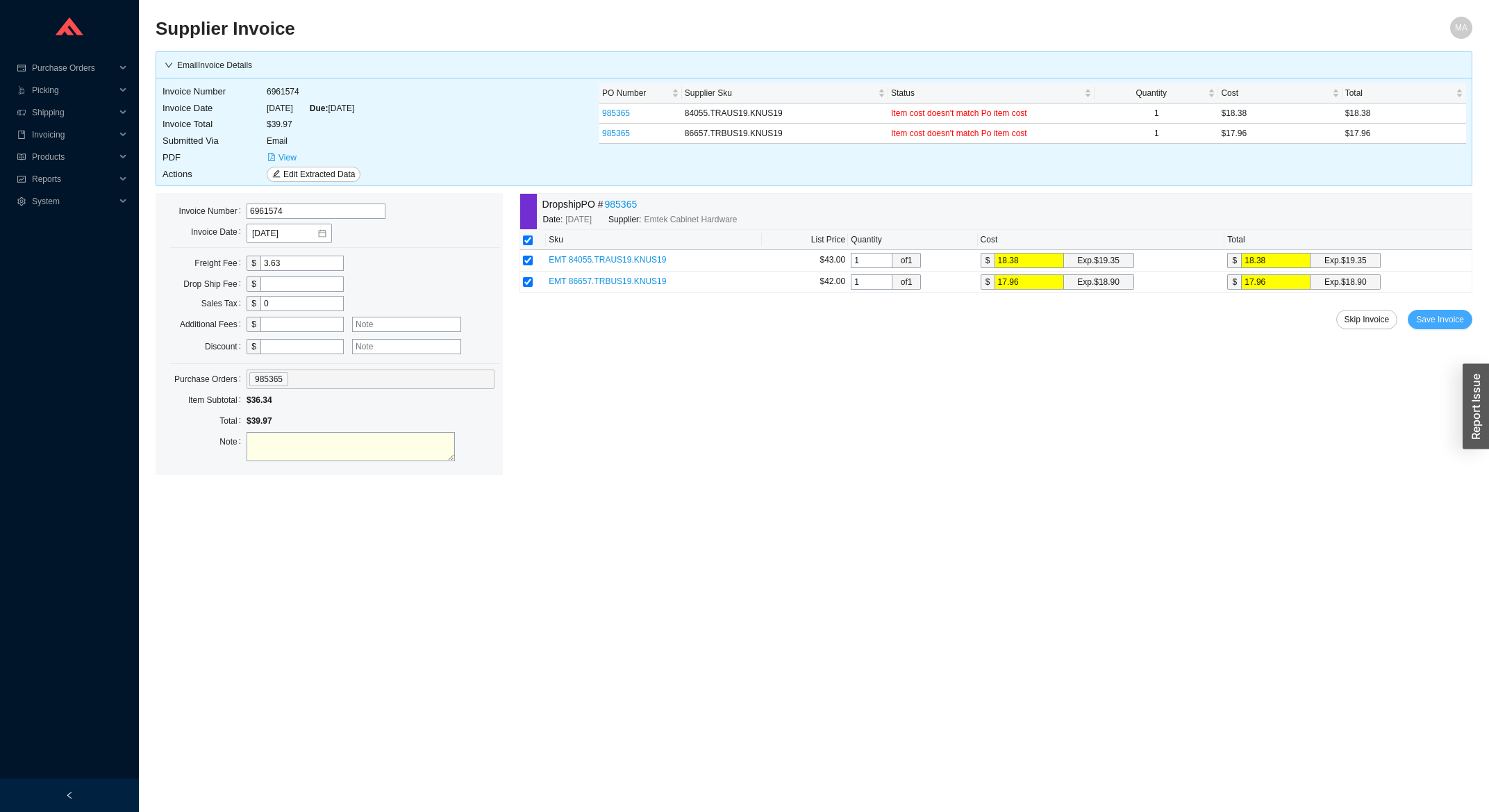
click at [1466, 313] on button "Save Invoice" at bounding box center [1440, 319] width 65 height 19
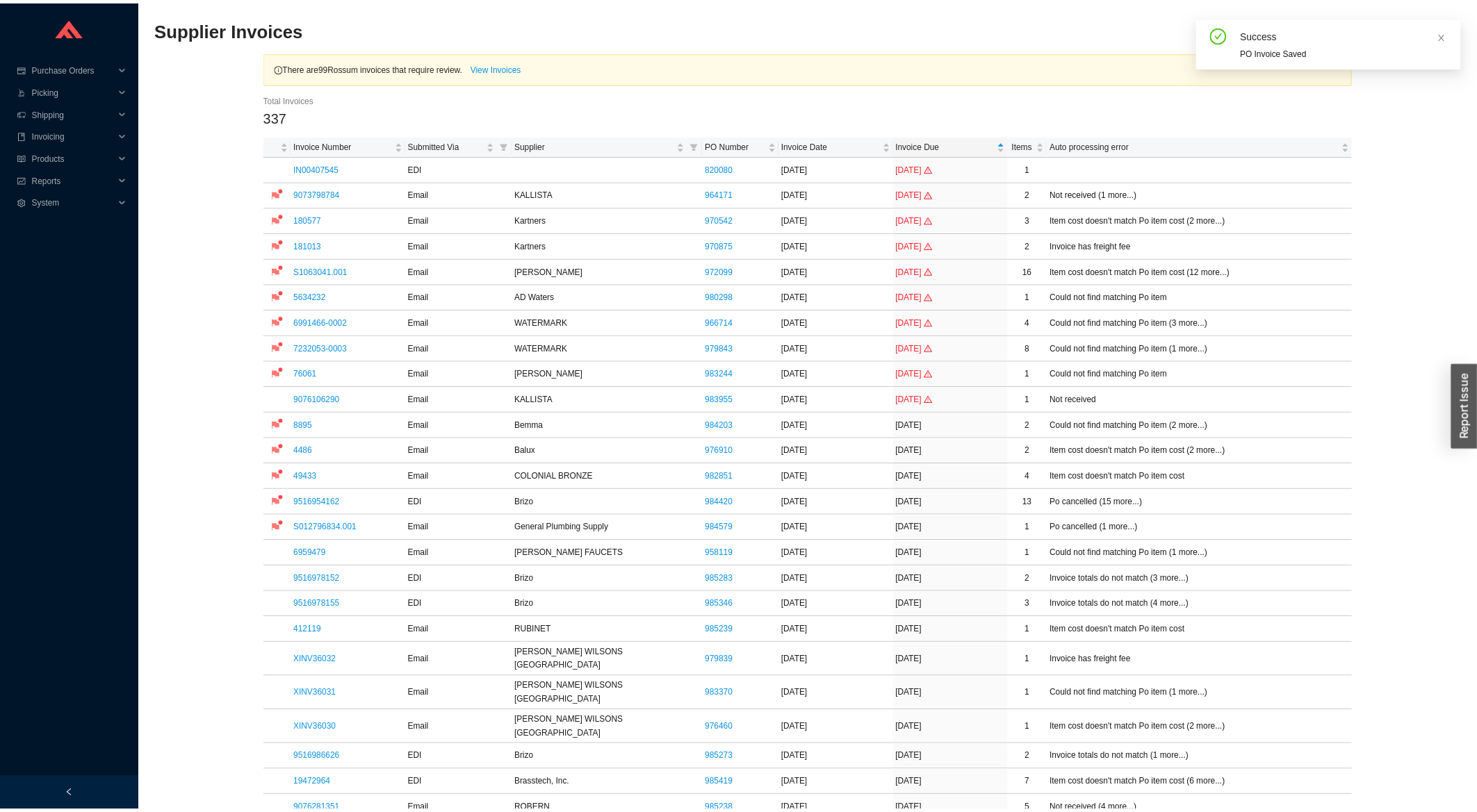
scroll to position [297, 0]
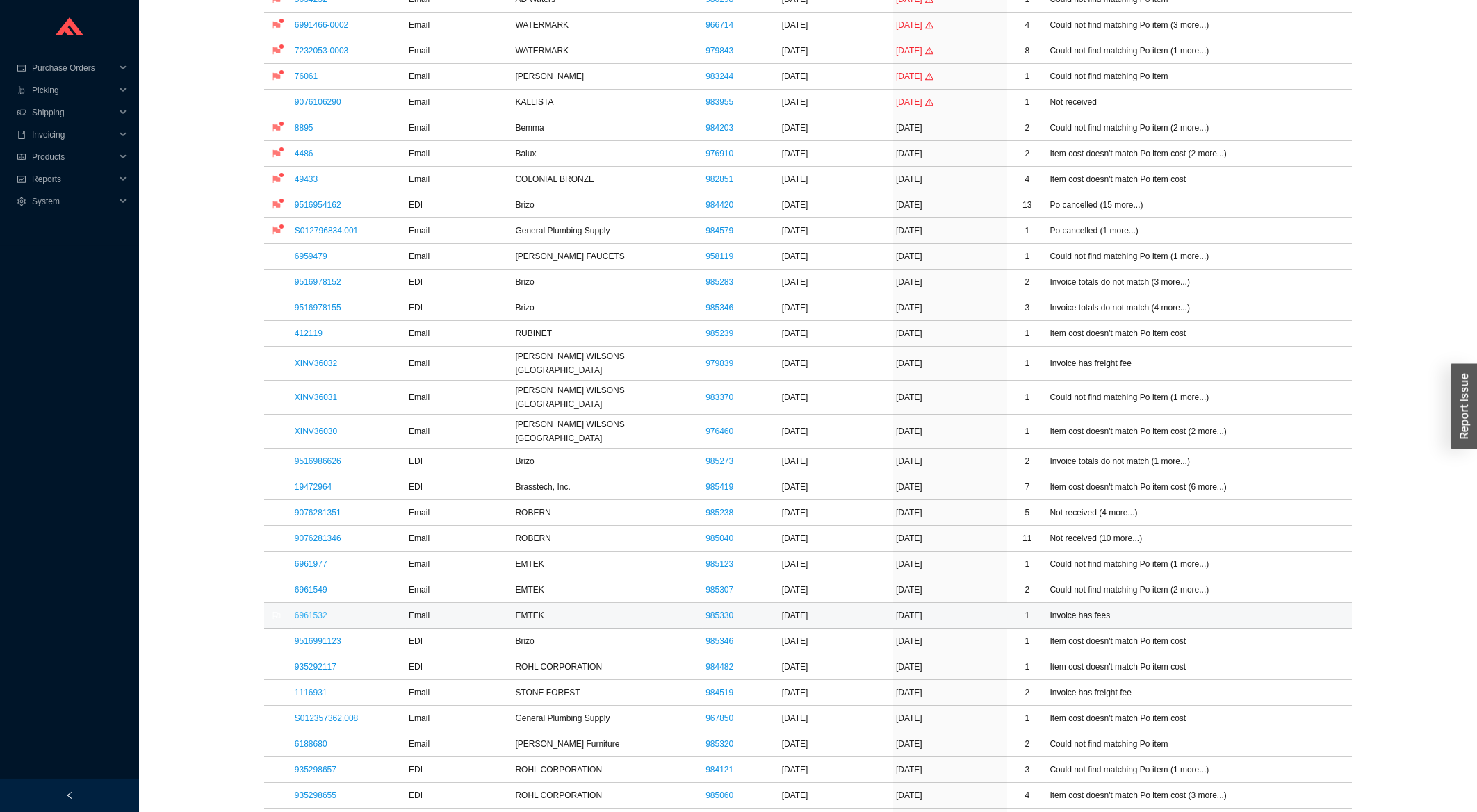
click at [311, 610] on link "6961532" at bounding box center [311, 615] width 33 height 10
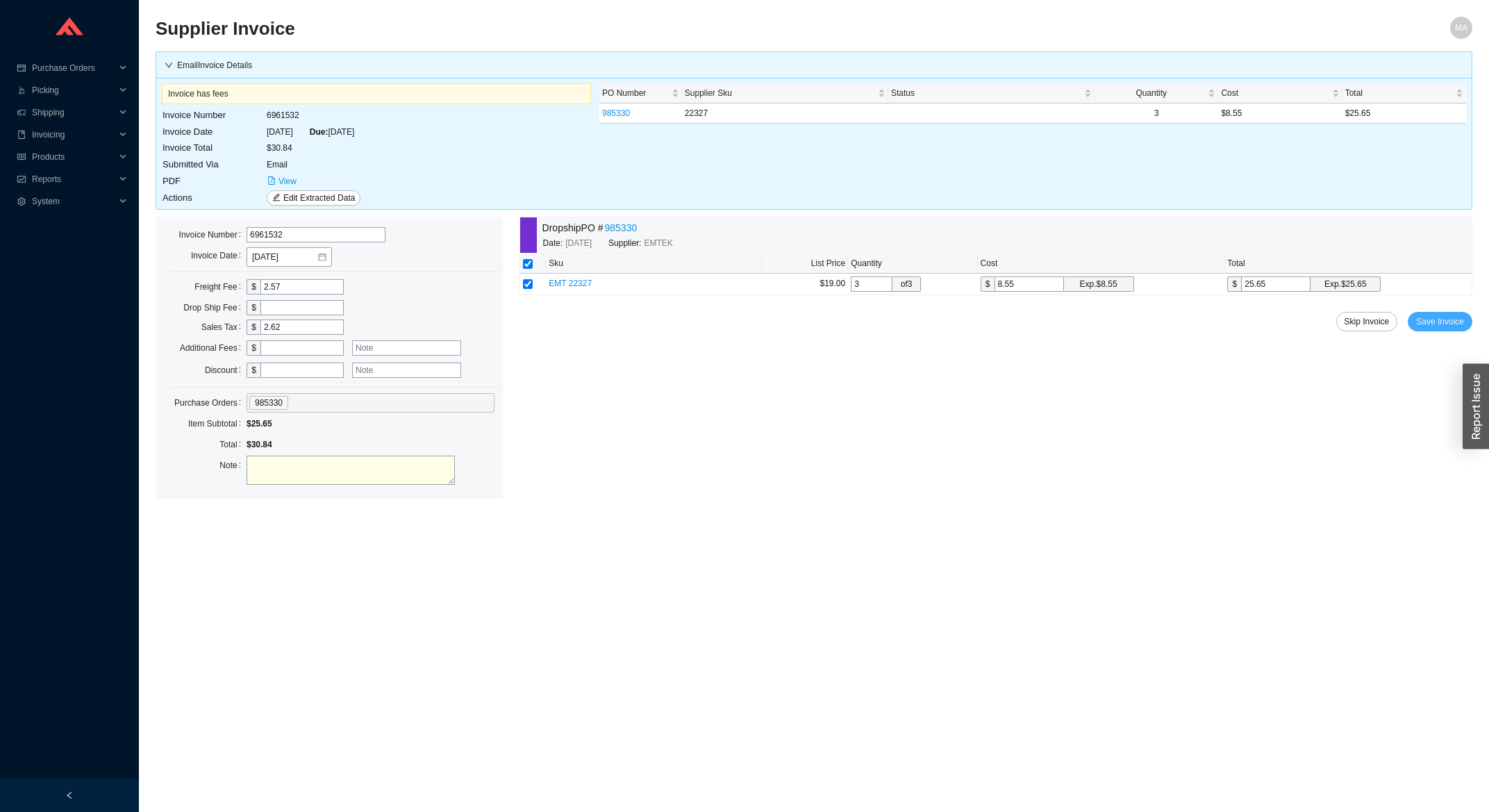
click at [1443, 321] on span "Save Invoice" at bounding box center [1440, 322] width 48 height 14
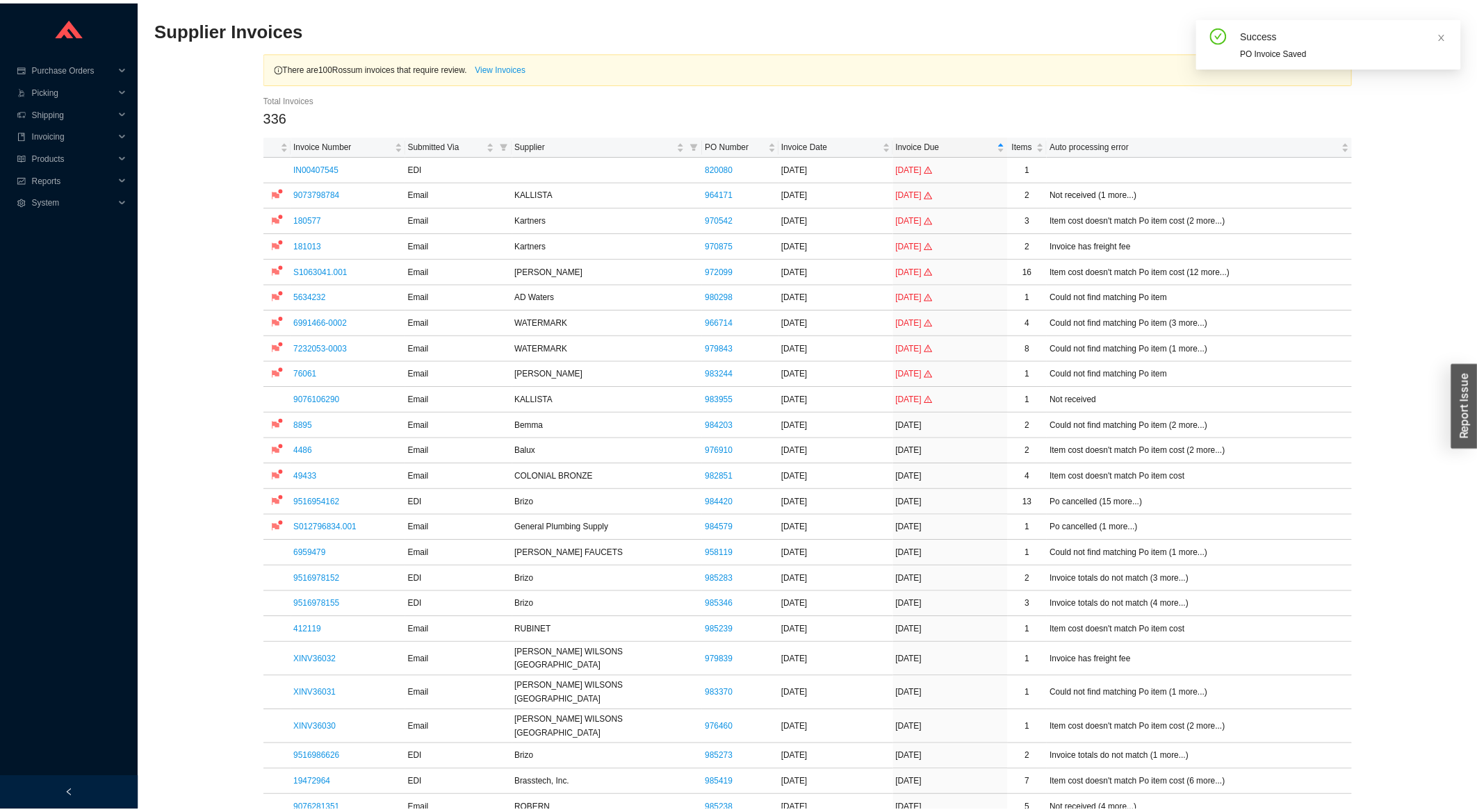
scroll to position [297, 0]
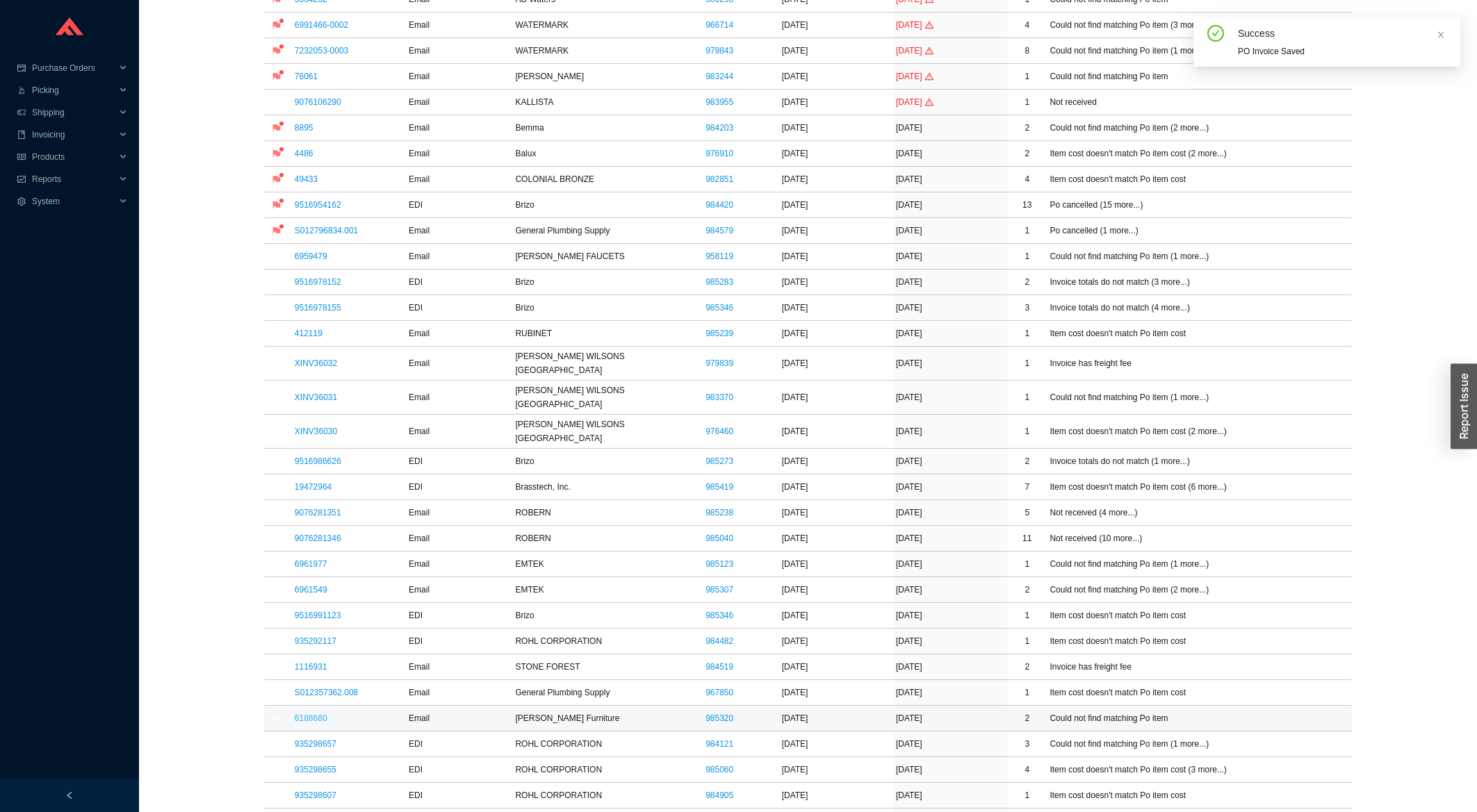
click at [304, 713] on link "6188680" at bounding box center [311, 718] width 33 height 10
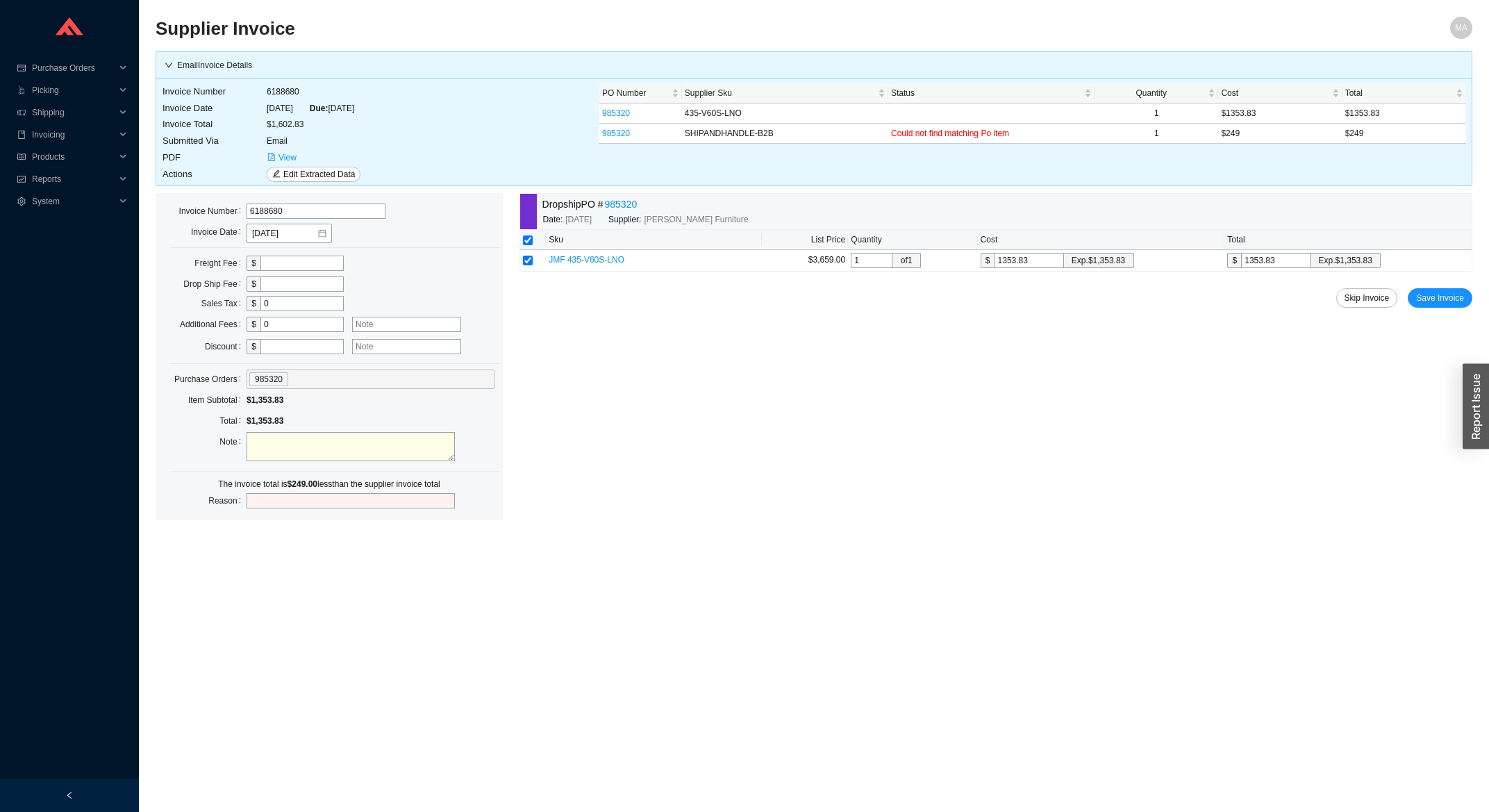
click at [295, 267] on input "text" at bounding box center [302, 263] width 84 height 15
type input "249"
click at [1454, 291] on button "Save Invoice" at bounding box center [1440, 298] width 65 height 19
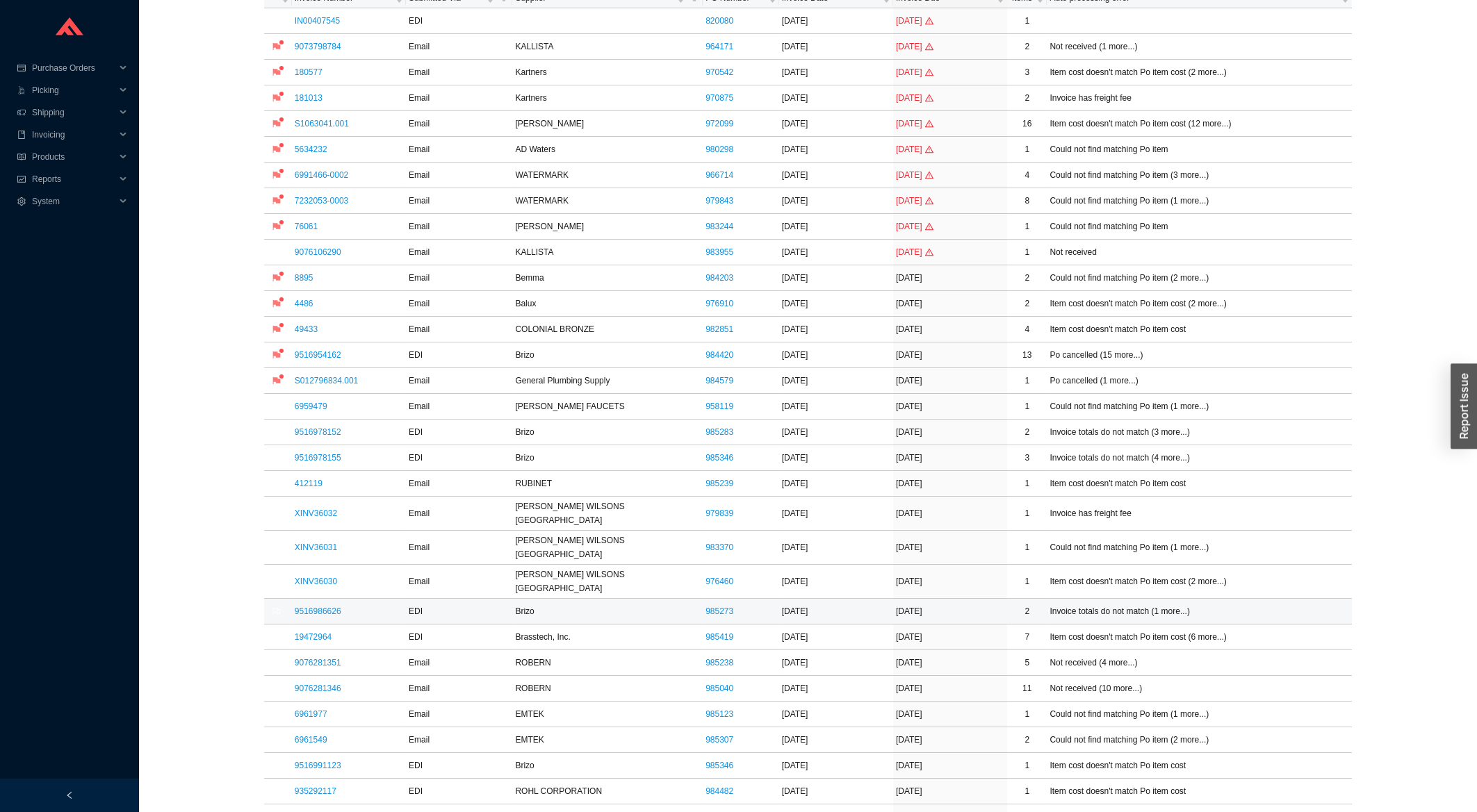
scroll to position [149, 0]
click at [320, 575] on link "XINV36030" at bounding box center [316, 580] width 42 height 10
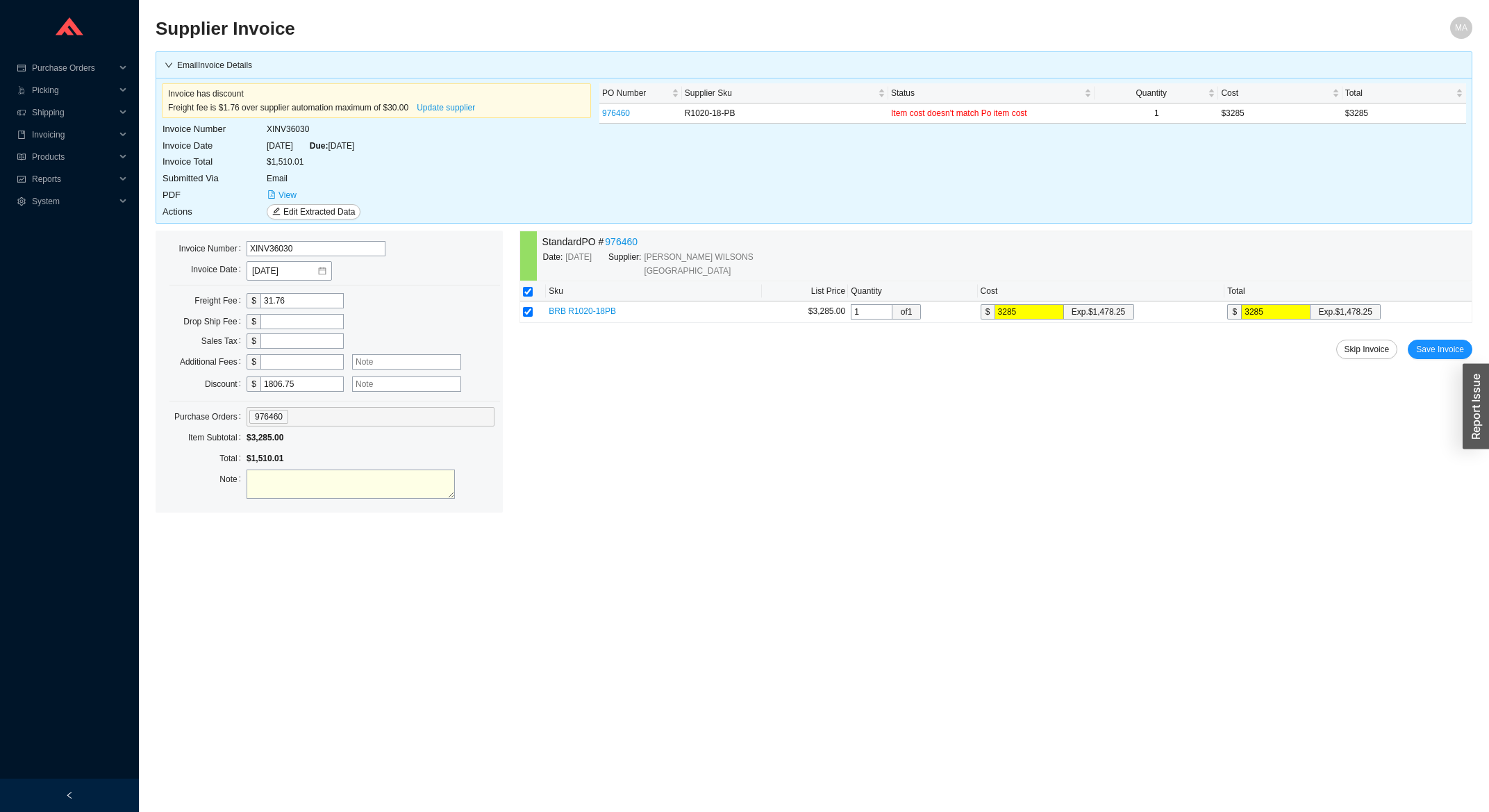
click at [1452, 340] on div "Standard PO # 976460 Date: [DATE] Supplier: [PERSON_NAME] WILSONS [GEOGRAPHIC_D…" at bounding box center [996, 371] width 953 height 282
click at [1454, 344] on span "Save Invoice" at bounding box center [1440, 349] width 48 height 14
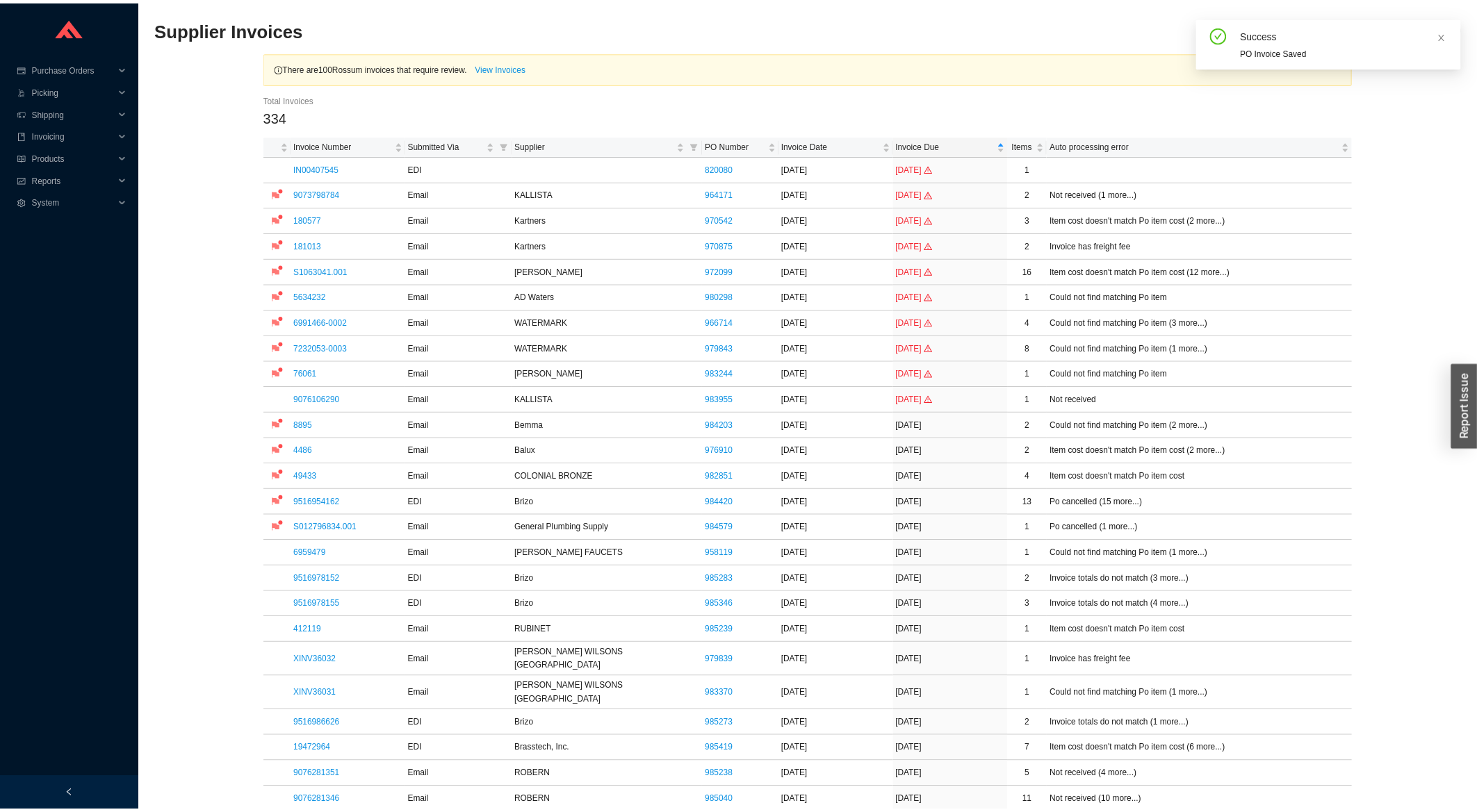
scroll to position [372, 0]
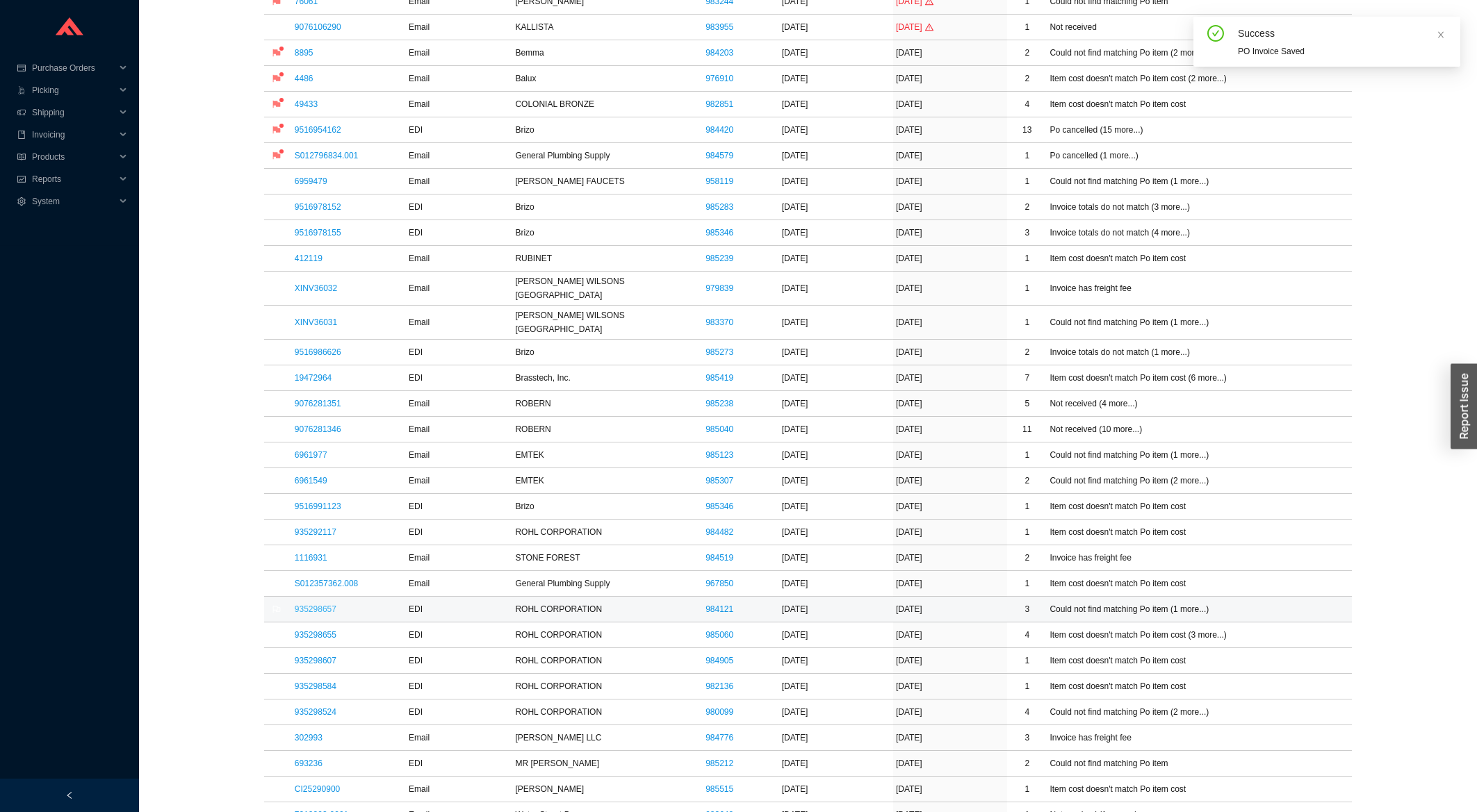
click at [300, 604] on link "935298657" at bounding box center [315, 609] width 41 height 10
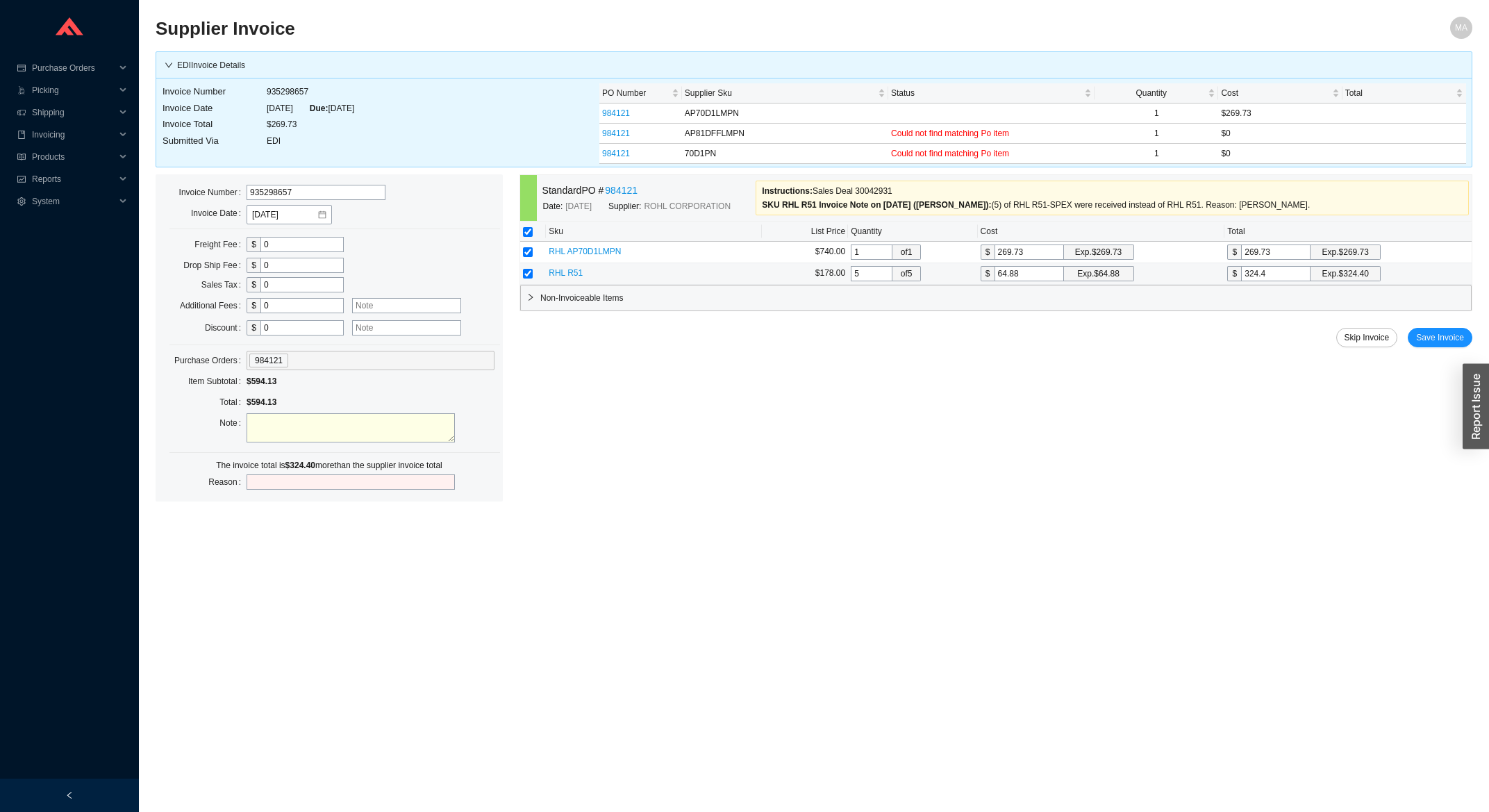
click at [521, 275] on td at bounding box center [533, 274] width 25 height 22
click at [526, 277] on input "checkbox" at bounding box center [528, 273] width 10 height 10
checkbox input "false"
click at [1448, 338] on span "Save Invoice" at bounding box center [1440, 338] width 48 height 14
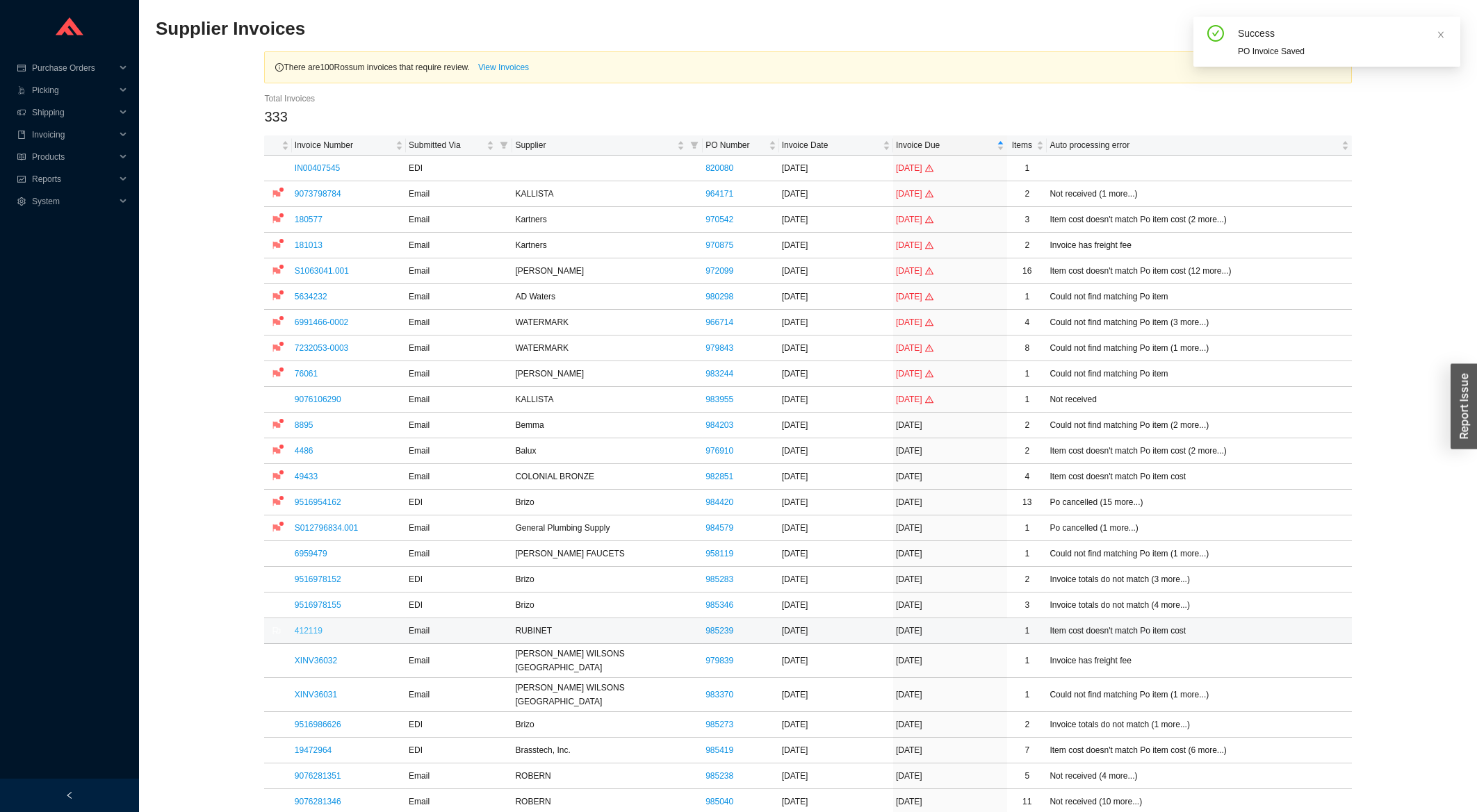
click at [314, 636] on link "412119" at bounding box center [308, 631] width 28 height 10
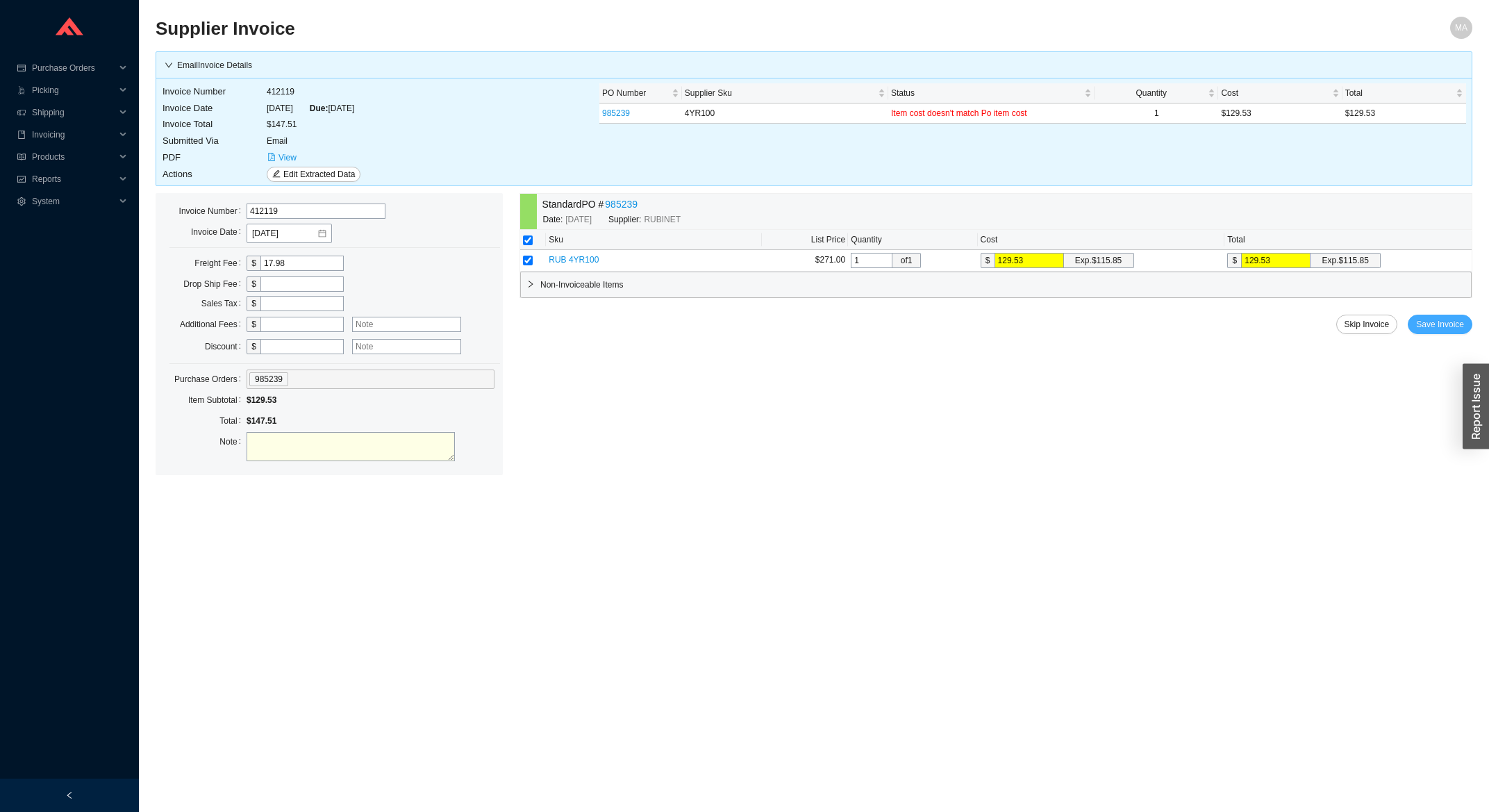
click at [1448, 328] on span "Save Invoice" at bounding box center [1440, 324] width 48 height 14
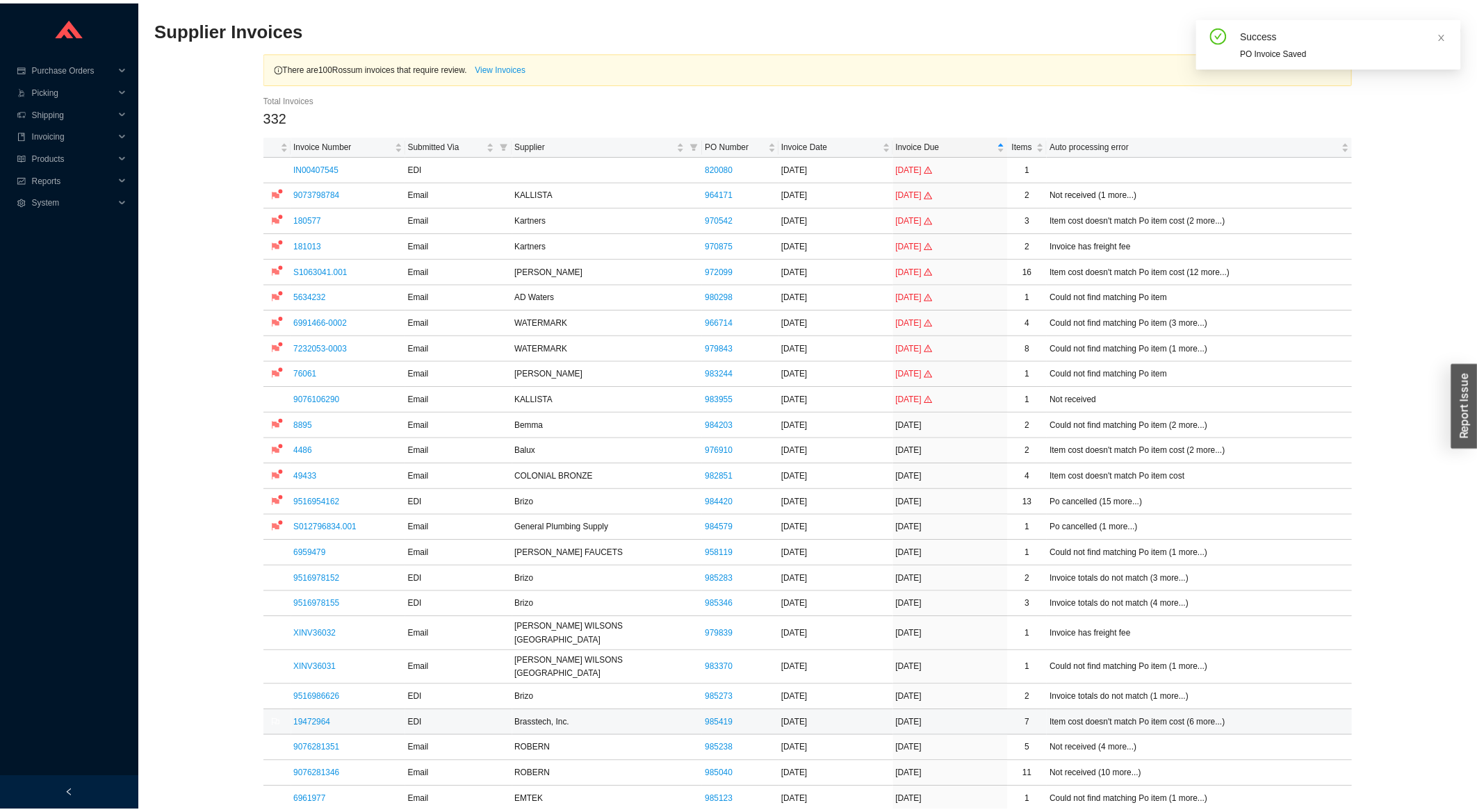
scroll to position [223, 0]
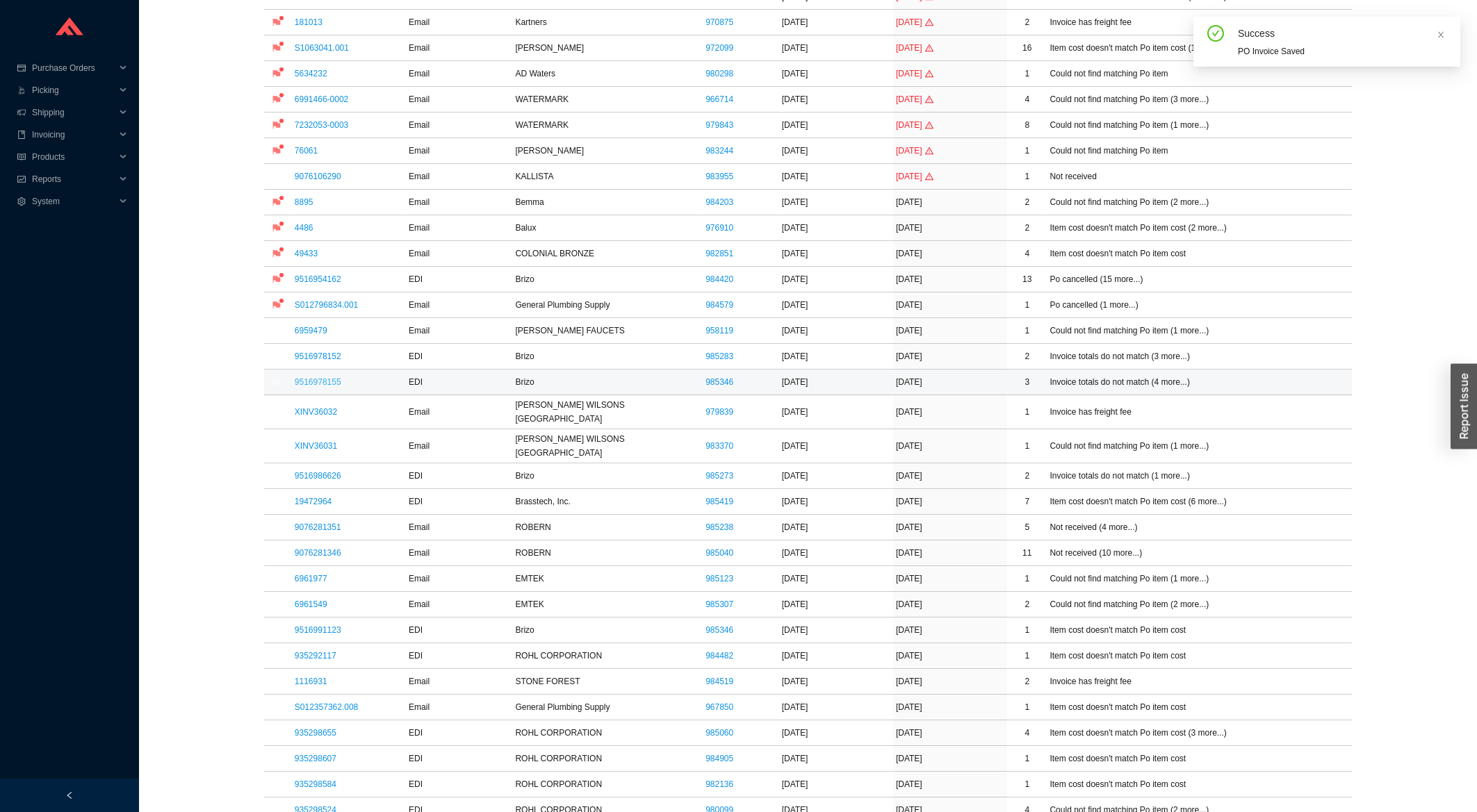
click at [321, 387] on link "9516978155" at bounding box center [318, 382] width 46 height 10
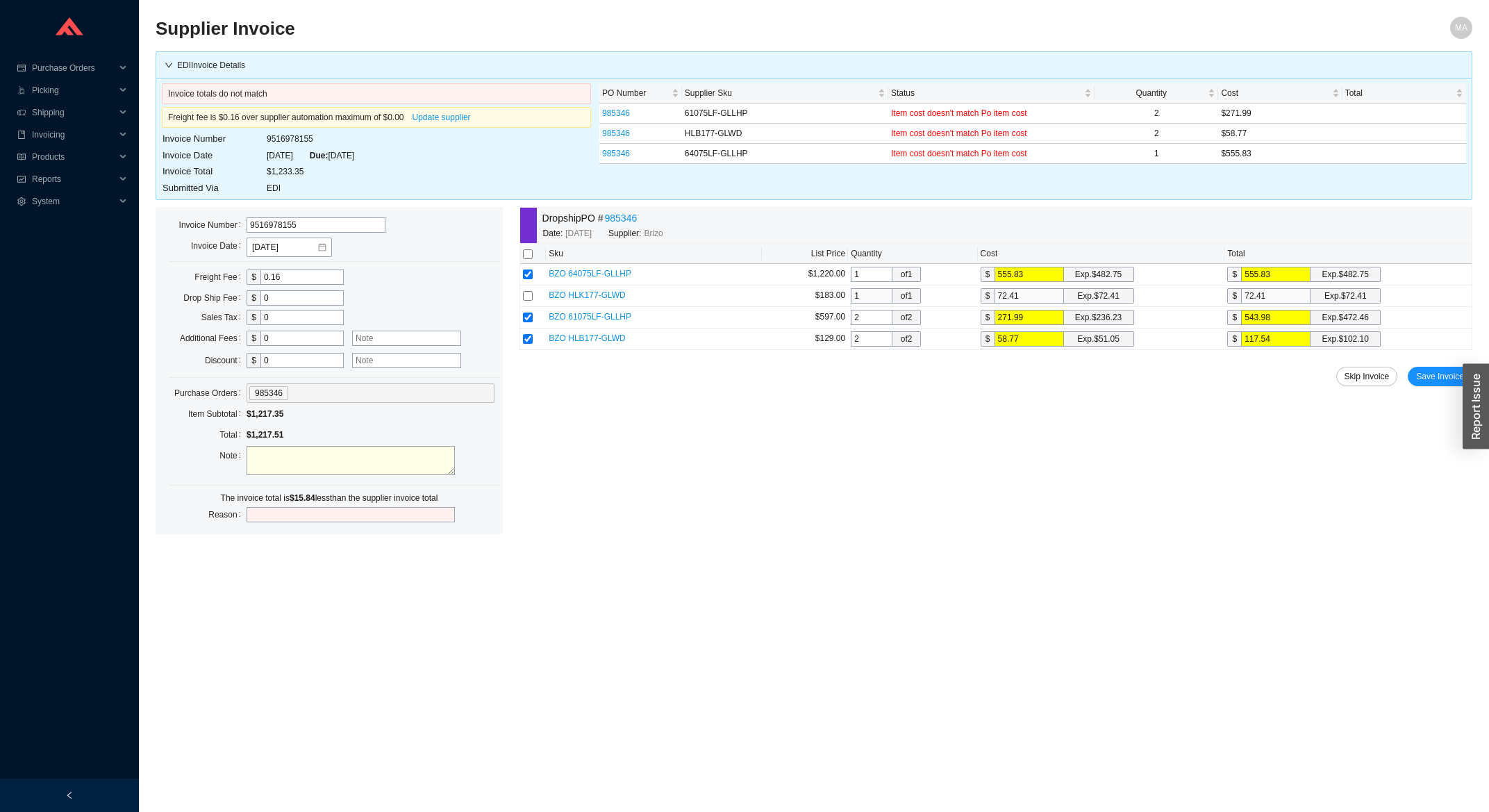
drag, startPoint x: 290, startPoint y: 279, endPoint x: 241, endPoint y: 284, distance: 49.3
click at [261, 284] on input "0.16" at bounding box center [302, 277] width 84 height 15
type input "16"
click at [1448, 380] on span "Save Invoice" at bounding box center [1440, 376] width 48 height 14
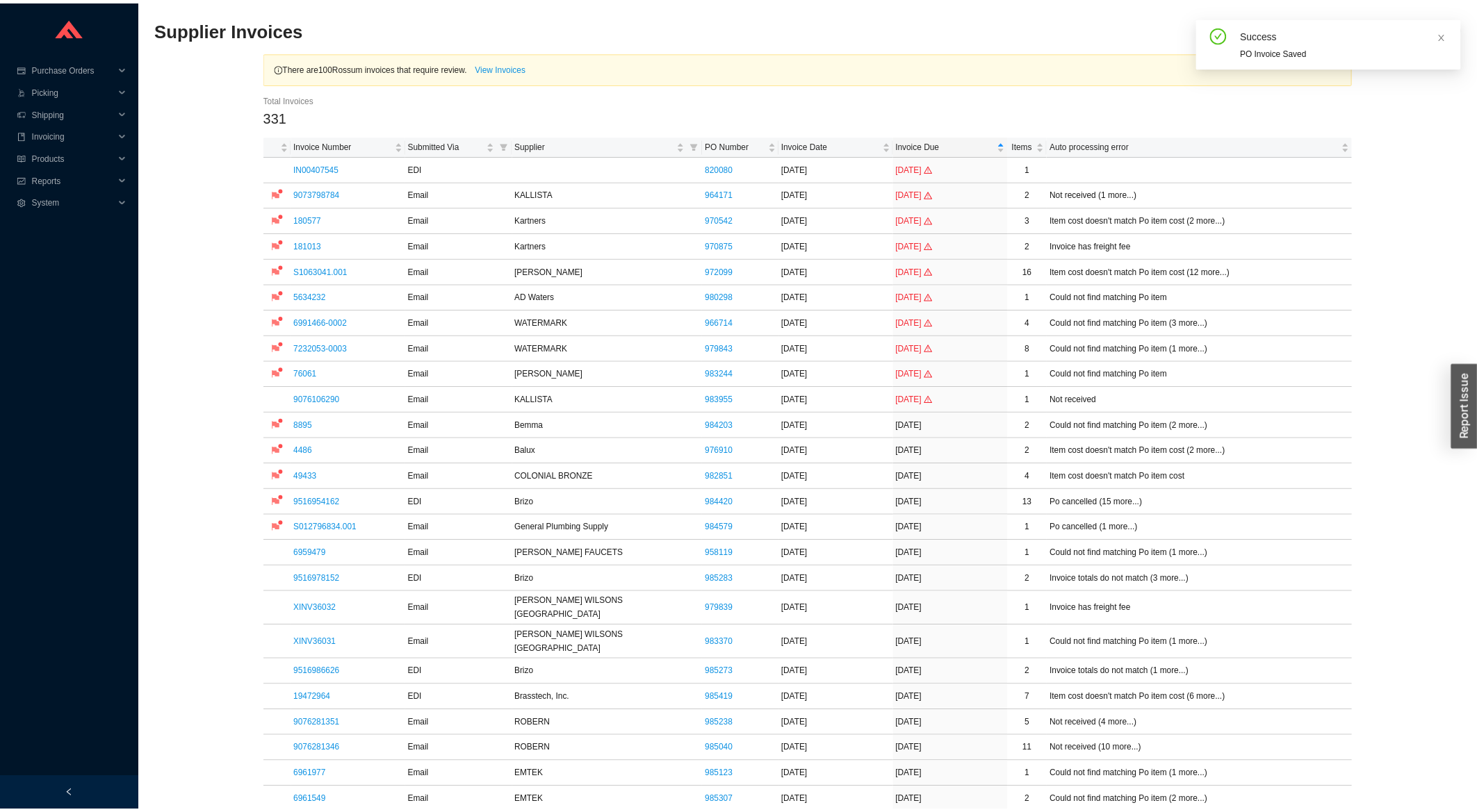
scroll to position [297, 0]
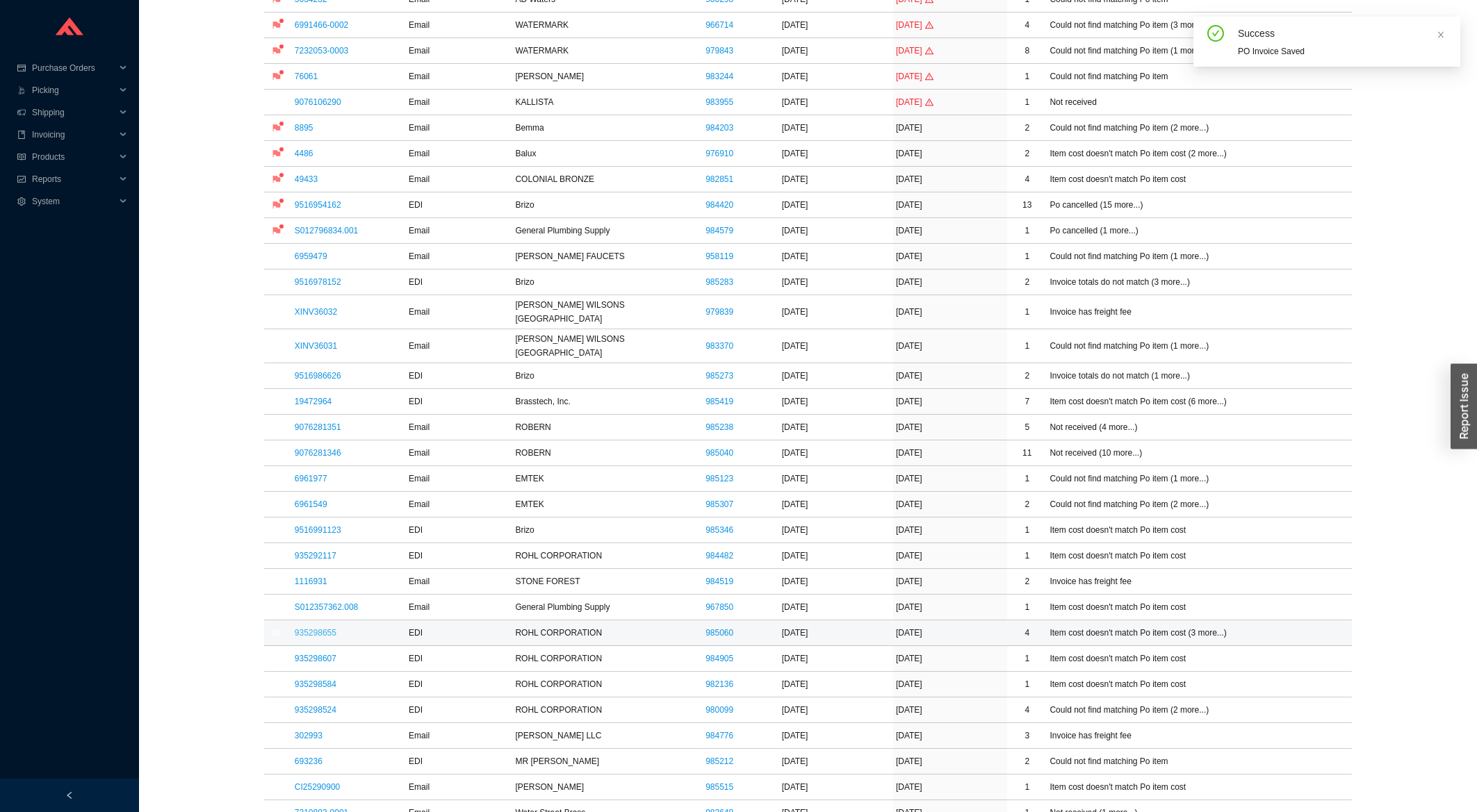
click at [313, 628] on link "935298655" at bounding box center [315, 633] width 41 height 10
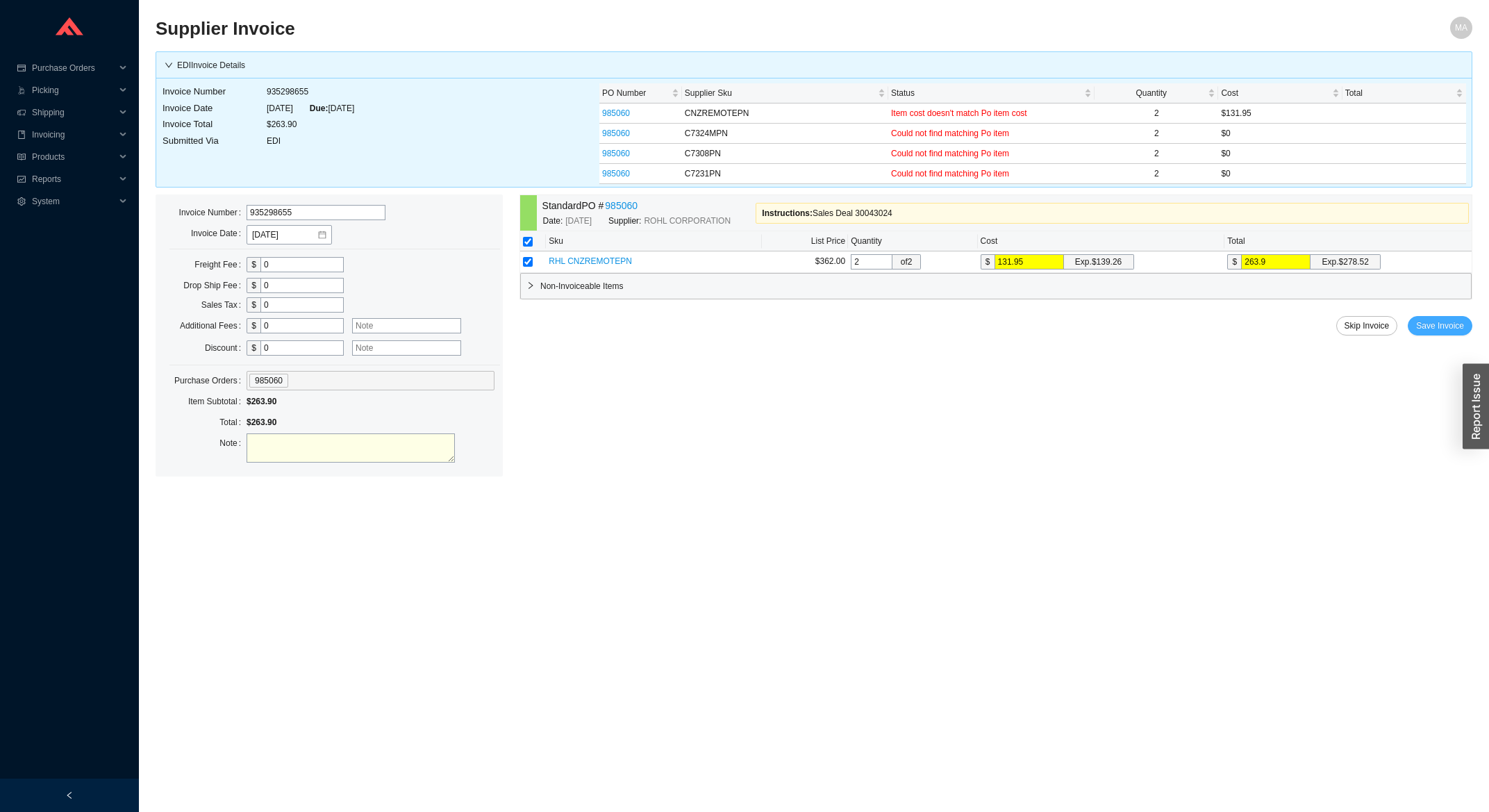
click at [1437, 322] on span "Save Invoice" at bounding box center [1440, 326] width 48 height 14
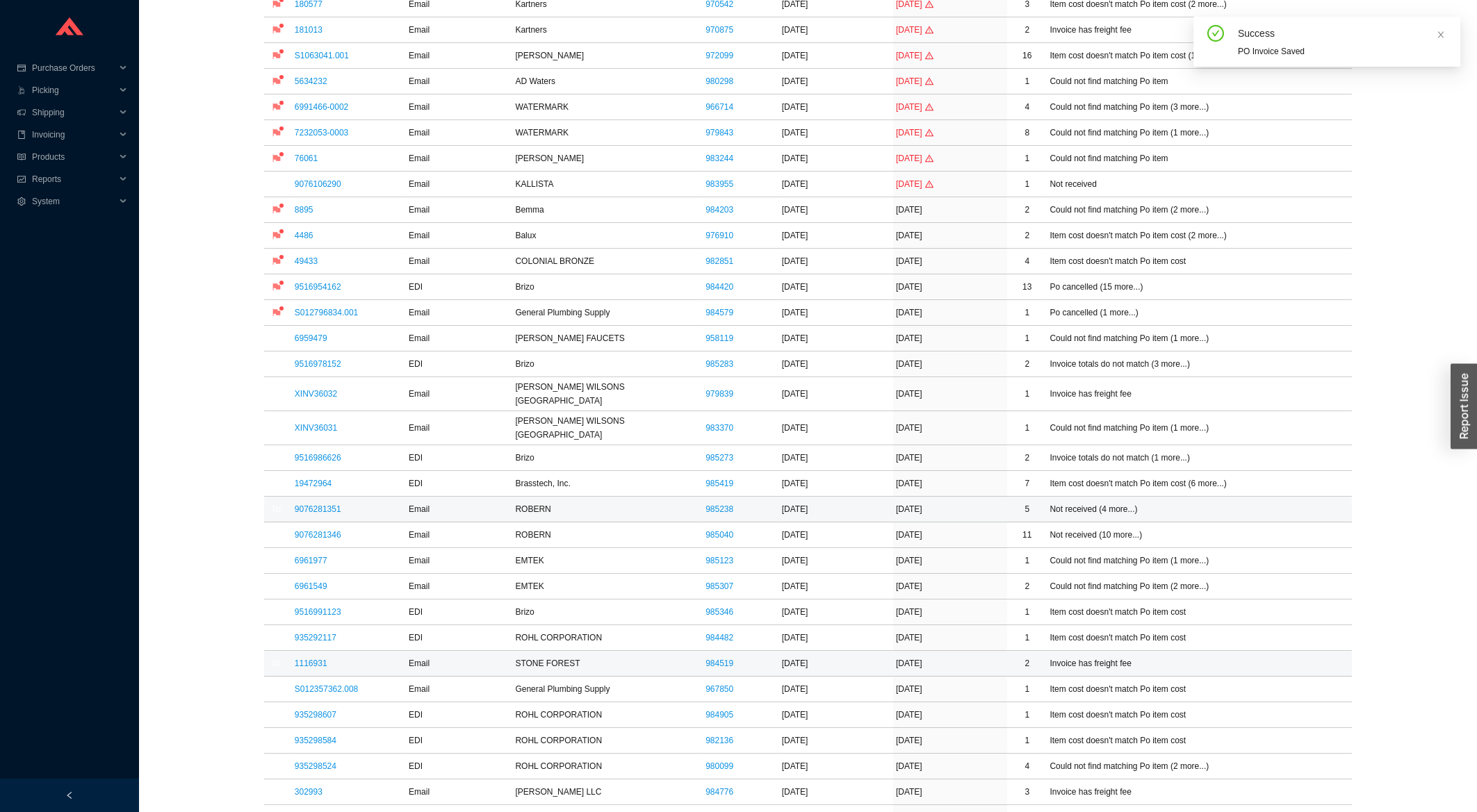
scroll to position [223, 0]
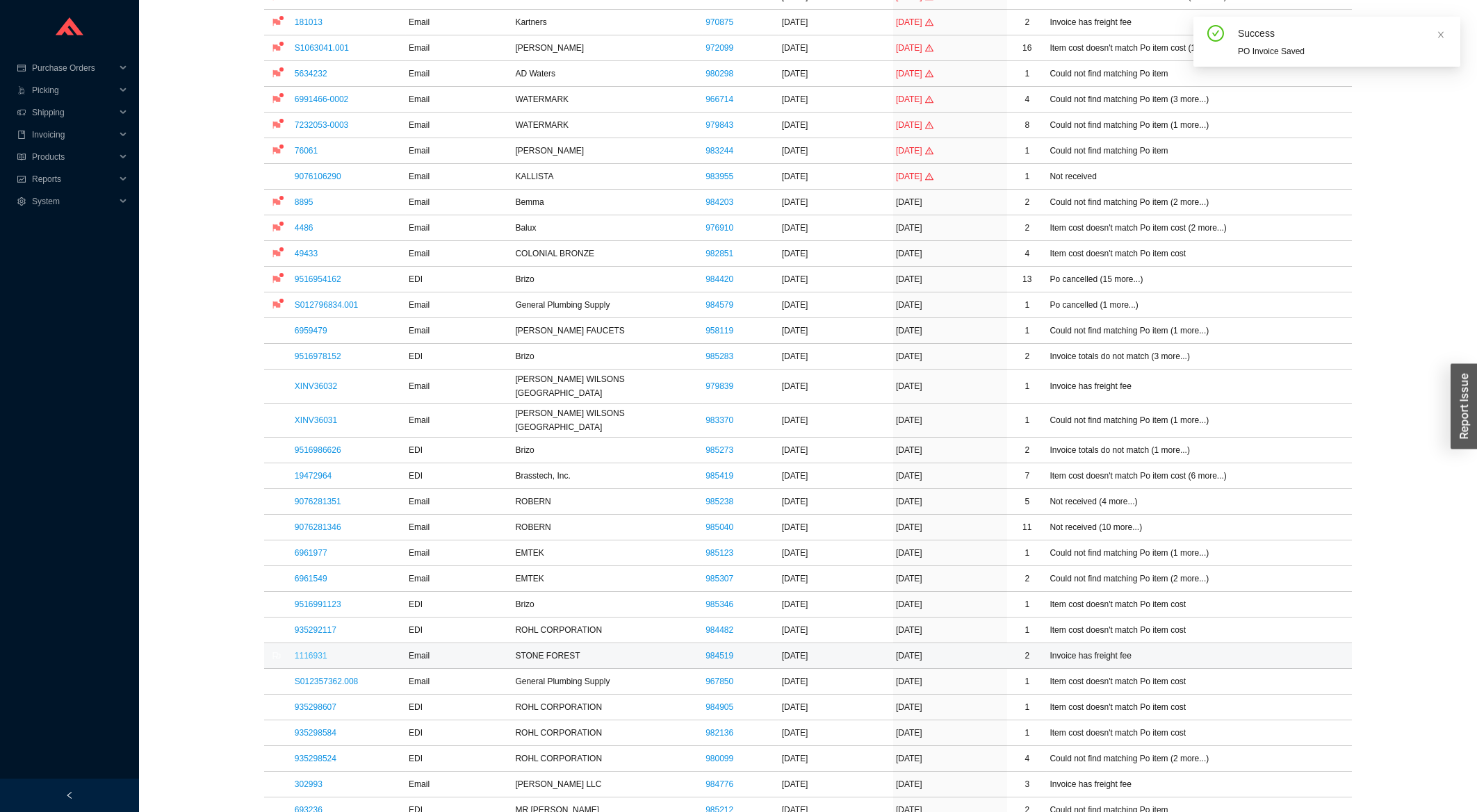
click at [305, 651] on link "1116931" at bounding box center [311, 656] width 33 height 10
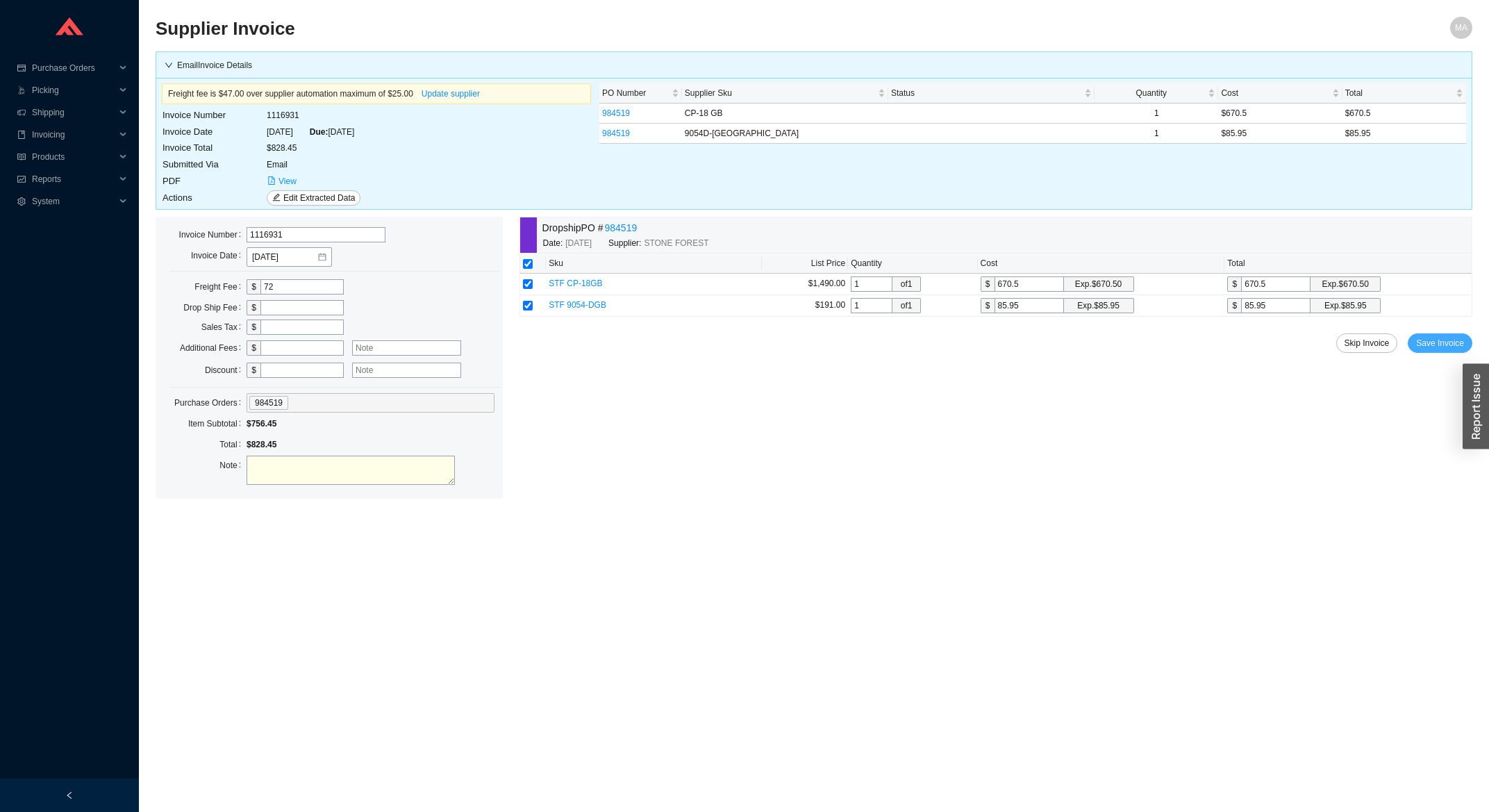
click at [1438, 347] on span "Save Invoice" at bounding box center [1440, 343] width 48 height 14
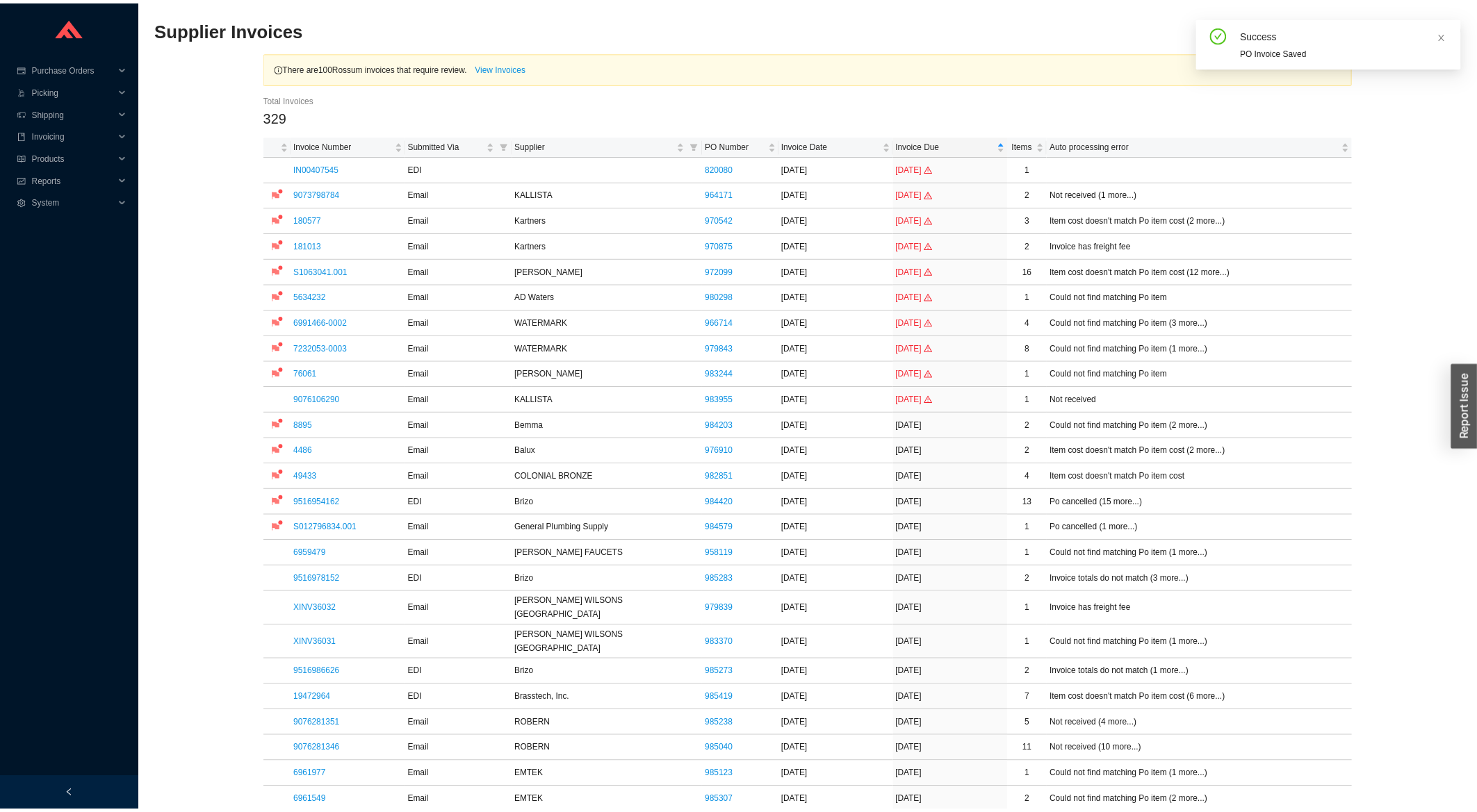
scroll to position [521, 0]
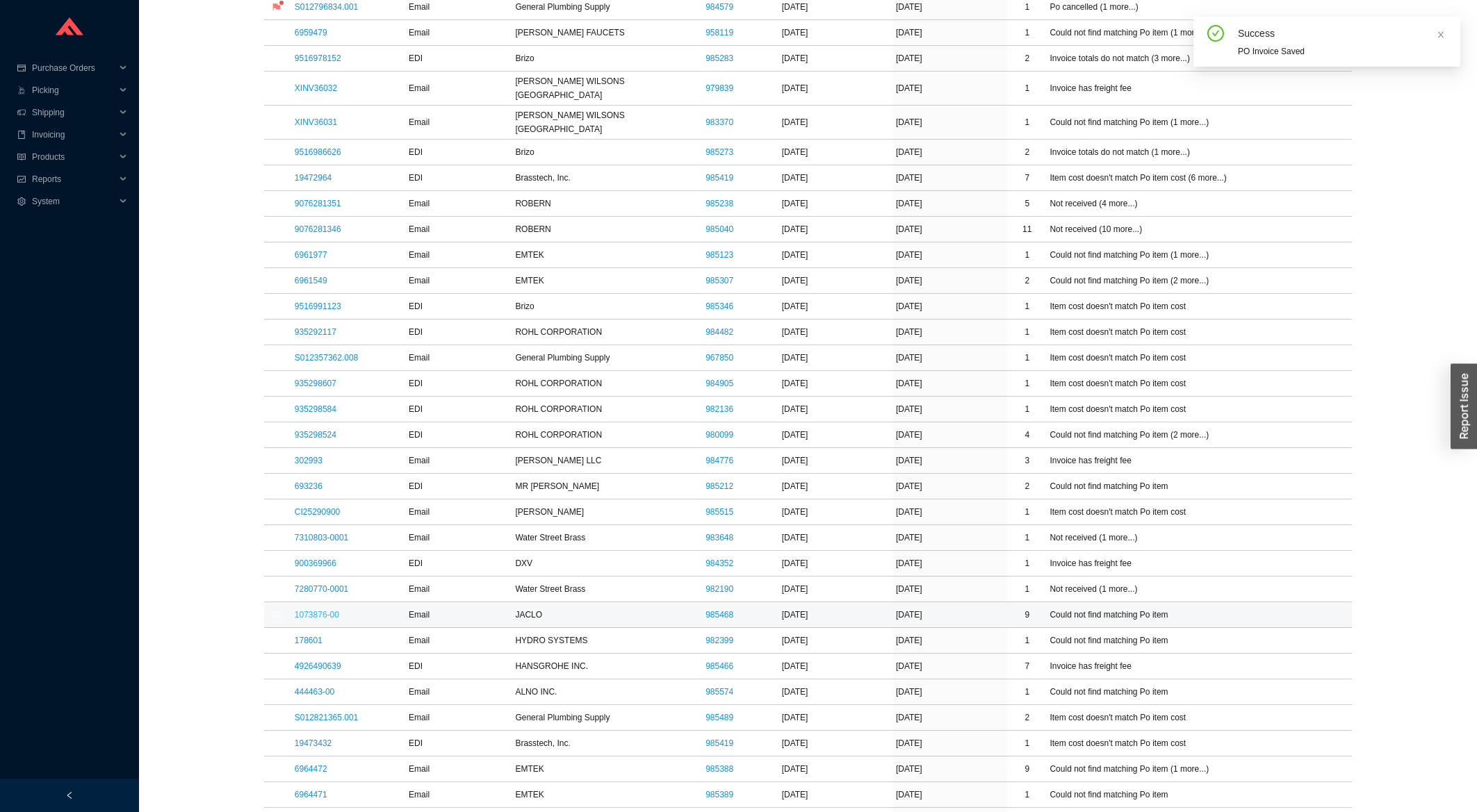
click at [332, 610] on link "1073876-00" at bounding box center [317, 615] width 45 height 10
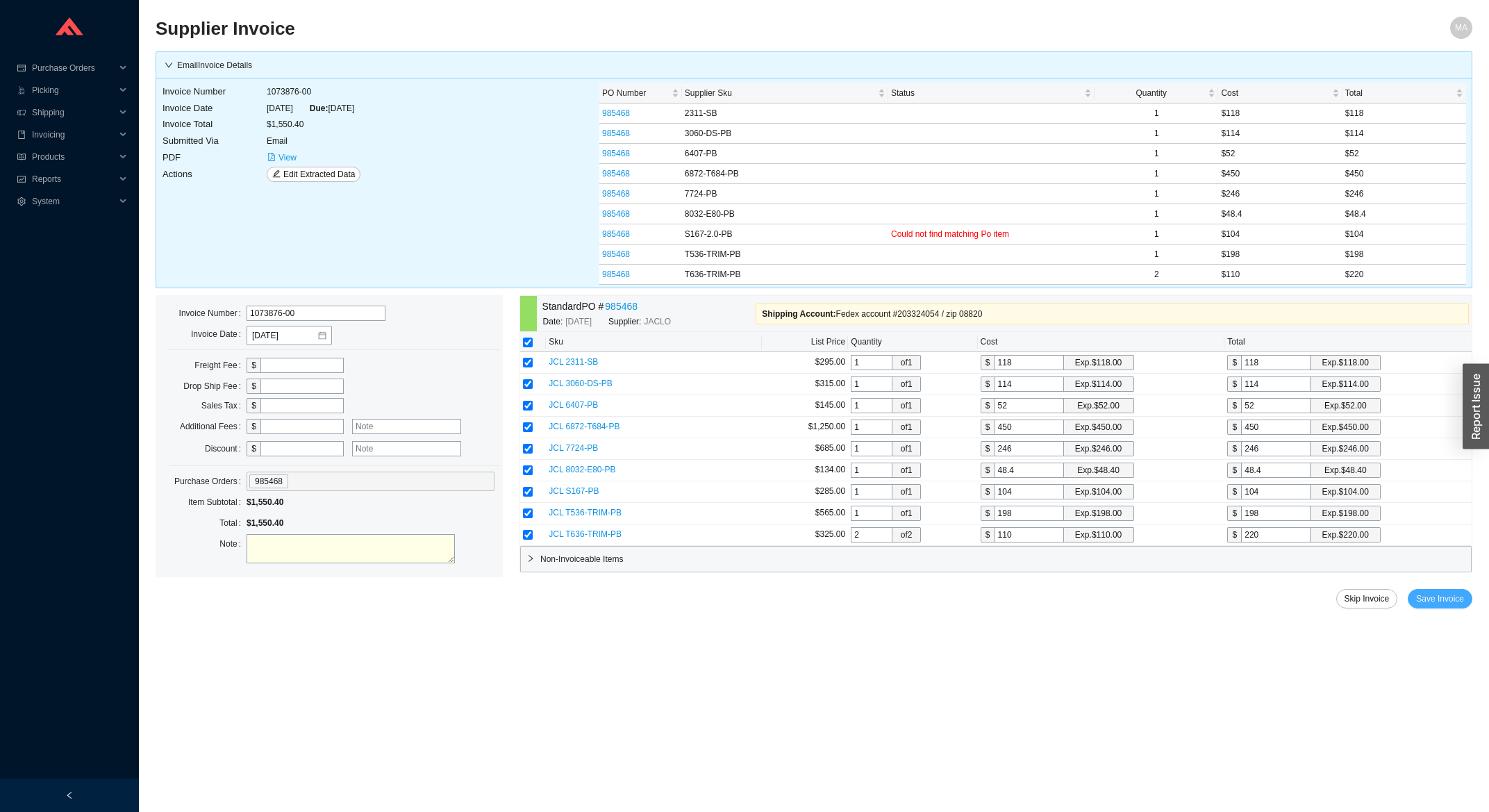
click at [1462, 604] on span "Save Invoice" at bounding box center [1440, 598] width 48 height 14
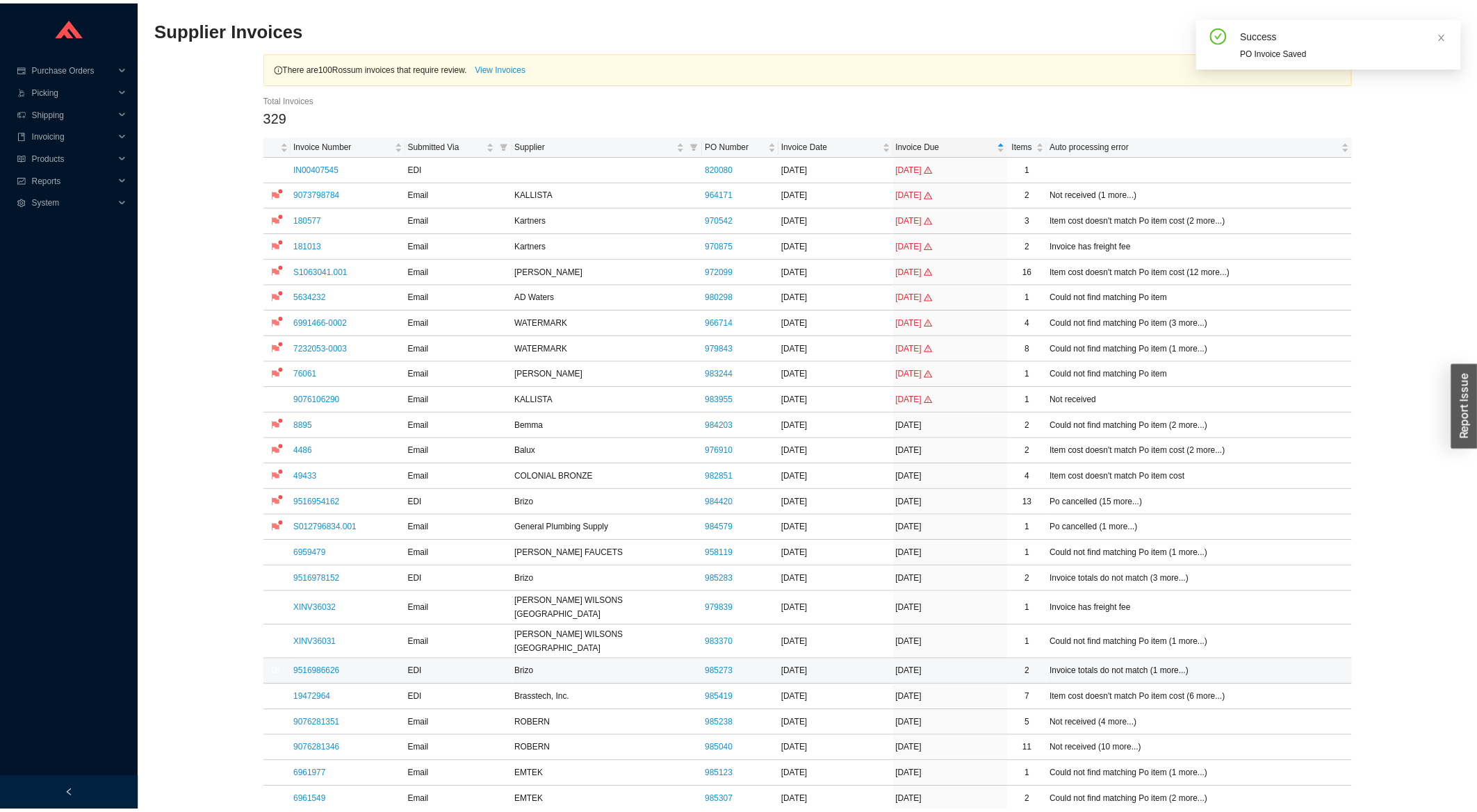
scroll to position [521, 0]
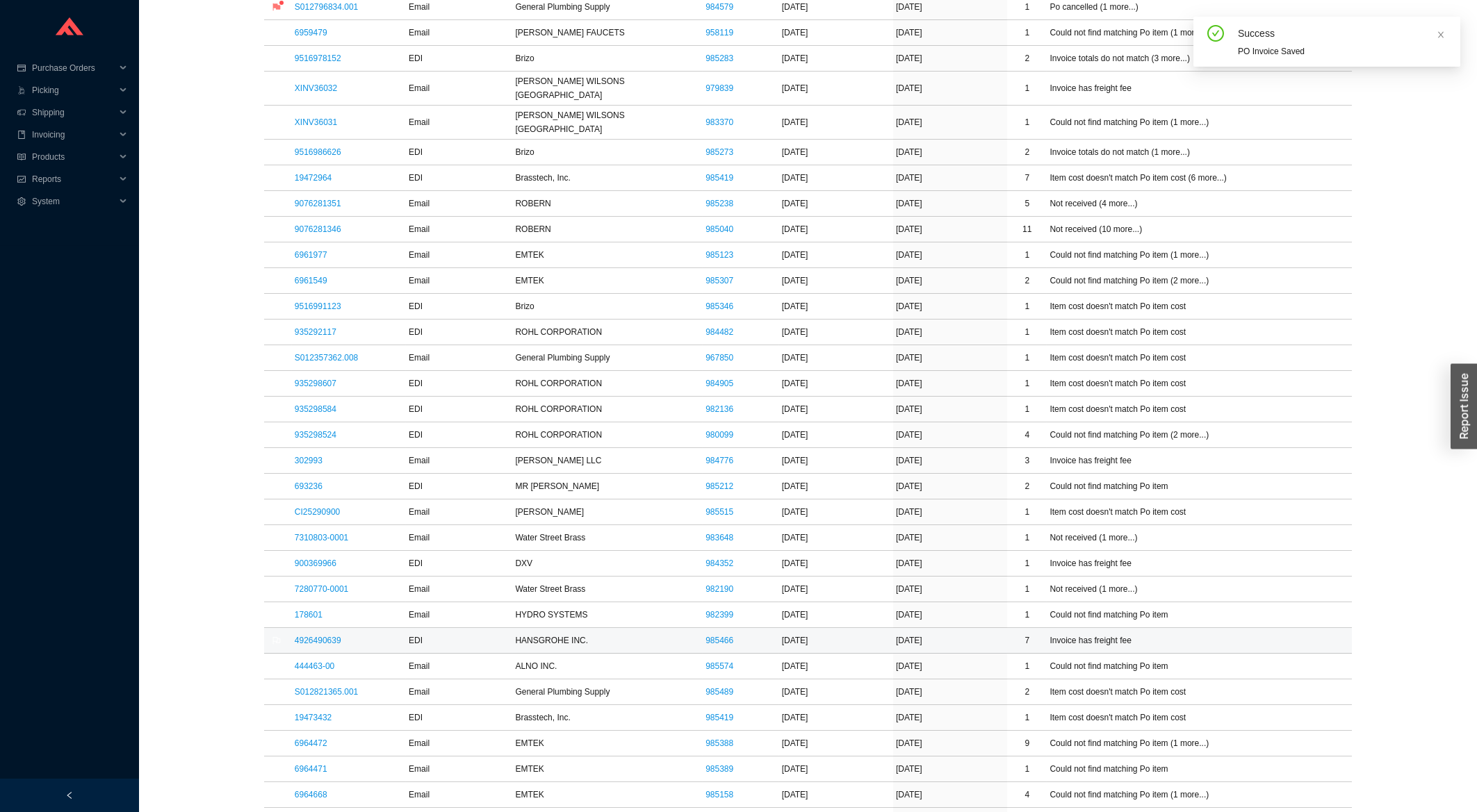
click at [303, 636] on link "4926490639" at bounding box center [318, 641] width 46 height 10
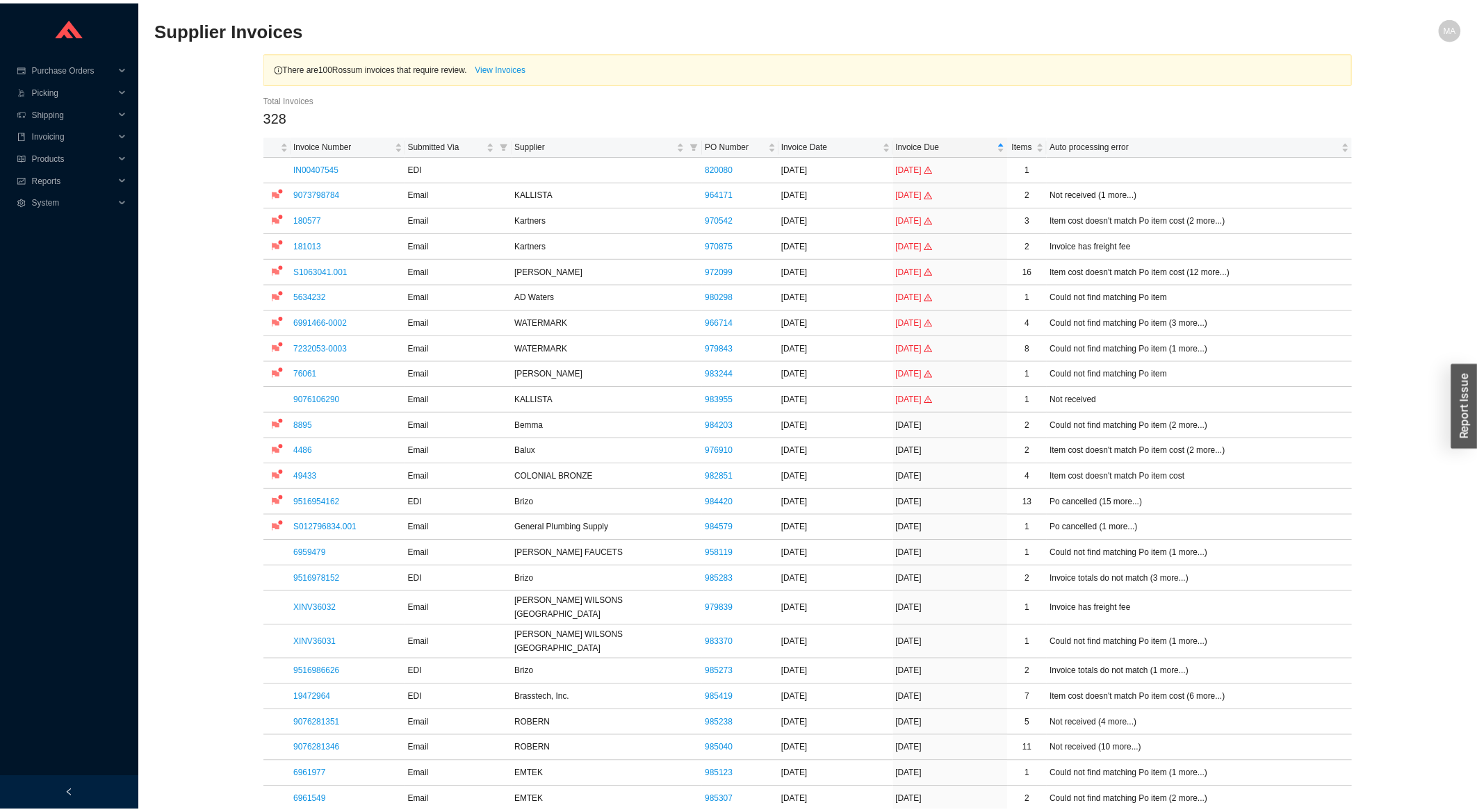
scroll to position [521, 0]
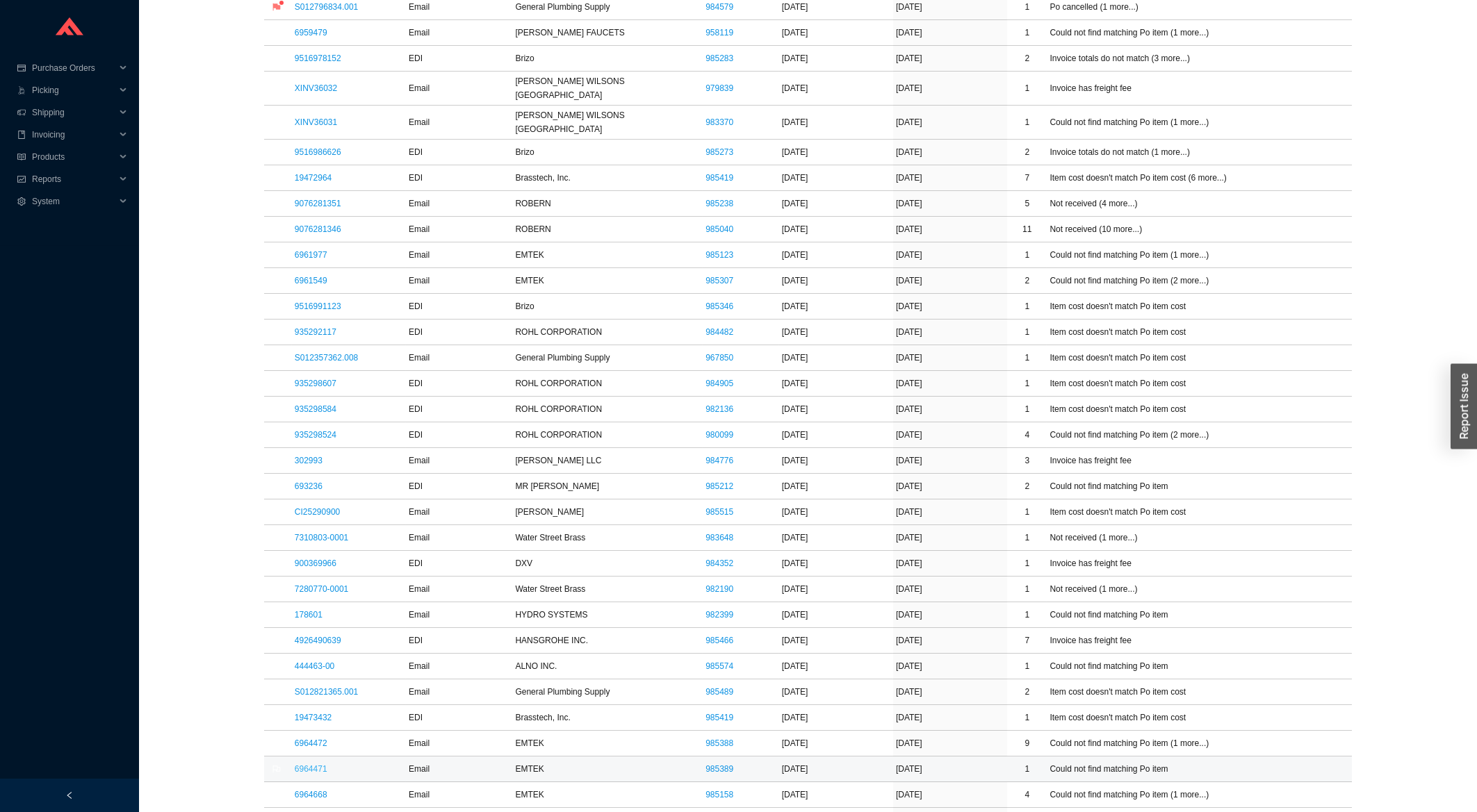
click at [321, 764] on link "6964471" at bounding box center [311, 769] width 33 height 10
